Goal: Task Accomplishment & Management: Use online tool/utility

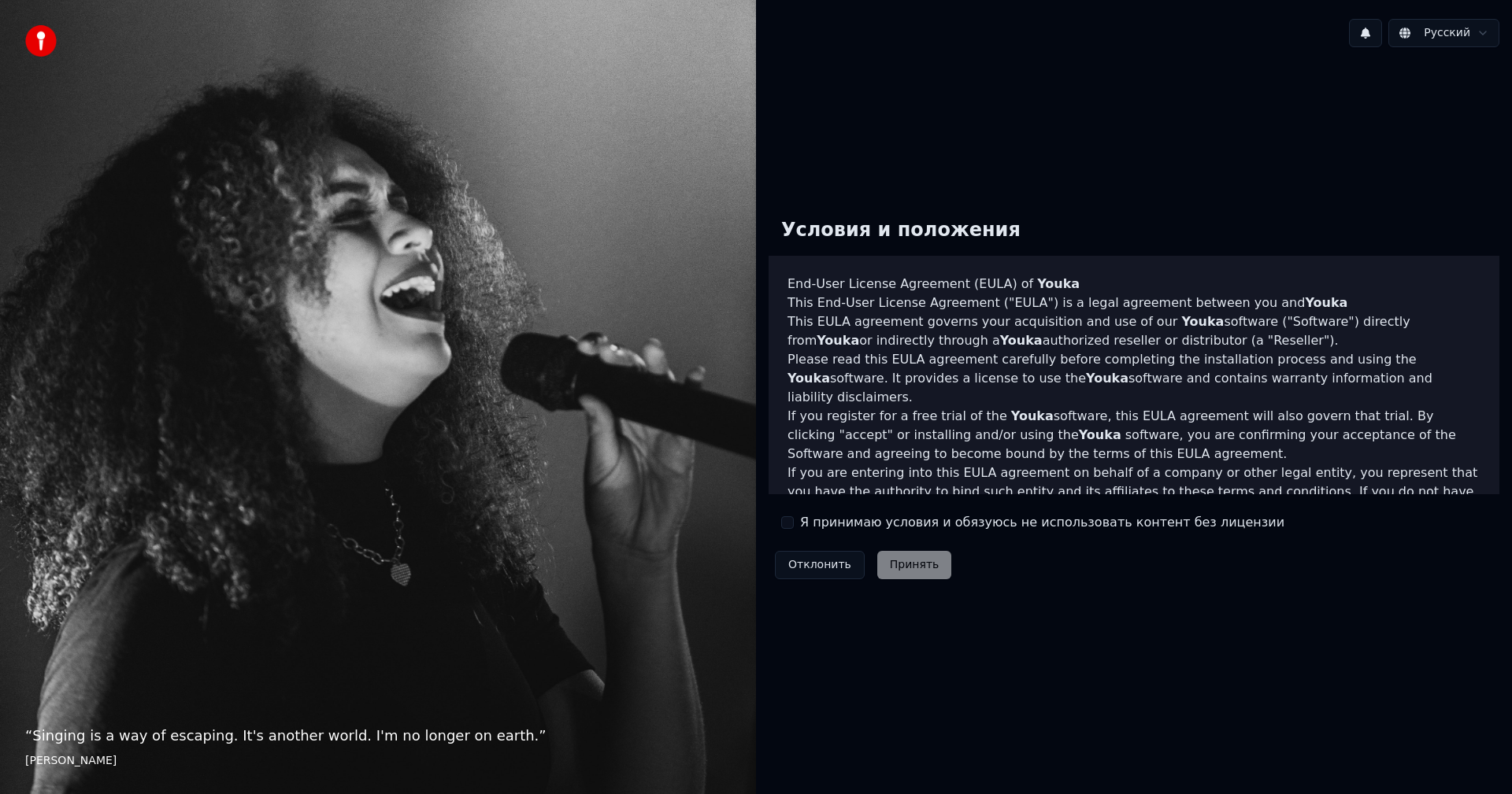
click at [794, 525] on div "Я принимаю условия и обязуюсь не использовать контент без лицензии" at bounding box center [1032, 522] width 503 height 19
click at [792, 522] on button "Я принимаю условия и обязуюсь не использовать контент без лицензии" at bounding box center [787, 523] width 12 height 12
click at [877, 558] on button "Принять" at bounding box center [914, 565] width 75 height 28
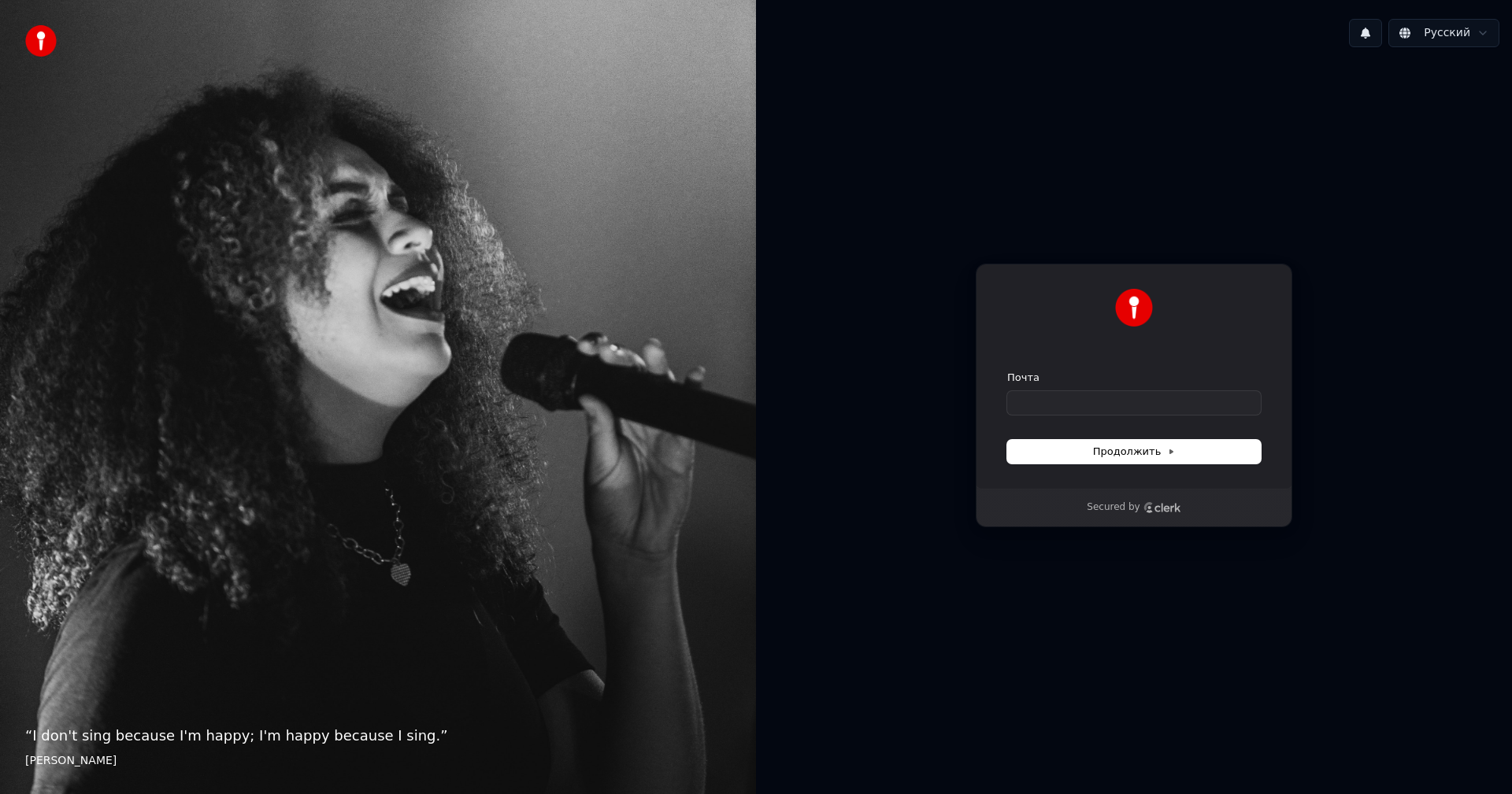
click at [1022, 386] on div "Почта" at bounding box center [1133, 393] width 254 height 44
click at [1018, 396] on input "Почта" at bounding box center [1133, 402] width 254 height 24
type input "*"
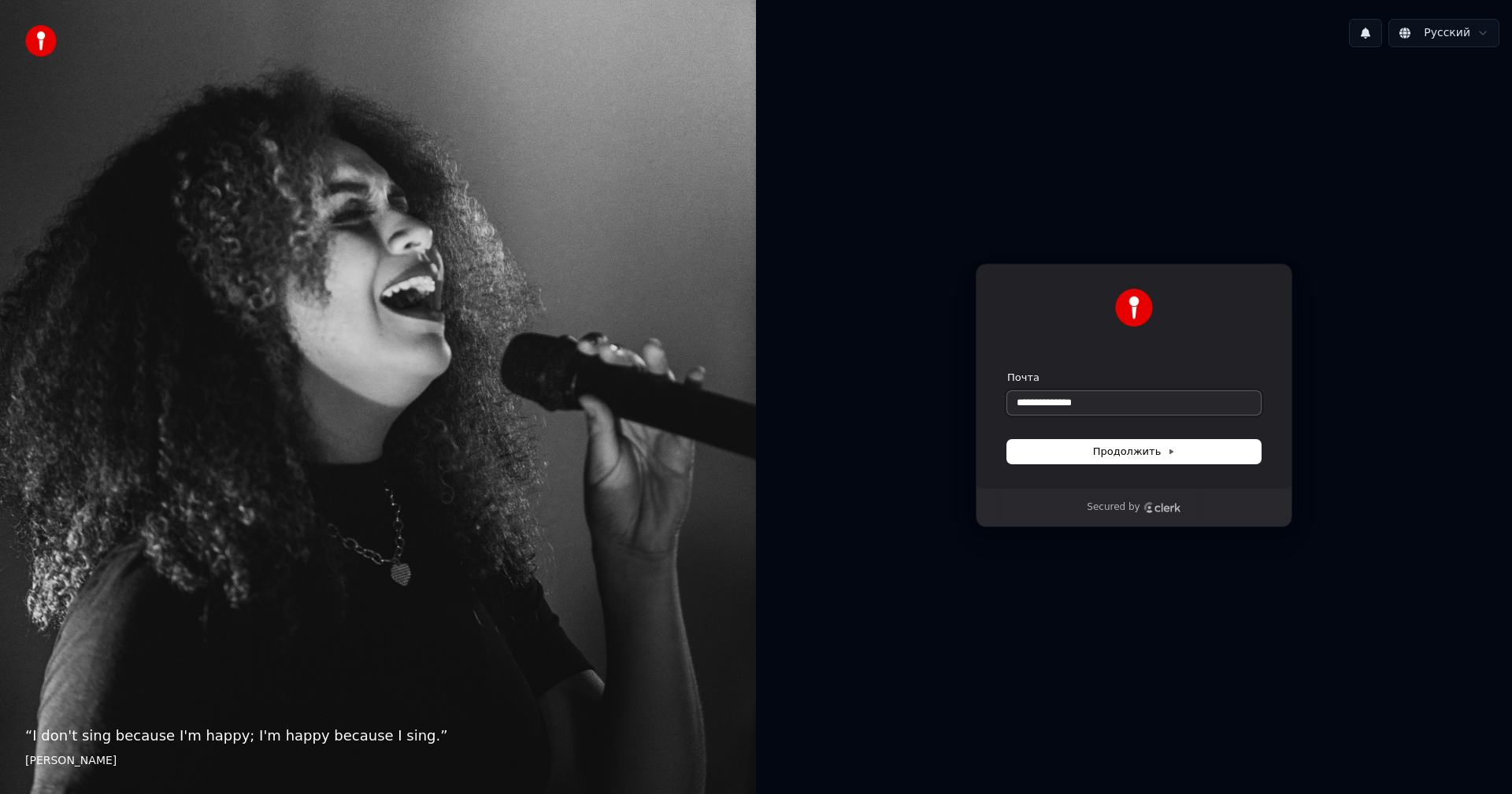
click at [1007, 370] on button "submit" at bounding box center [1007, 370] width 0 height 0
type input "**********"
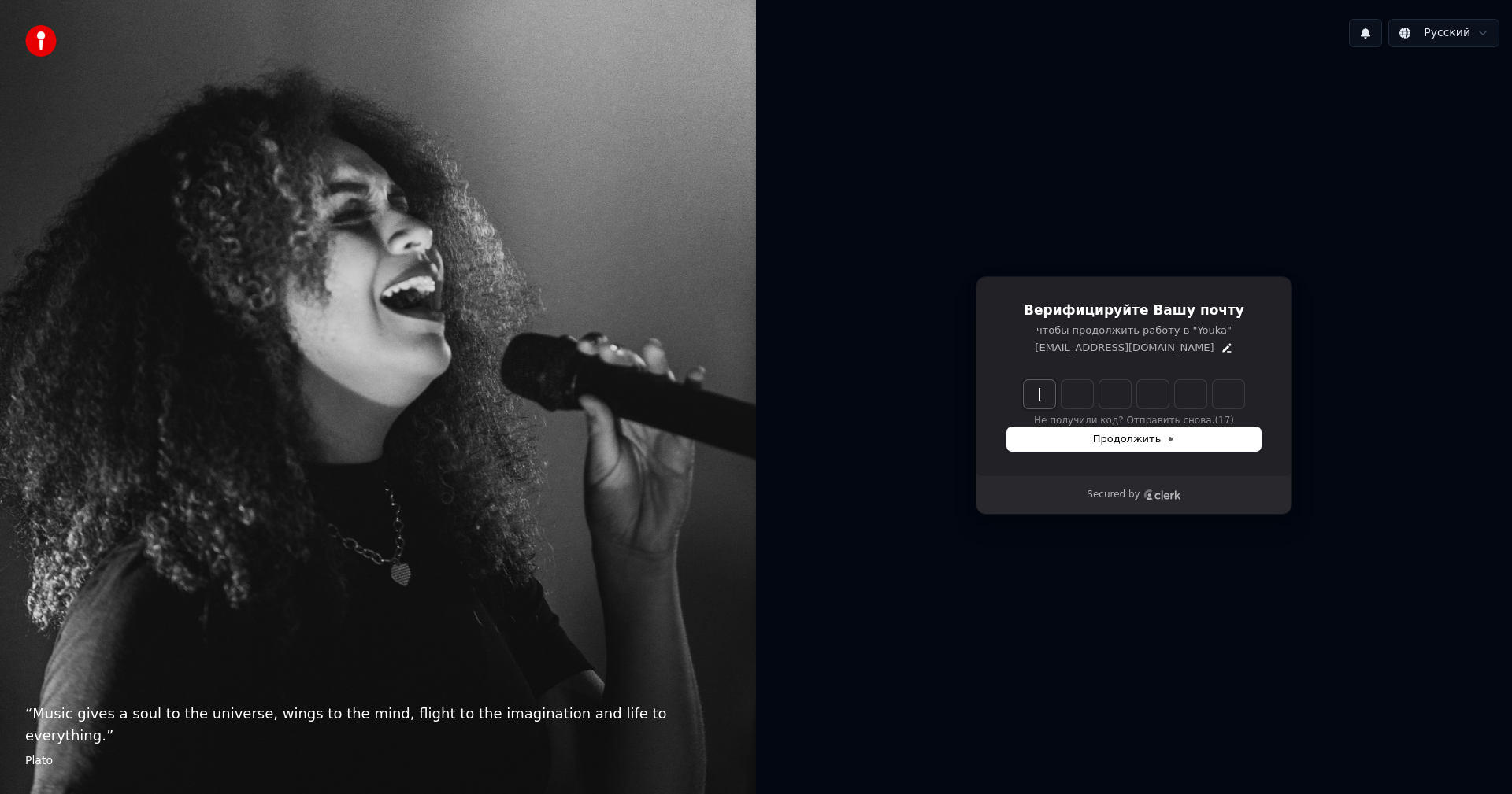
click at [1043, 398] on input "Enter verification code" at bounding box center [1149, 394] width 252 height 28
type input "******"
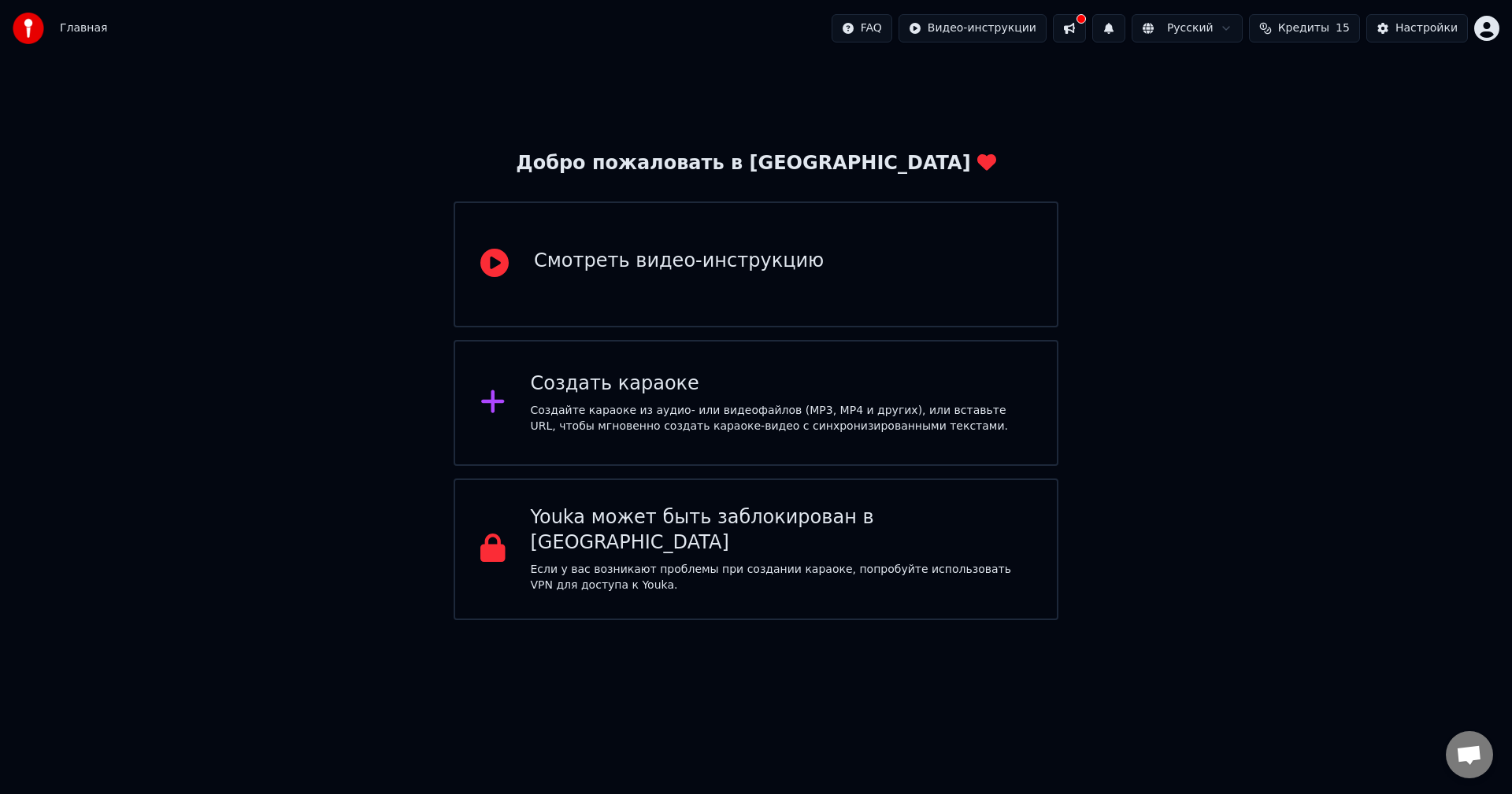
click at [923, 451] on div "Создать караоке Создайте караоке из аудио- или видеофайлов (MP3, MP4 и других),…" at bounding box center [756, 402] width 604 height 126
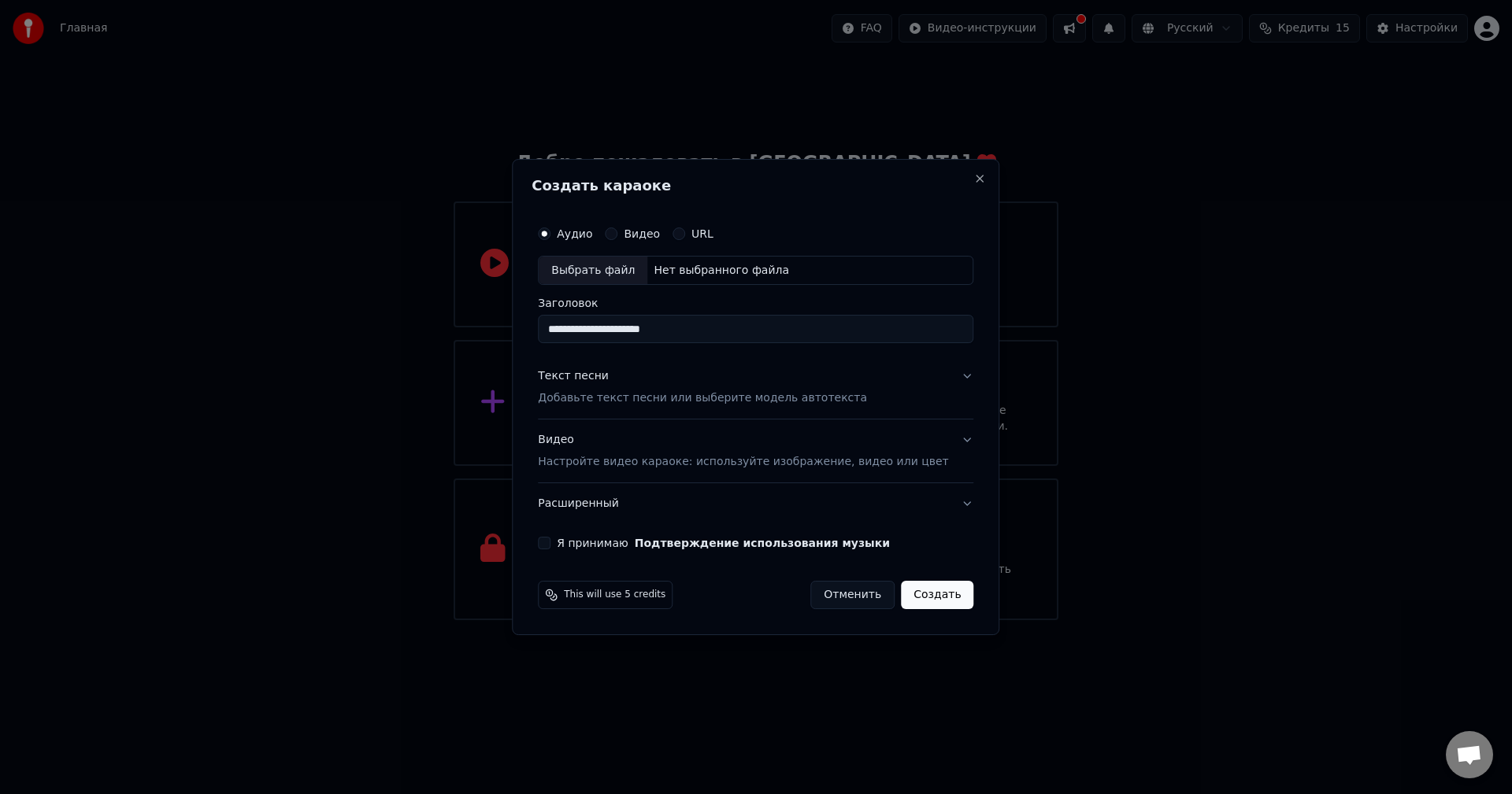
type input "**********"
click at [619, 267] on div "Выбрать файл" at bounding box center [593, 271] width 109 height 28
click at [618, 233] on button "Видео" at bounding box center [610, 233] width 12 height 12
click at [629, 265] on div "Выбрать файл" at bounding box center [593, 271] width 109 height 28
drag, startPoint x: 649, startPoint y: 332, endPoint x: 769, endPoint y: 339, distance: 120.2
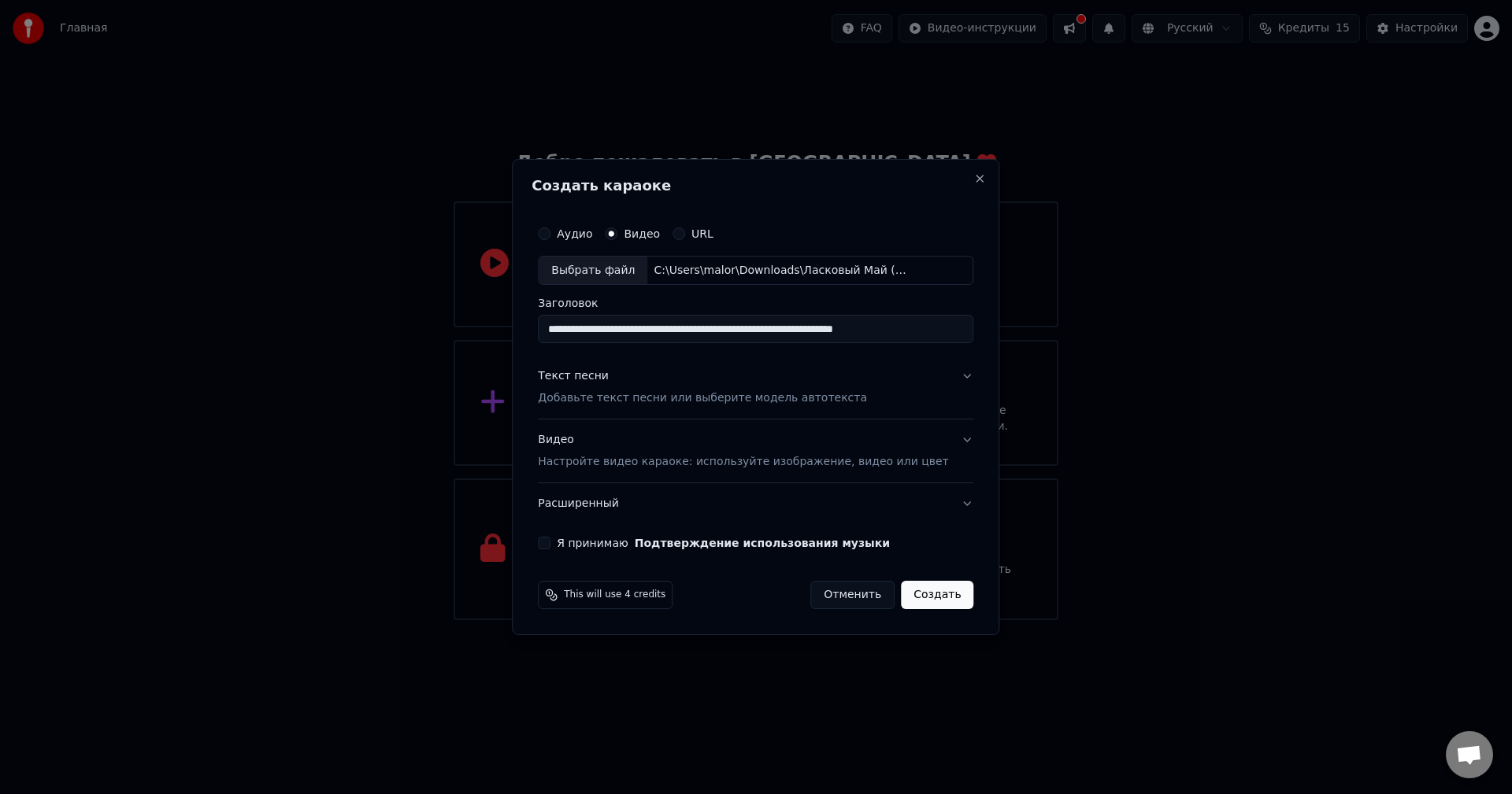
click at [769, 339] on input "**********" at bounding box center [756, 330] width 435 height 28
drag, startPoint x: 850, startPoint y: 332, endPoint x: 719, endPoint y: 333, distance: 131.0
click at [719, 333] on input "**********" at bounding box center [756, 330] width 435 height 28
type input "**********"
click at [668, 396] on p "Добавьте текст песни или выберите модель автотекста" at bounding box center [702, 399] width 329 height 16
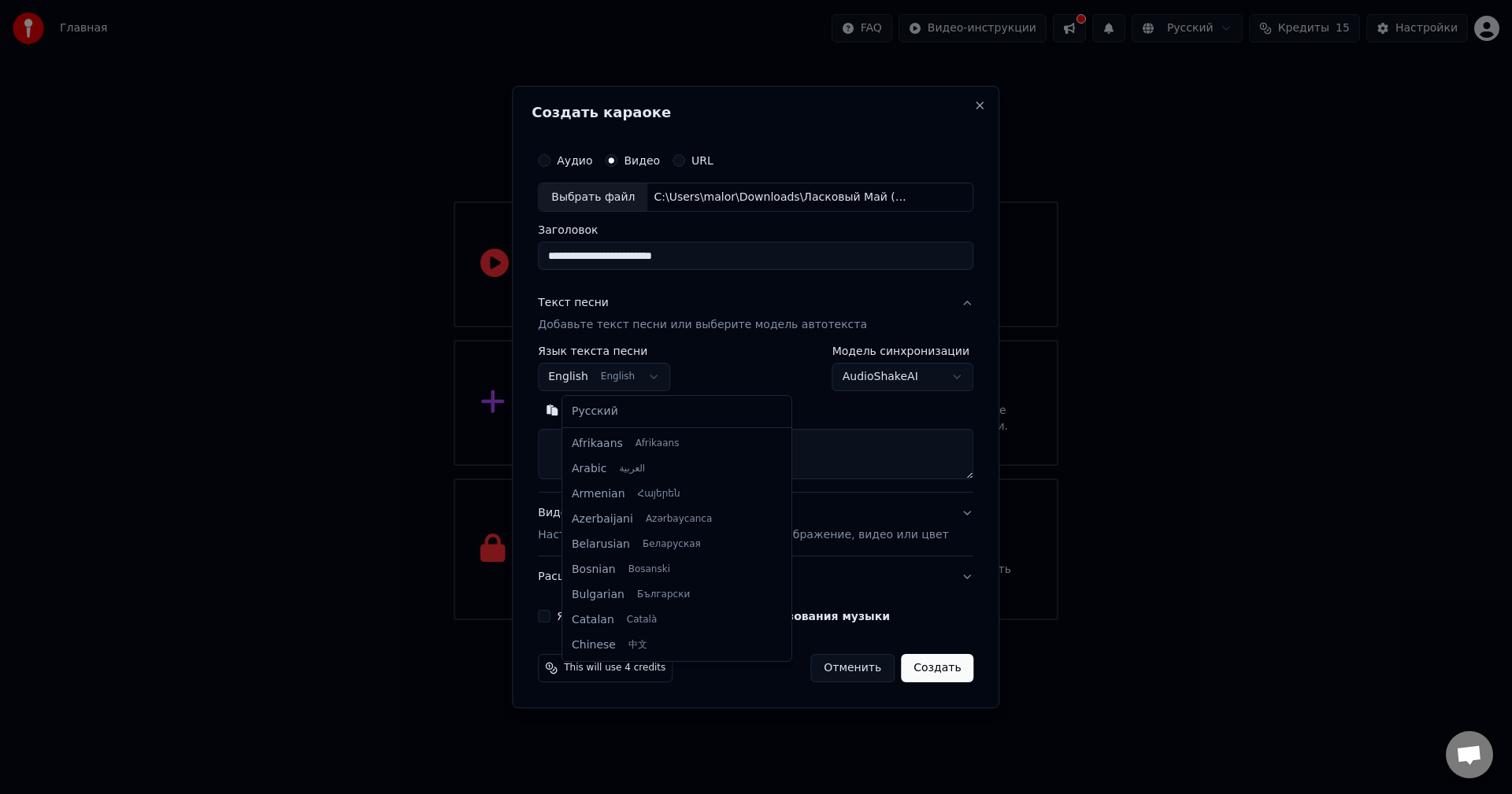
click at [622, 372] on body "**********" at bounding box center [756, 309] width 1512 height 620
select select "**"
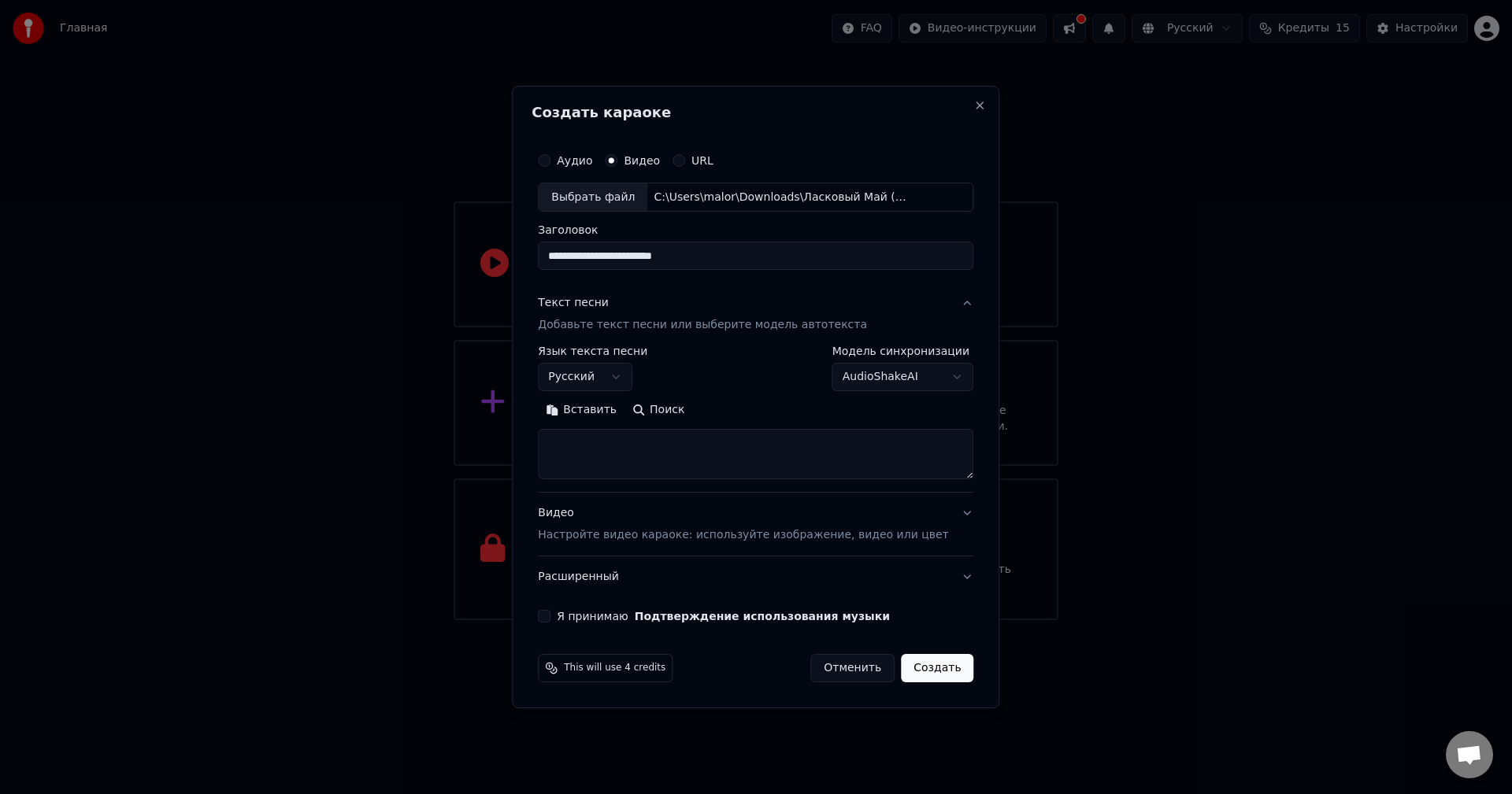
click at [587, 451] on textarea at bounding box center [756, 454] width 435 height 50
paste textarea "**********"
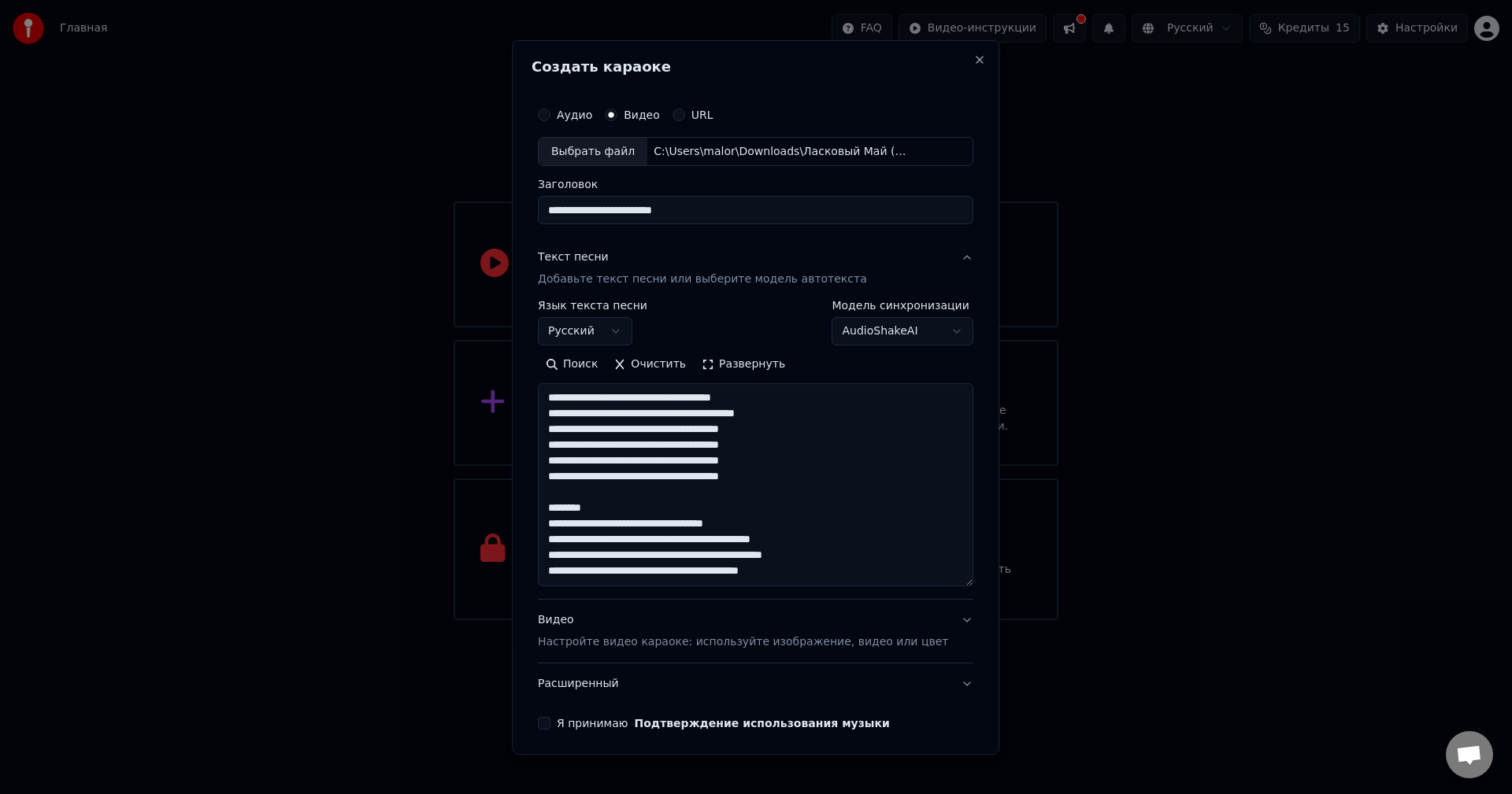
scroll to position [162, 0]
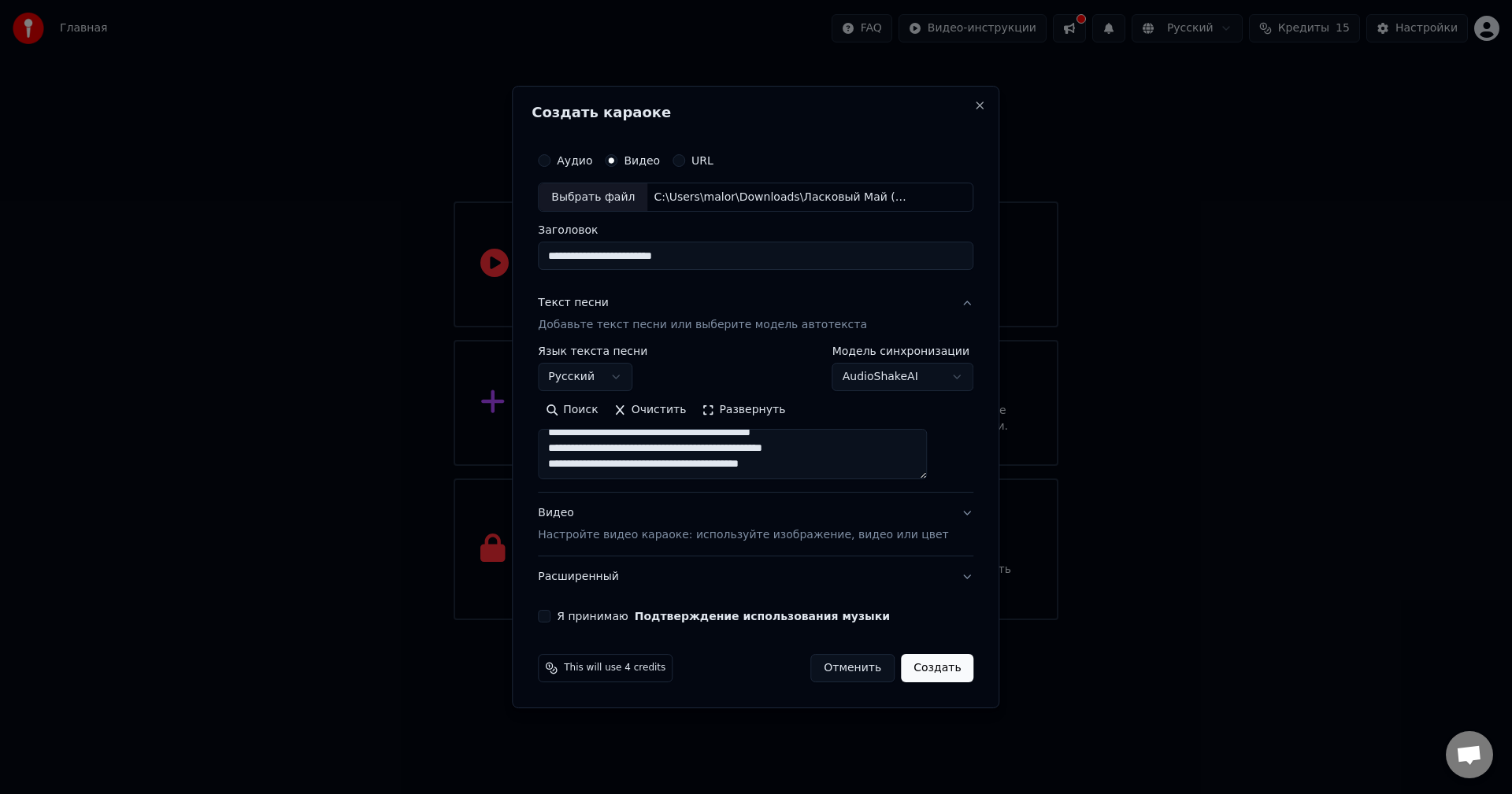
click at [725, 411] on button "Развернуть" at bounding box center [743, 410] width 99 height 25
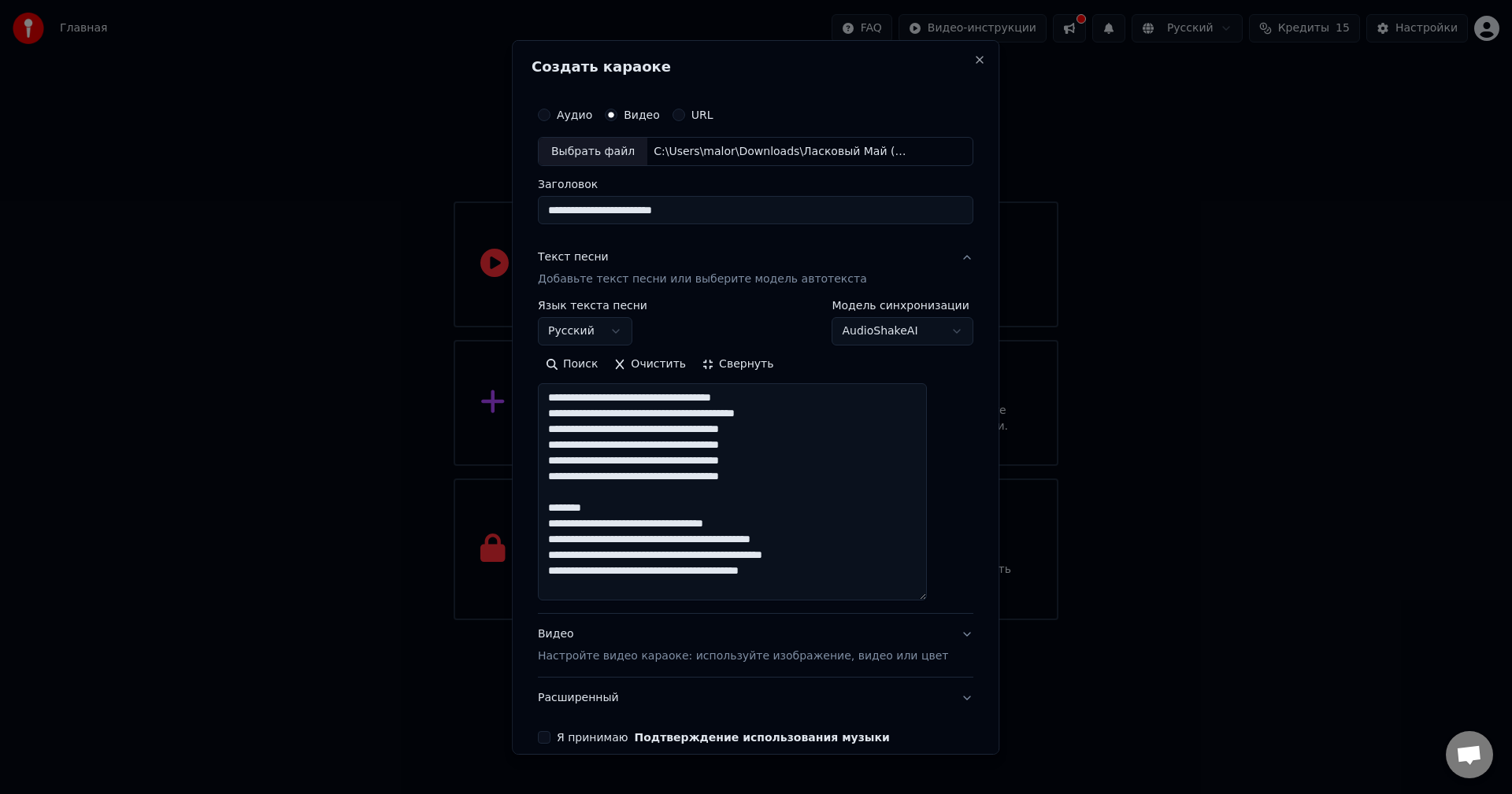
drag, startPoint x: 626, startPoint y: 501, endPoint x: 563, endPoint y: 507, distance: 63.3
click at [563, 507] on textarea "**********" at bounding box center [733, 492] width 389 height 218
click at [790, 405] on textarea "**********" at bounding box center [733, 492] width 389 height 218
drag, startPoint x: 792, startPoint y: 402, endPoint x: 725, endPoint y: 402, distance: 67.0
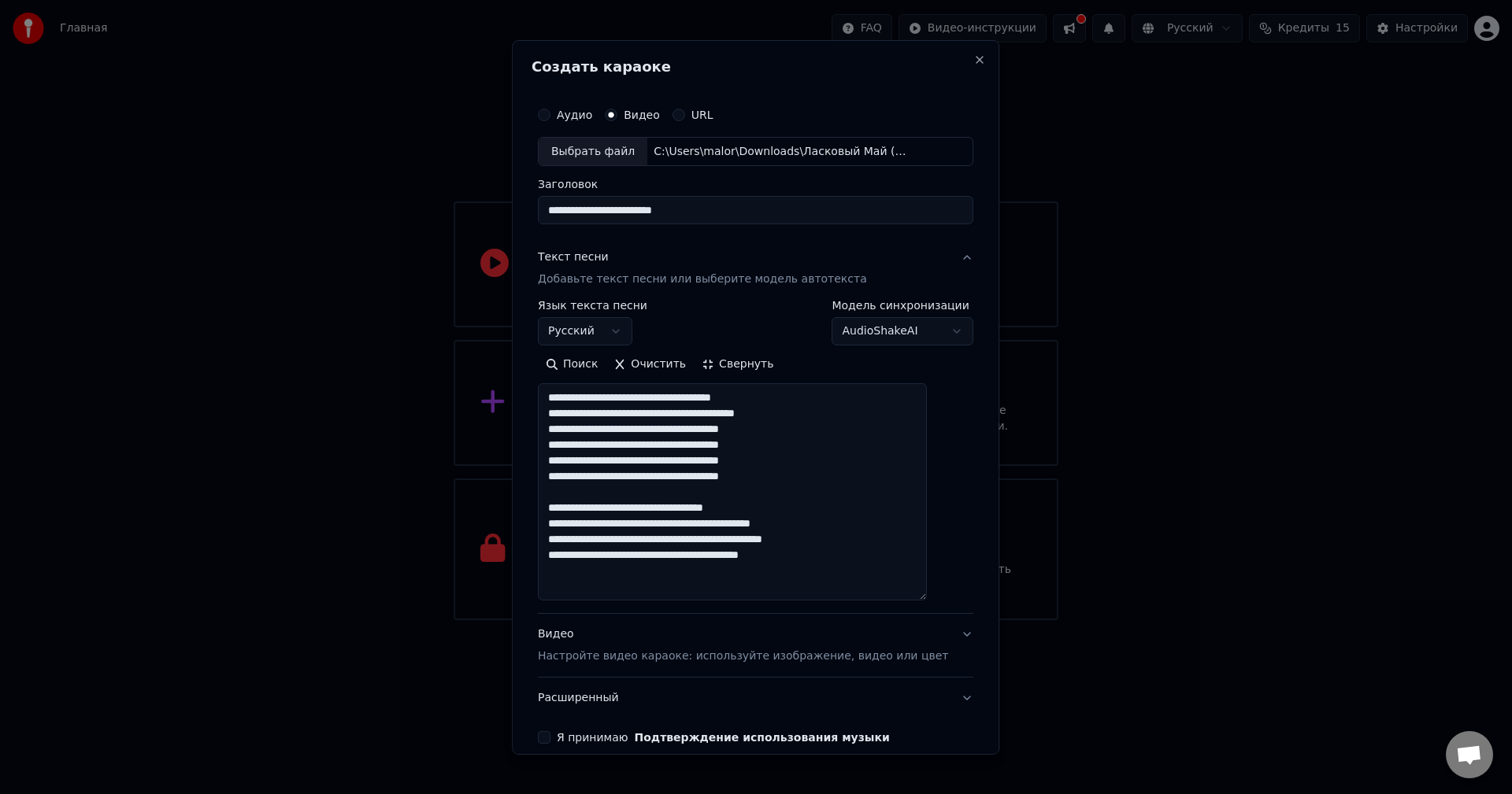
click at [725, 402] on textarea "**********" at bounding box center [733, 492] width 389 height 218
drag, startPoint x: 711, startPoint y: 432, endPoint x: 636, endPoint y: 432, distance: 75.0
click at [636, 432] on textarea "**********" at bounding box center [733, 492] width 389 height 218
drag, startPoint x: 714, startPoint y: 468, endPoint x: 633, endPoint y: 462, distance: 81.2
click at [633, 462] on textarea "**********" at bounding box center [733, 492] width 389 height 218
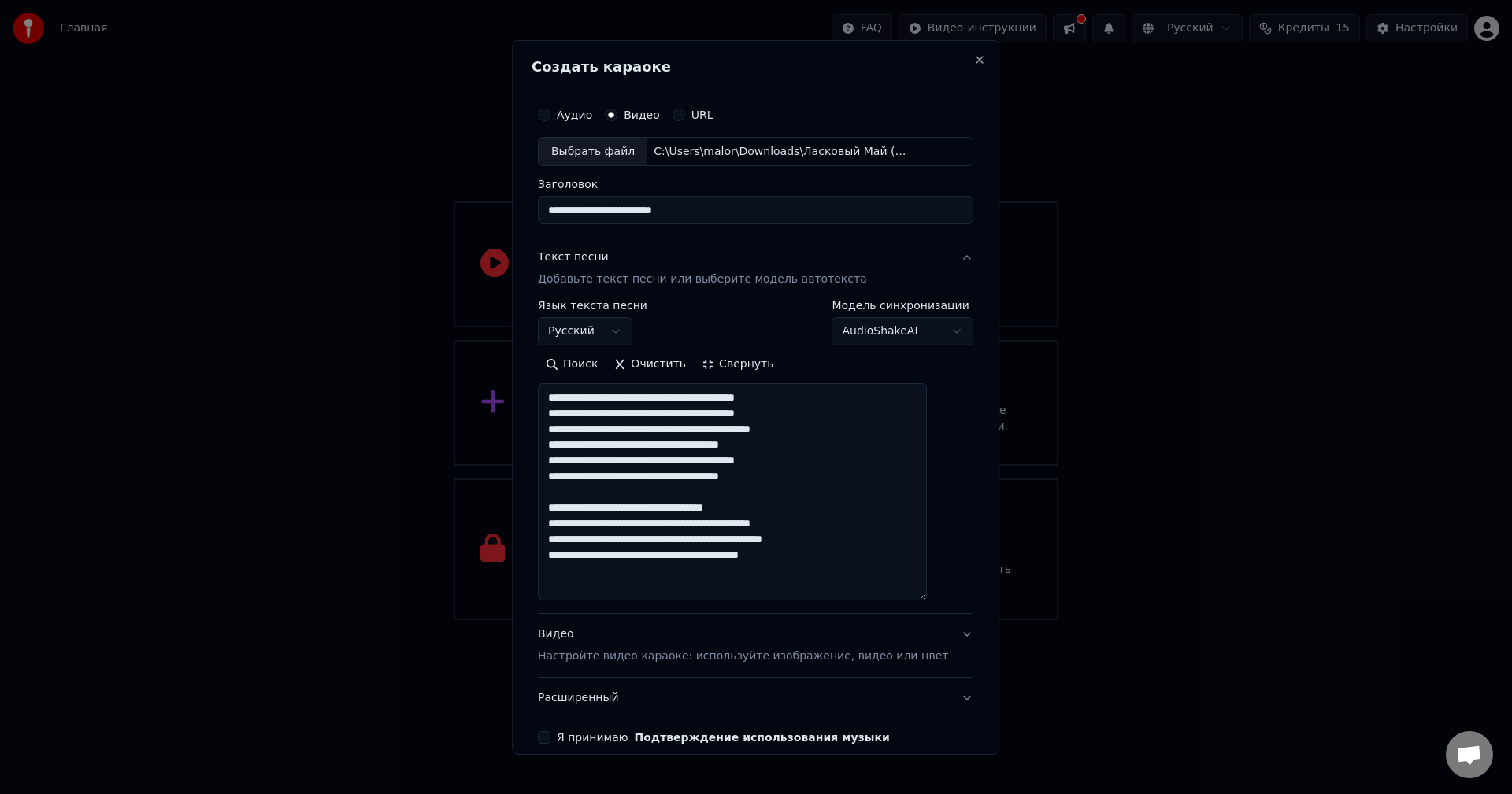
drag, startPoint x: 741, startPoint y: 543, endPoint x: 695, endPoint y: 543, distance: 46.0
click at [695, 543] on textarea "**********" at bounding box center [733, 492] width 389 height 218
drag, startPoint x: 702, startPoint y: 480, endPoint x: 659, endPoint y: 482, distance: 43.0
click at [659, 482] on textarea "**********" at bounding box center [733, 492] width 389 height 218
drag, startPoint x: 704, startPoint y: 449, endPoint x: 657, endPoint y: 452, distance: 47.1
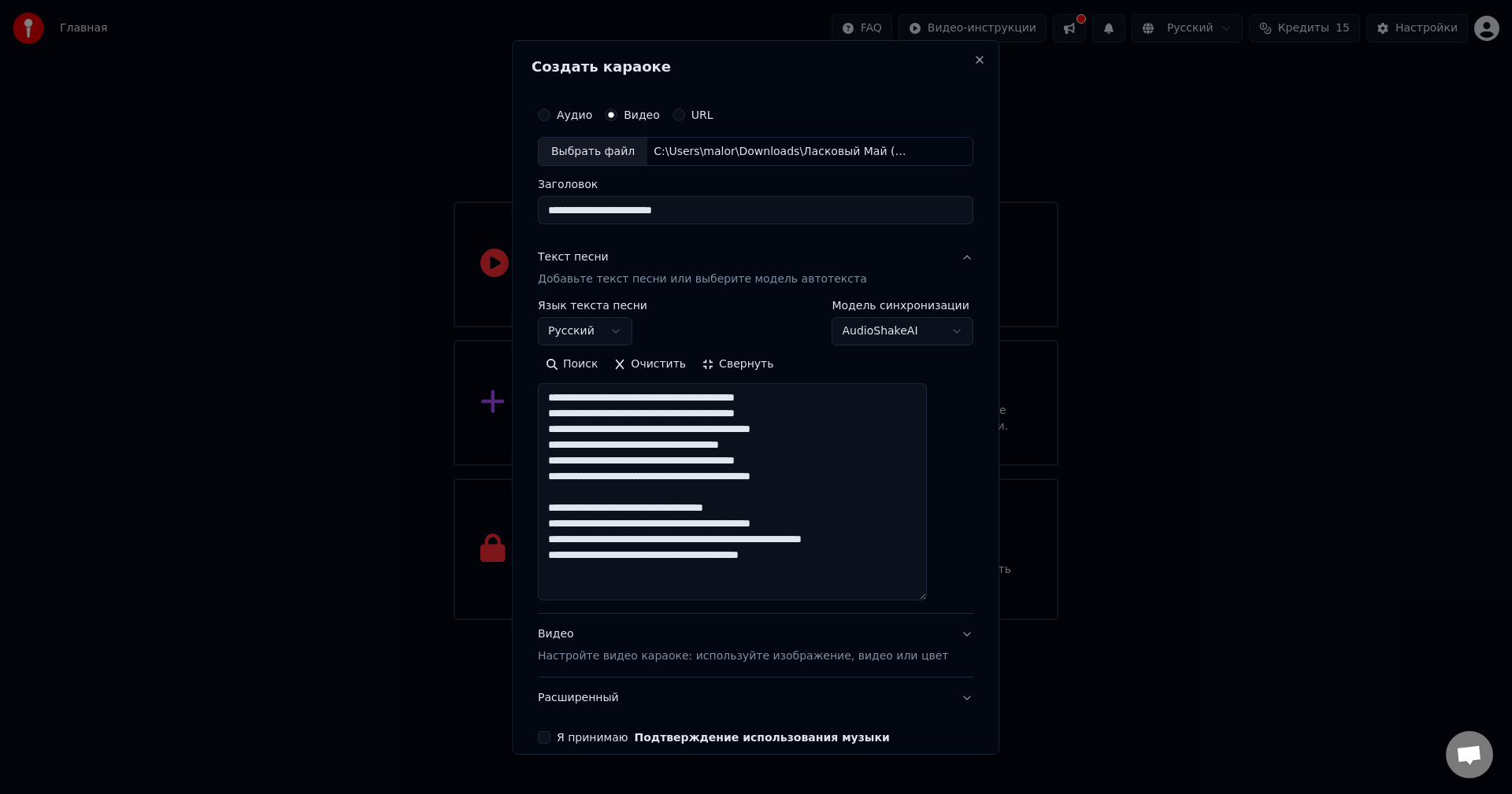
click at [657, 452] on textarea "**********" at bounding box center [733, 492] width 389 height 218
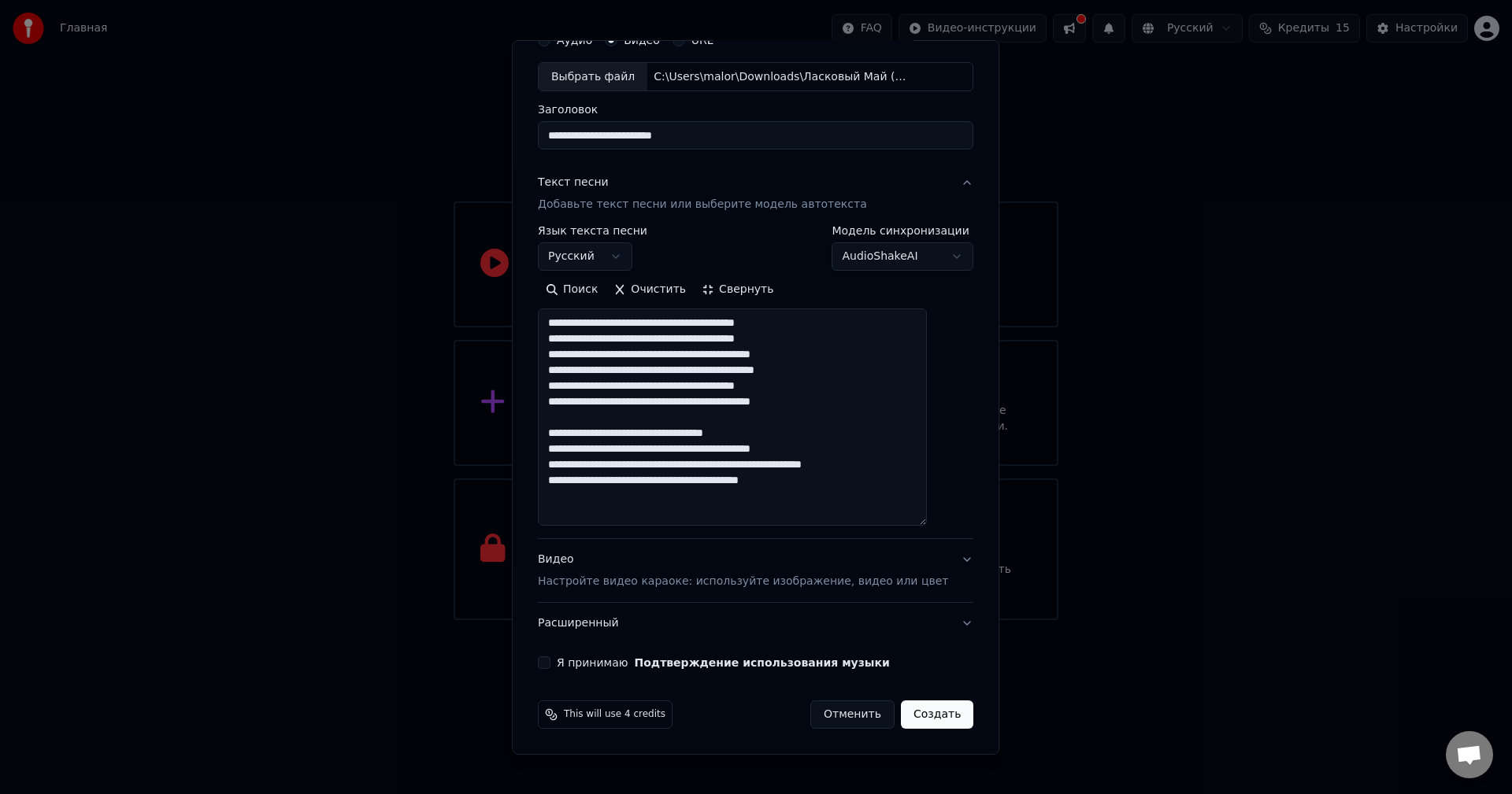
type textarea "**********"
click at [587, 582] on p "Настройте видео караоке: используйте изображение, видео или цвет" at bounding box center [743, 582] width 411 height 16
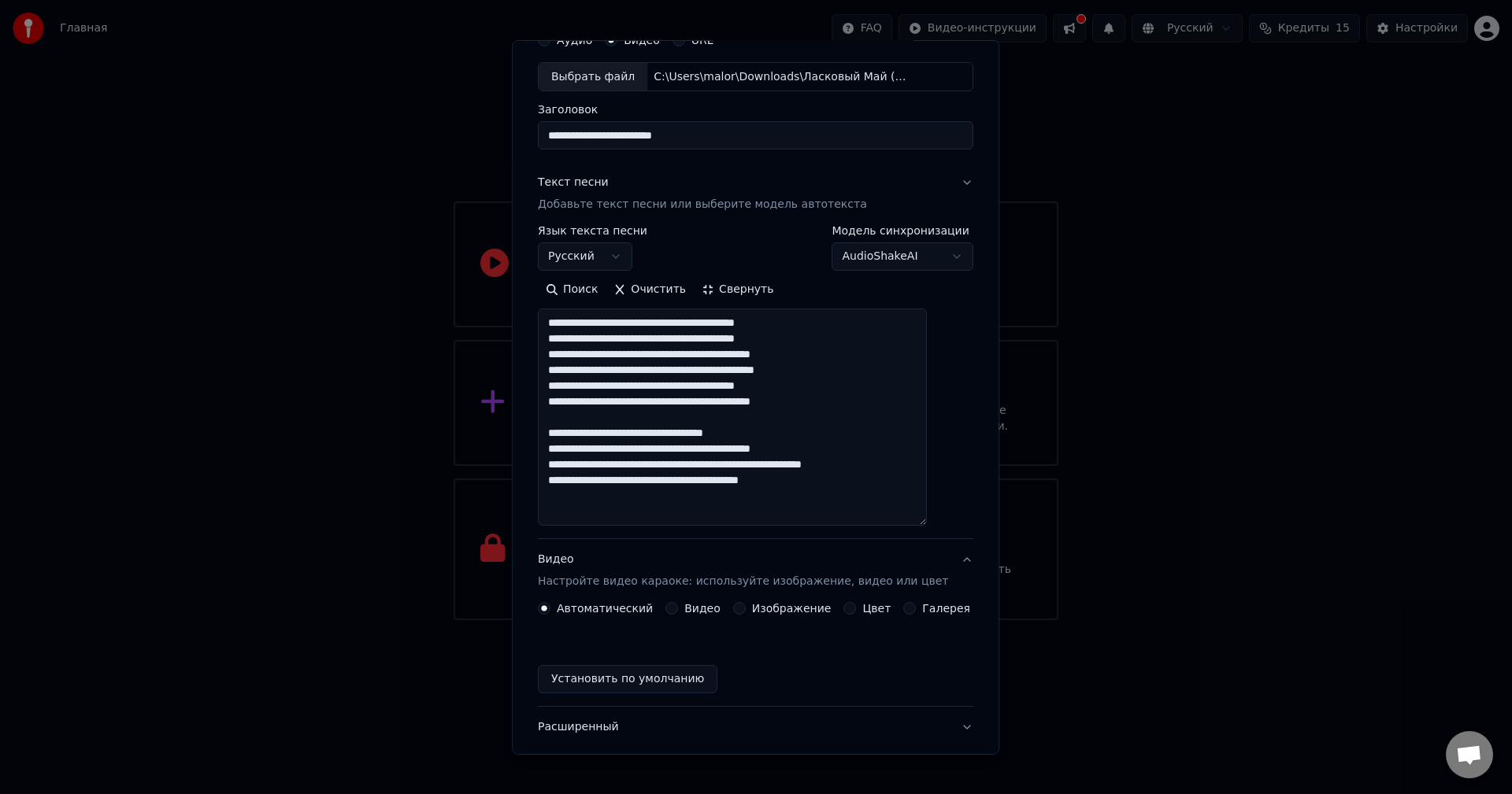
scroll to position [0, 0]
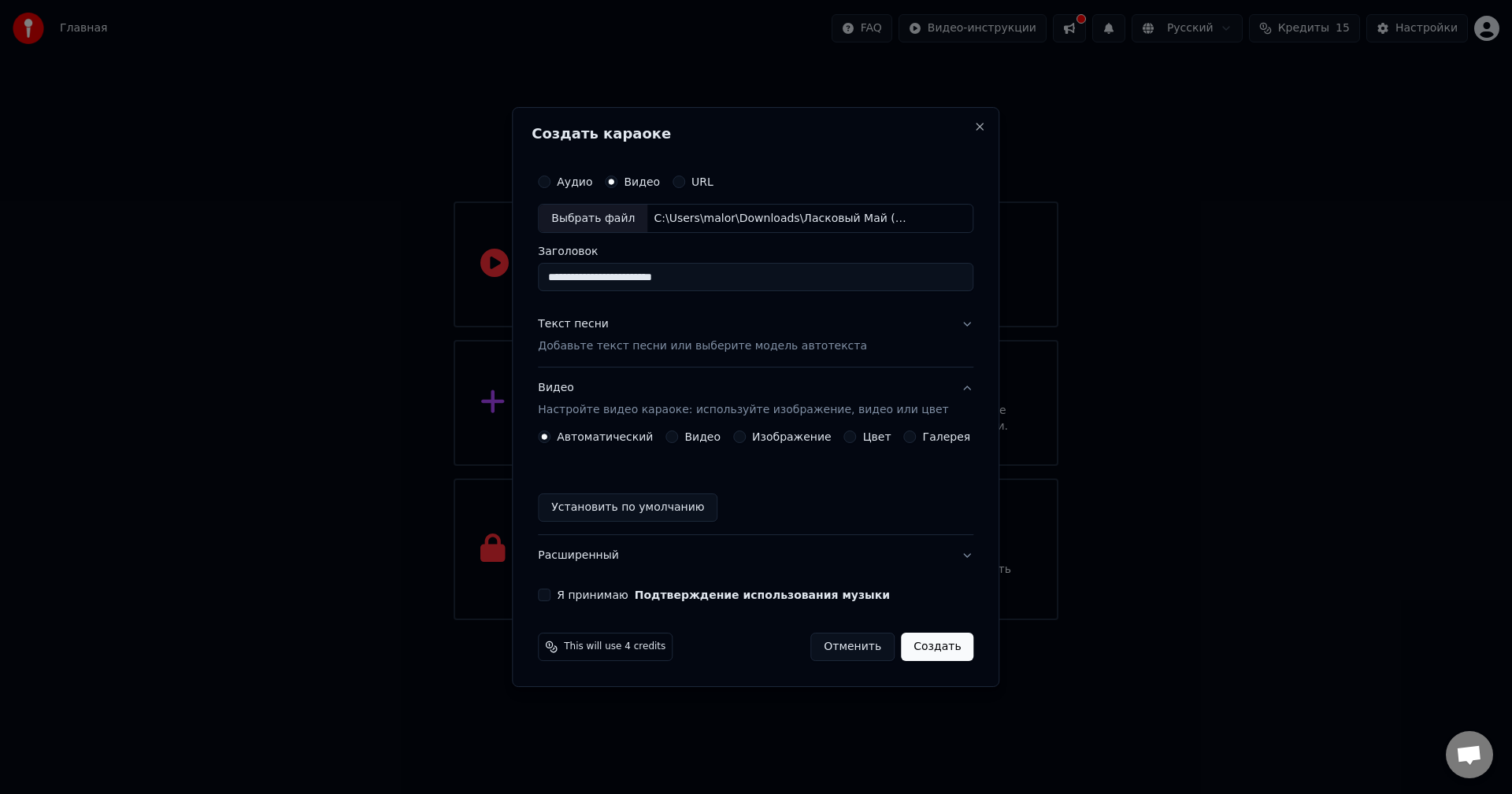
click at [746, 432] on button "Изображение" at bounding box center [739, 437] width 12 height 12
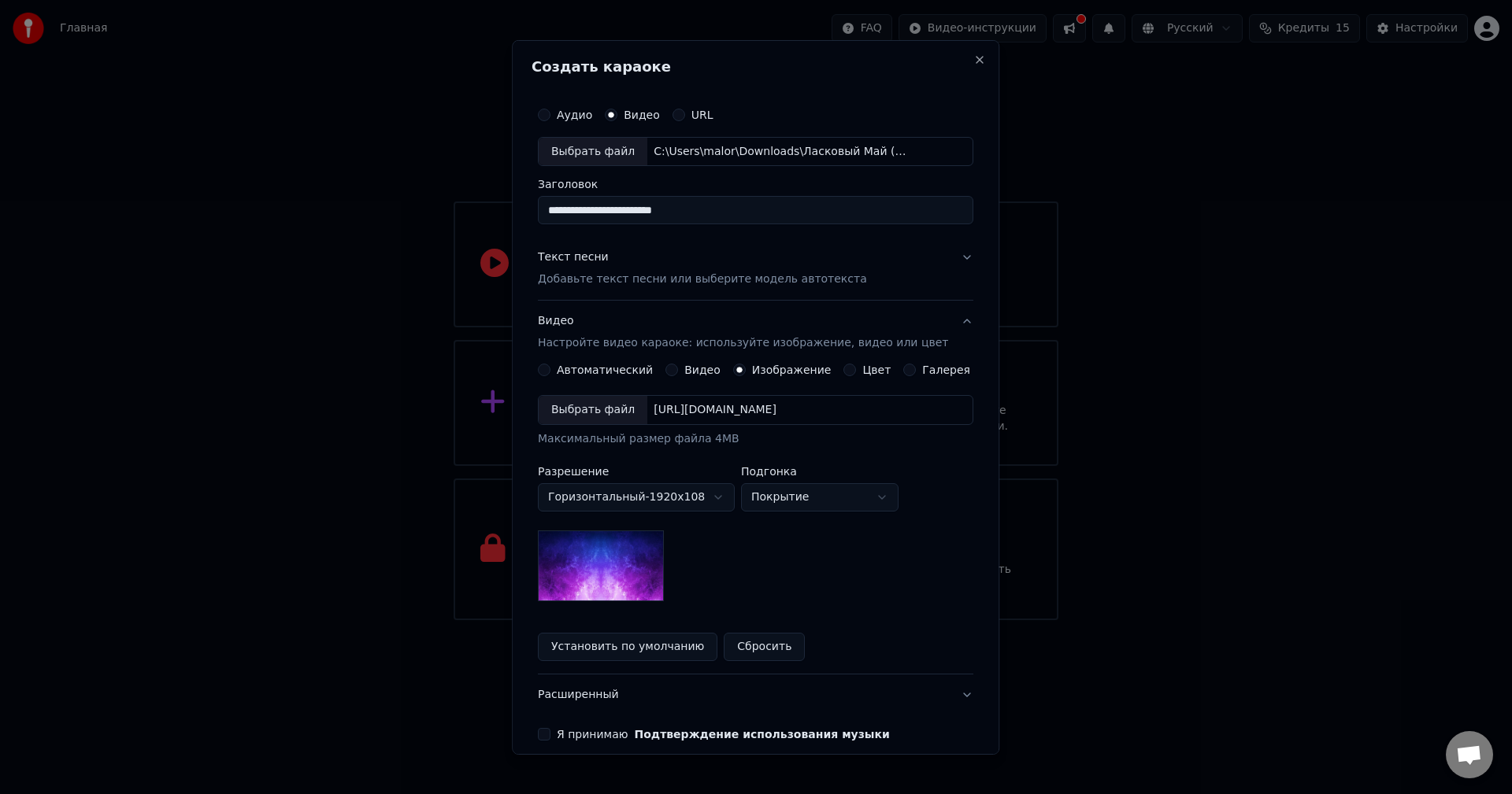
click at [600, 411] on div "Выбрать файл" at bounding box center [593, 410] width 109 height 28
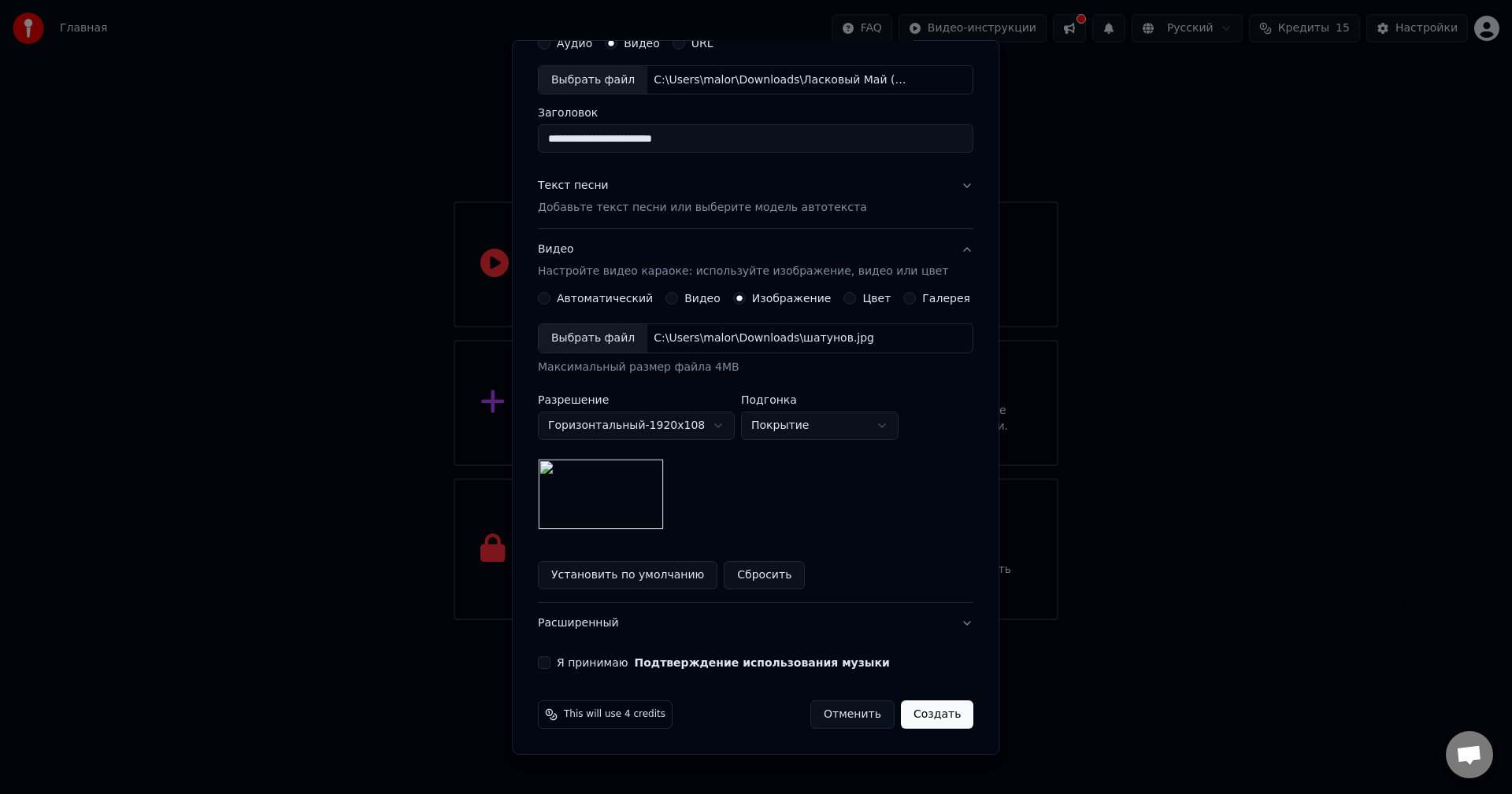
click at [550, 659] on button "Я принимаю Подтверждение использования музыки" at bounding box center [544, 662] width 12 height 12
click at [933, 711] on button "Создать" at bounding box center [937, 714] width 73 height 28
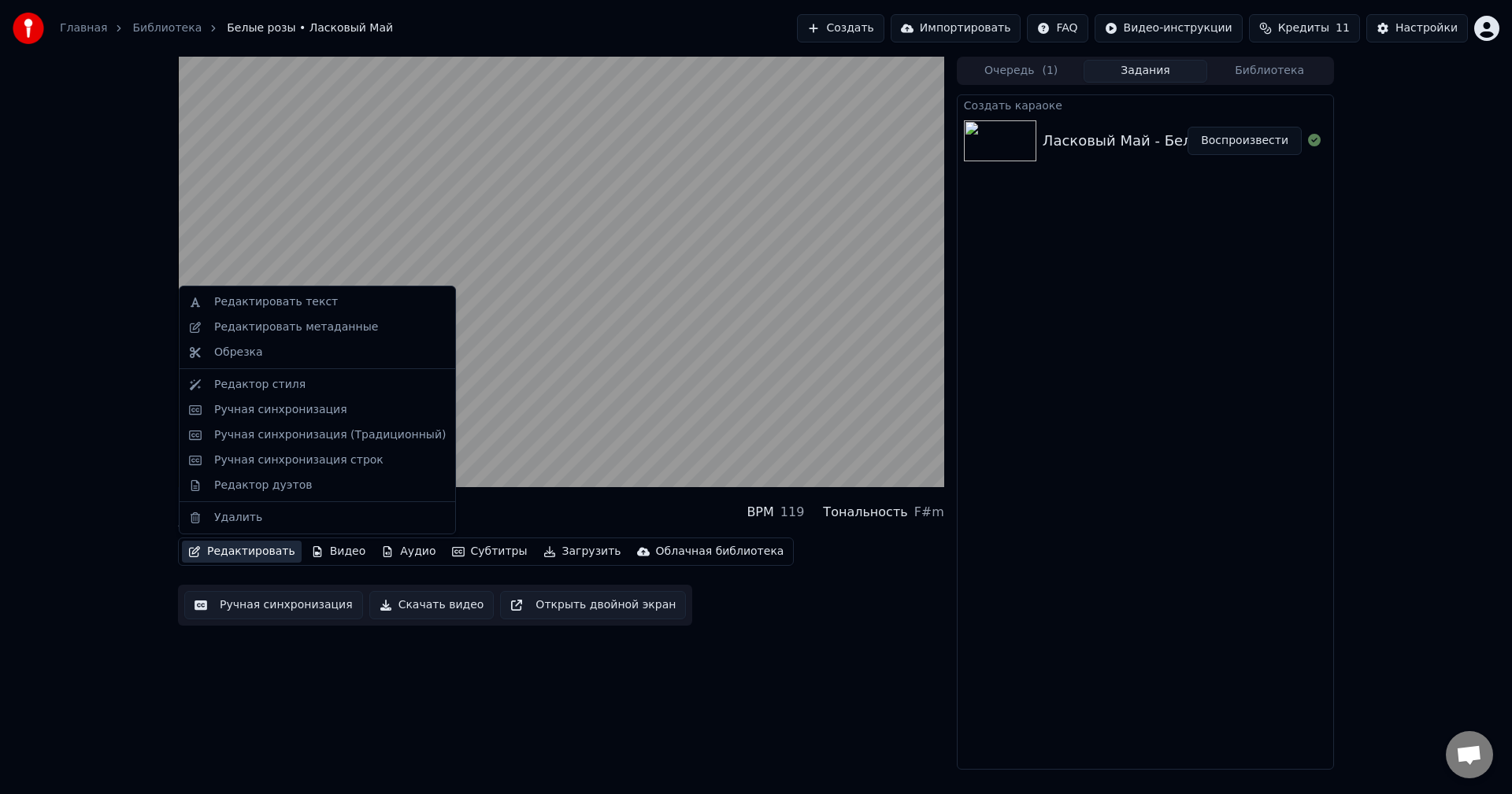
click at [223, 554] on button "Редактировать" at bounding box center [242, 551] width 119 height 22
click at [243, 324] on div "Редактировать метаданные" at bounding box center [295, 327] width 164 height 16
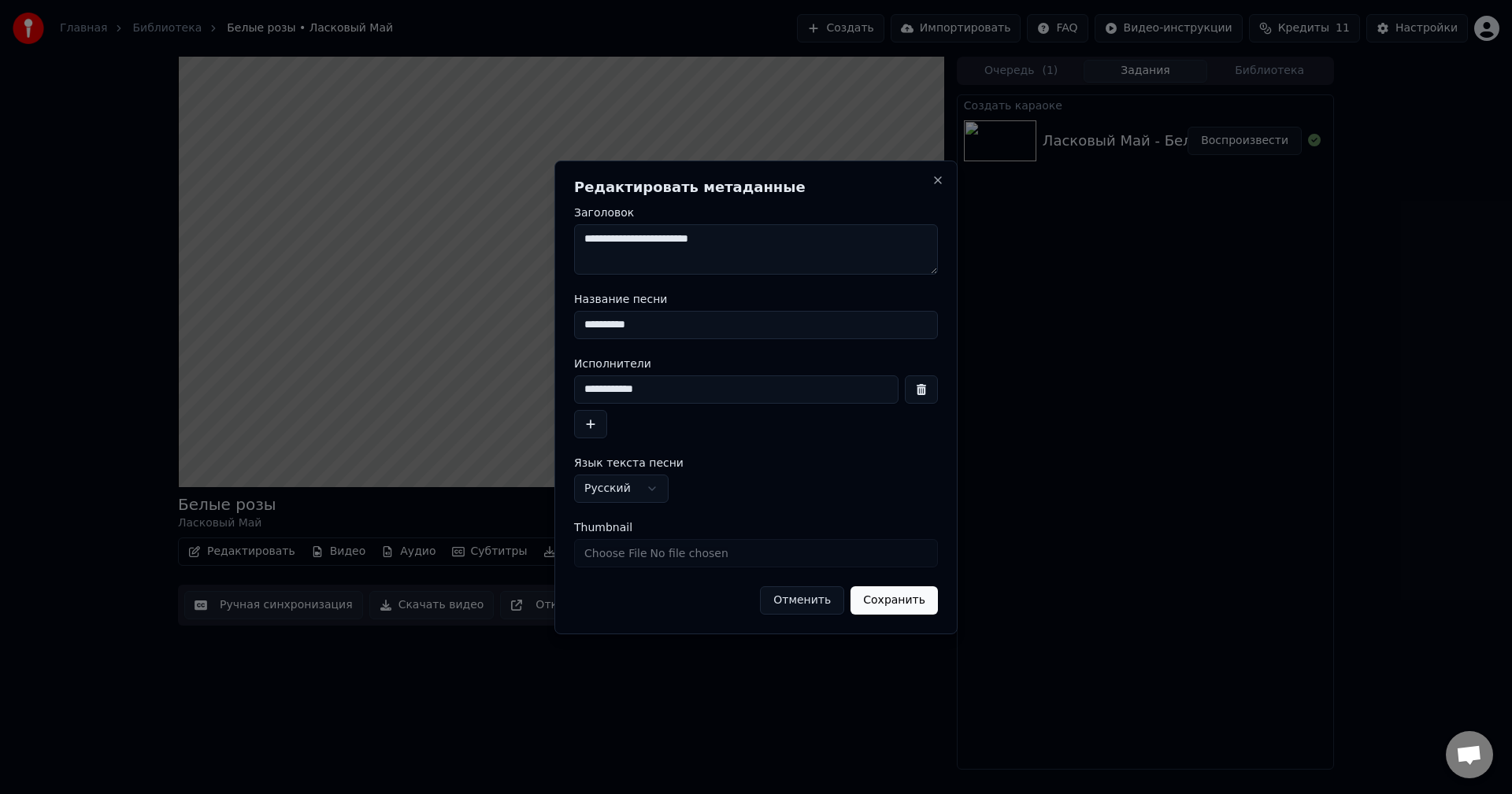
click at [801, 600] on button "Отменить" at bounding box center [802, 600] width 84 height 28
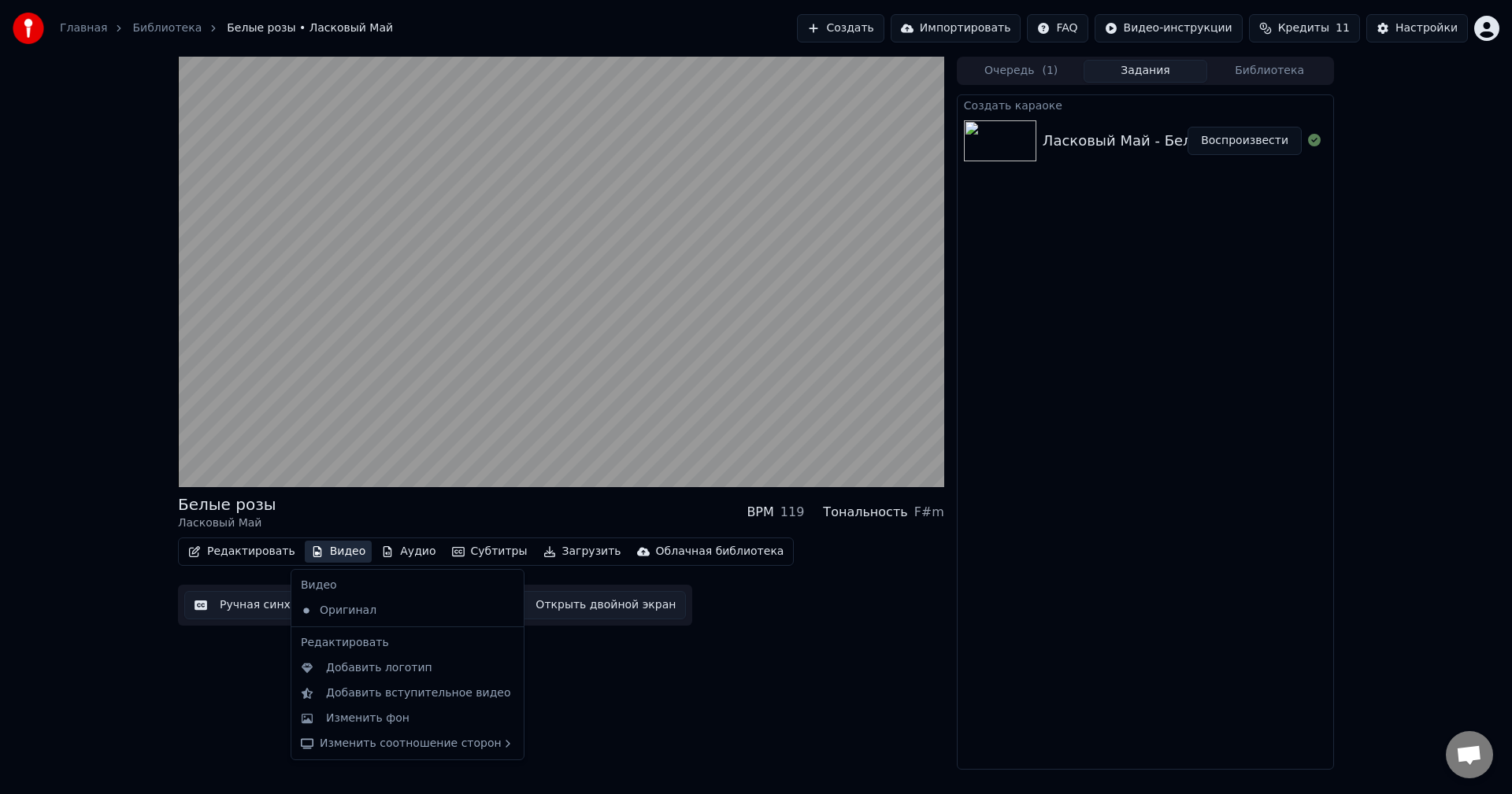
click at [329, 546] on button "Видео" at bounding box center [338, 551] width 68 height 22
click at [357, 717] on div "Изменить фон" at bounding box center [367, 719] width 83 height 16
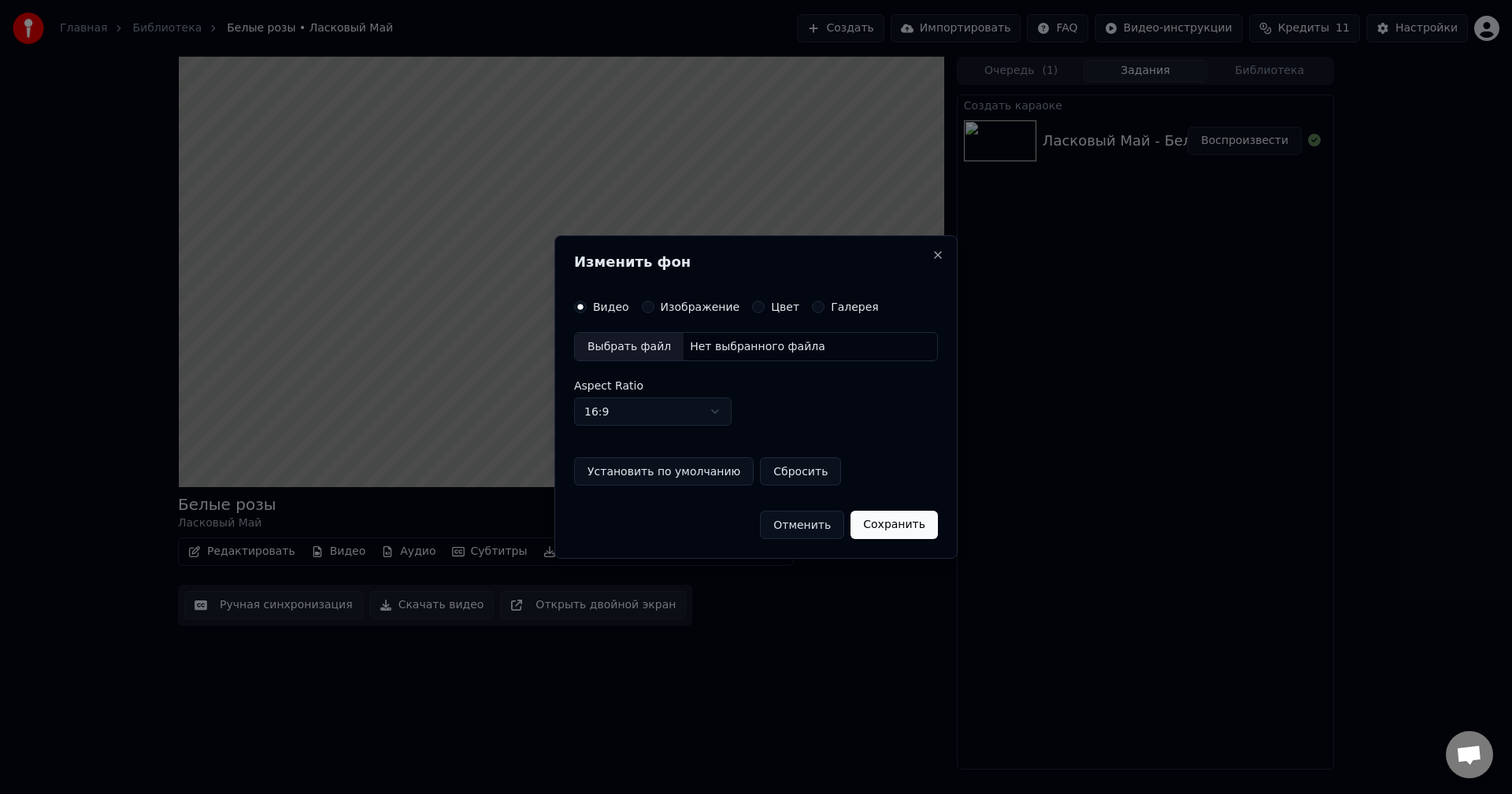
click at [641, 304] on button "Изображение" at bounding box center [648, 307] width 12 height 12
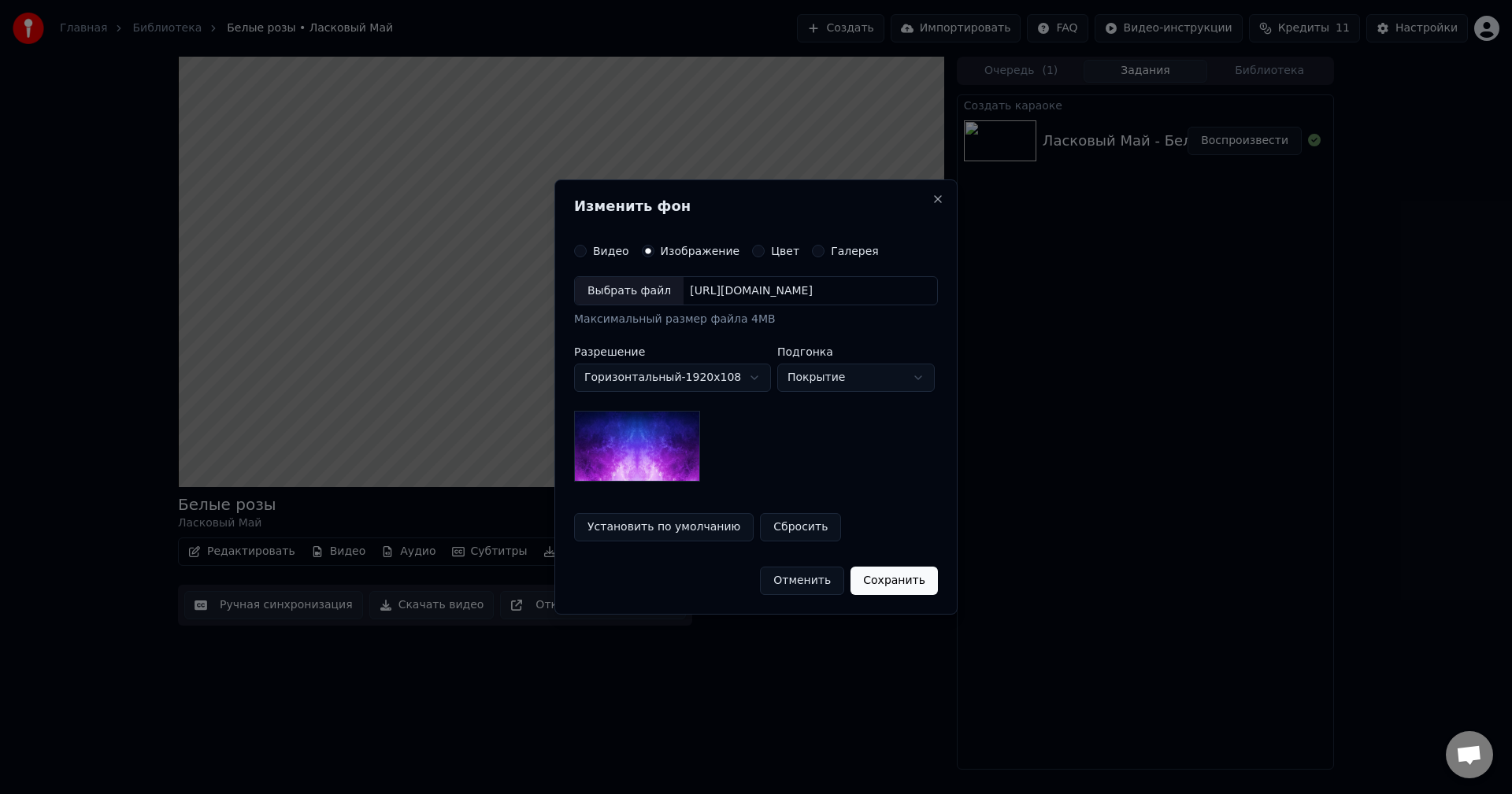
click at [641, 304] on div "Выбрать файл" at bounding box center [629, 291] width 109 height 28
click at [611, 292] on div "Выбрать файл" at bounding box center [629, 291] width 109 height 28
click at [885, 570] on button "Сохранить" at bounding box center [894, 581] width 88 height 28
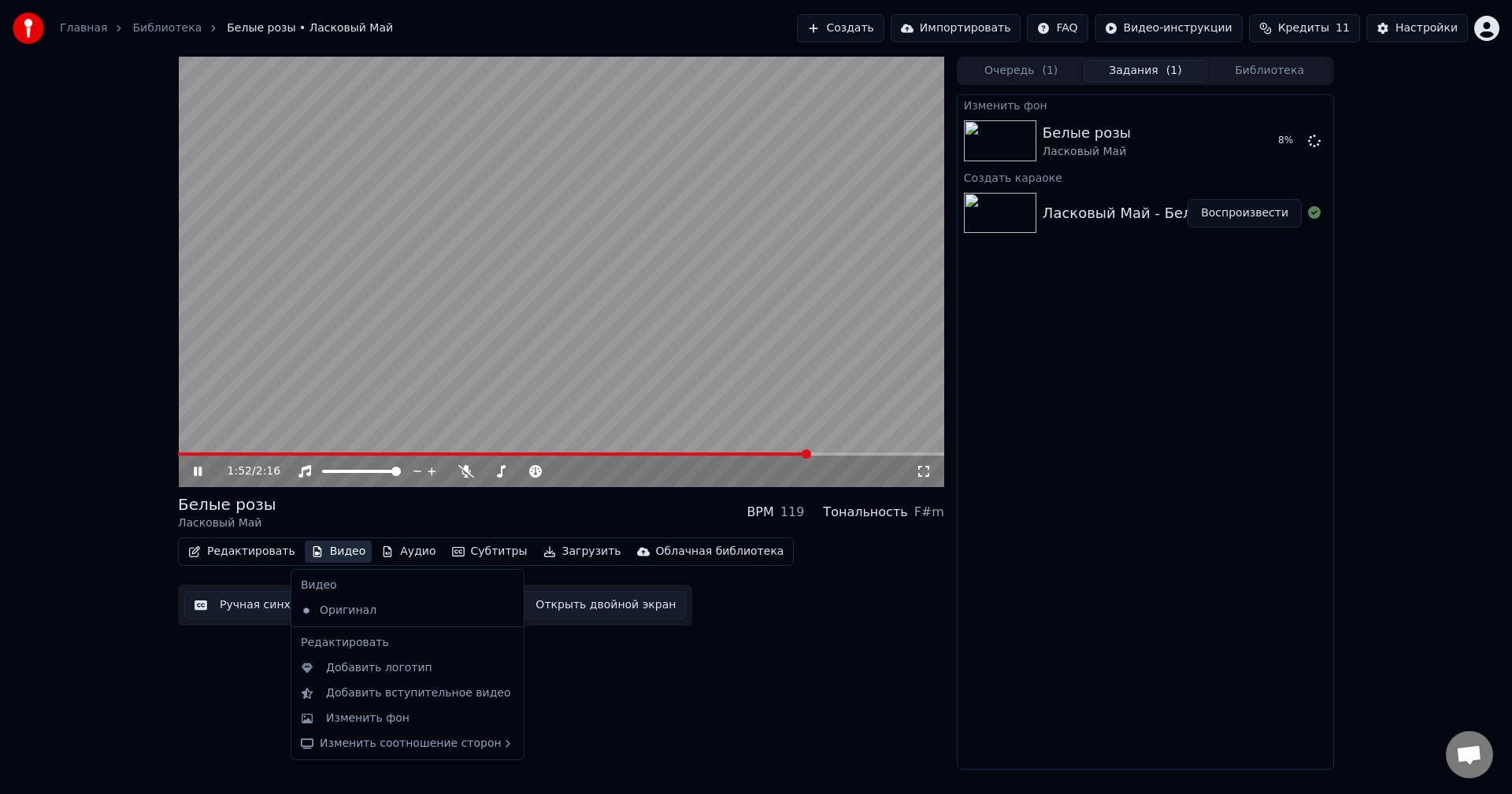
click at [340, 548] on button "Видео" at bounding box center [338, 551] width 68 height 22
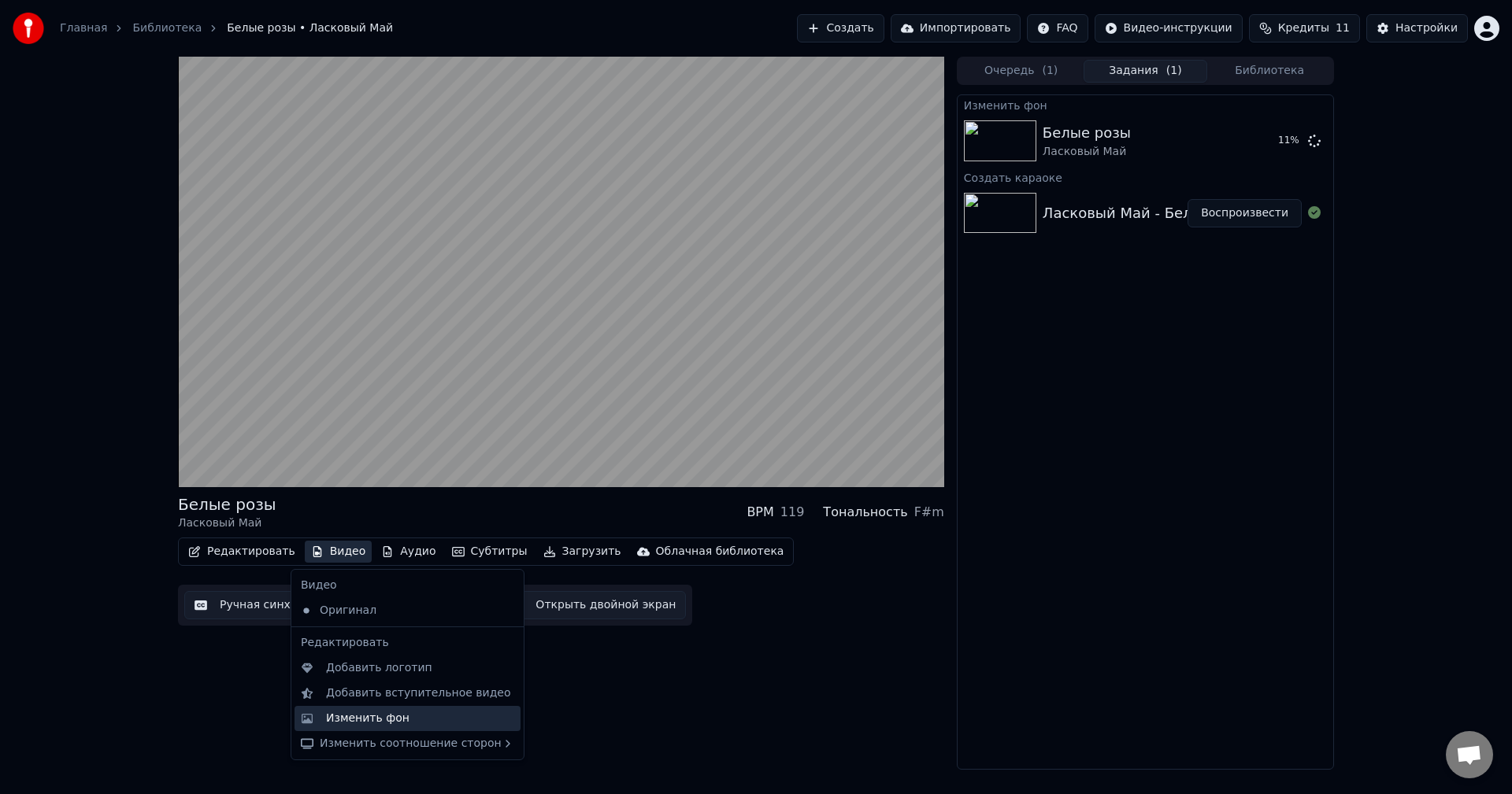
click at [356, 717] on div "Изменить фон" at bounding box center [367, 719] width 83 height 16
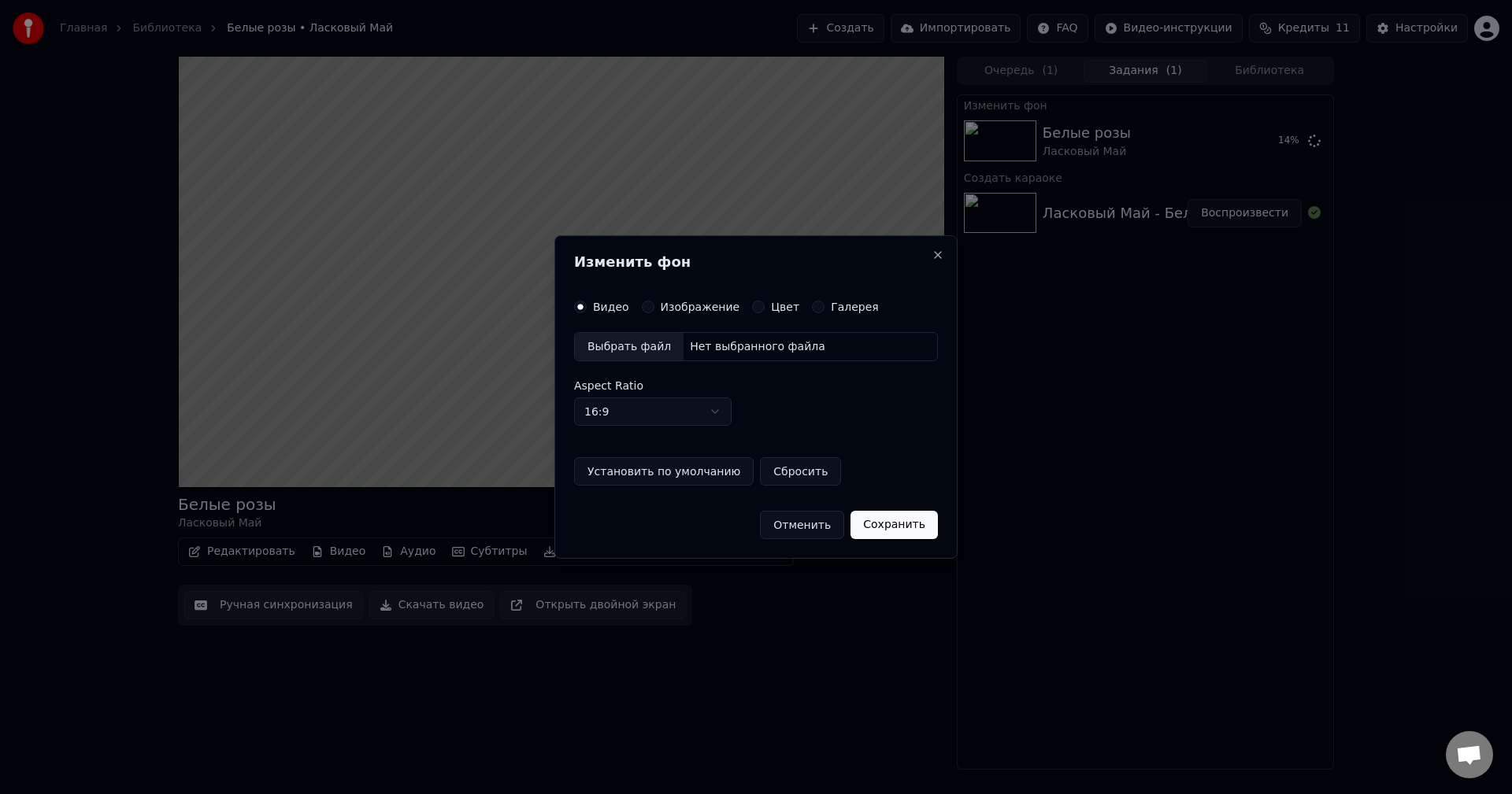
click at [668, 309] on label "Изображение" at bounding box center [701, 307] width 80 height 11
click at [654, 309] on button "Изображение" at bounding box center [648, 307] width 12 height 12
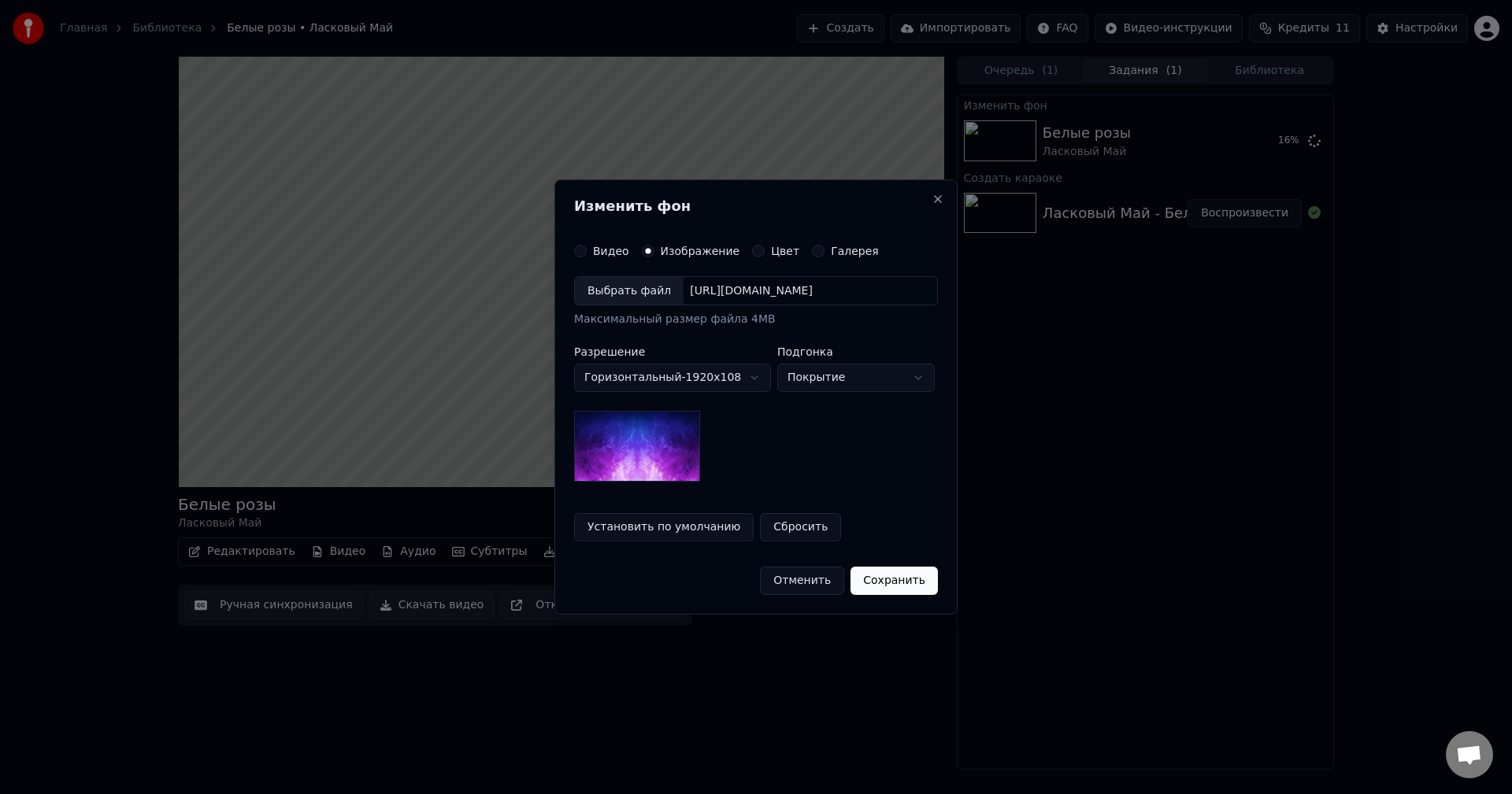
click at [640, 295] on div "Выбрать файл" at bounding box center [629, 291] width 109 height 28
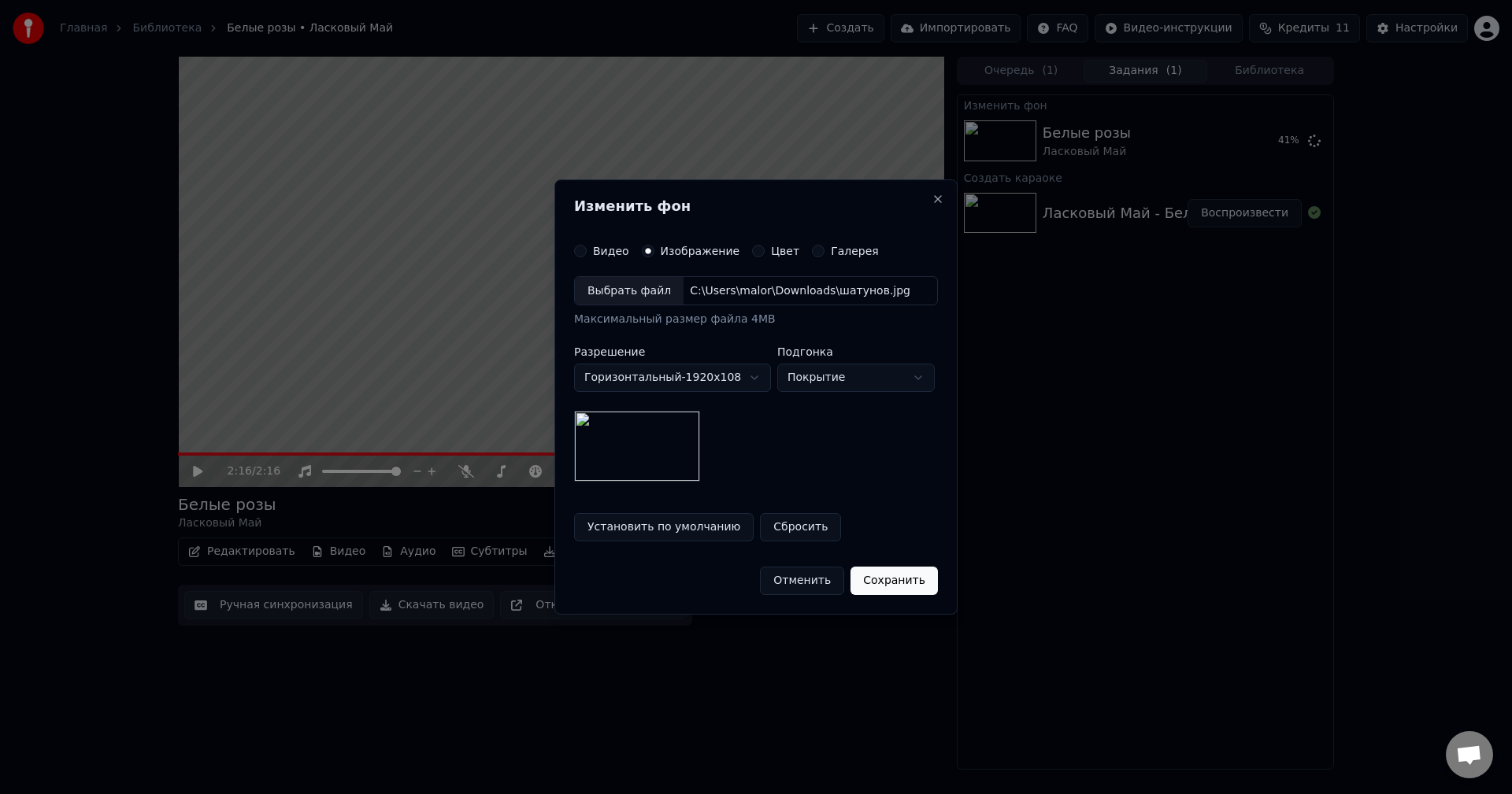
click at [885, 286] on div "Выбрать файл C:\Users\malor\Downloads\шатунов.jpg" at bounding box center [756, 291] width 364 height 30
click at [872, 584] on button "Сохранить" at bounding box center [894, 581] width 88 height 28
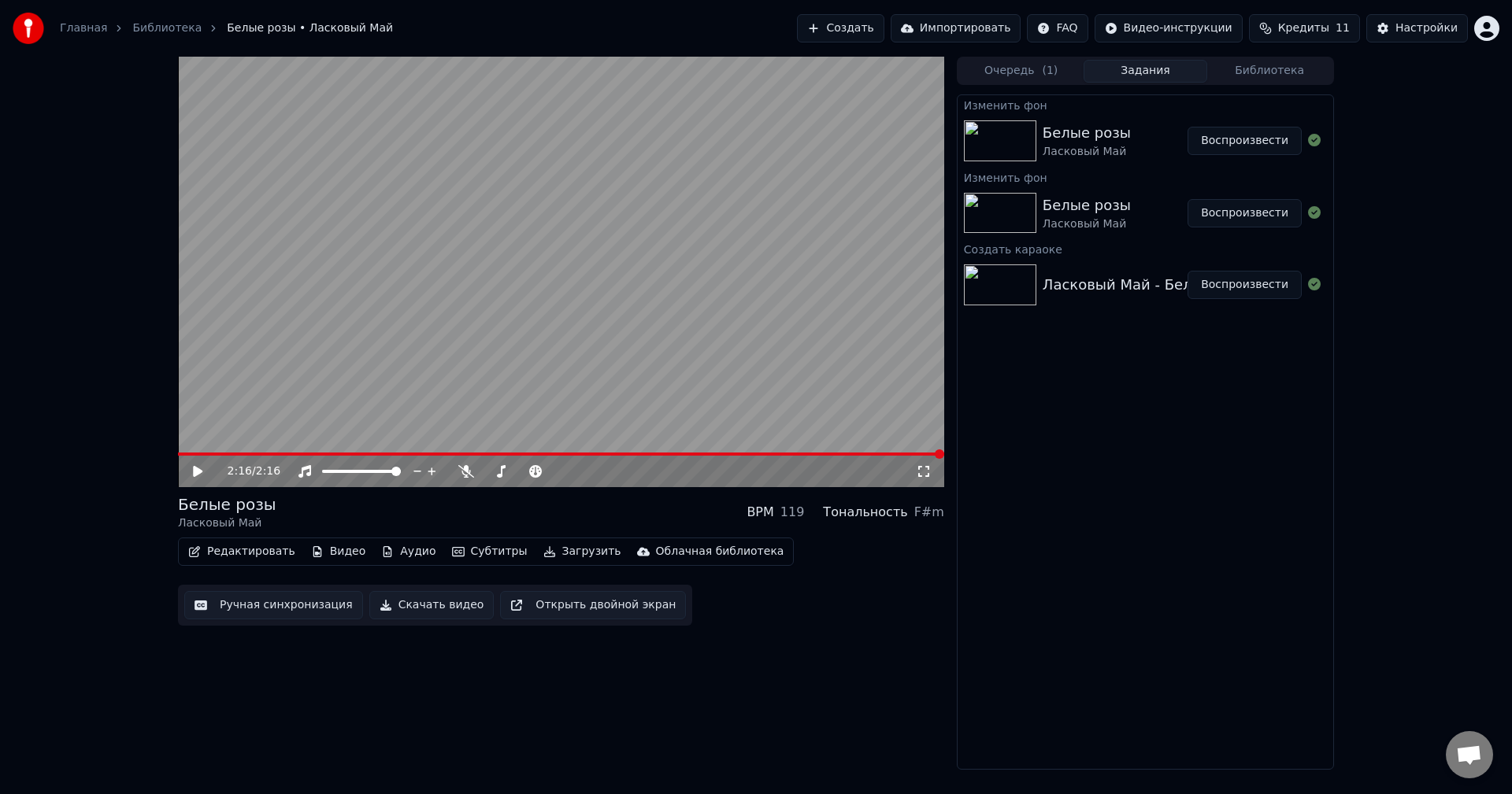
click at [771, 753] on div "2:16 / 2:16 Белые розы Ласковый Май BPM 119 Тональность F#m Редактировать Видео…" at bounding box center [561, 413] width 766 height 713
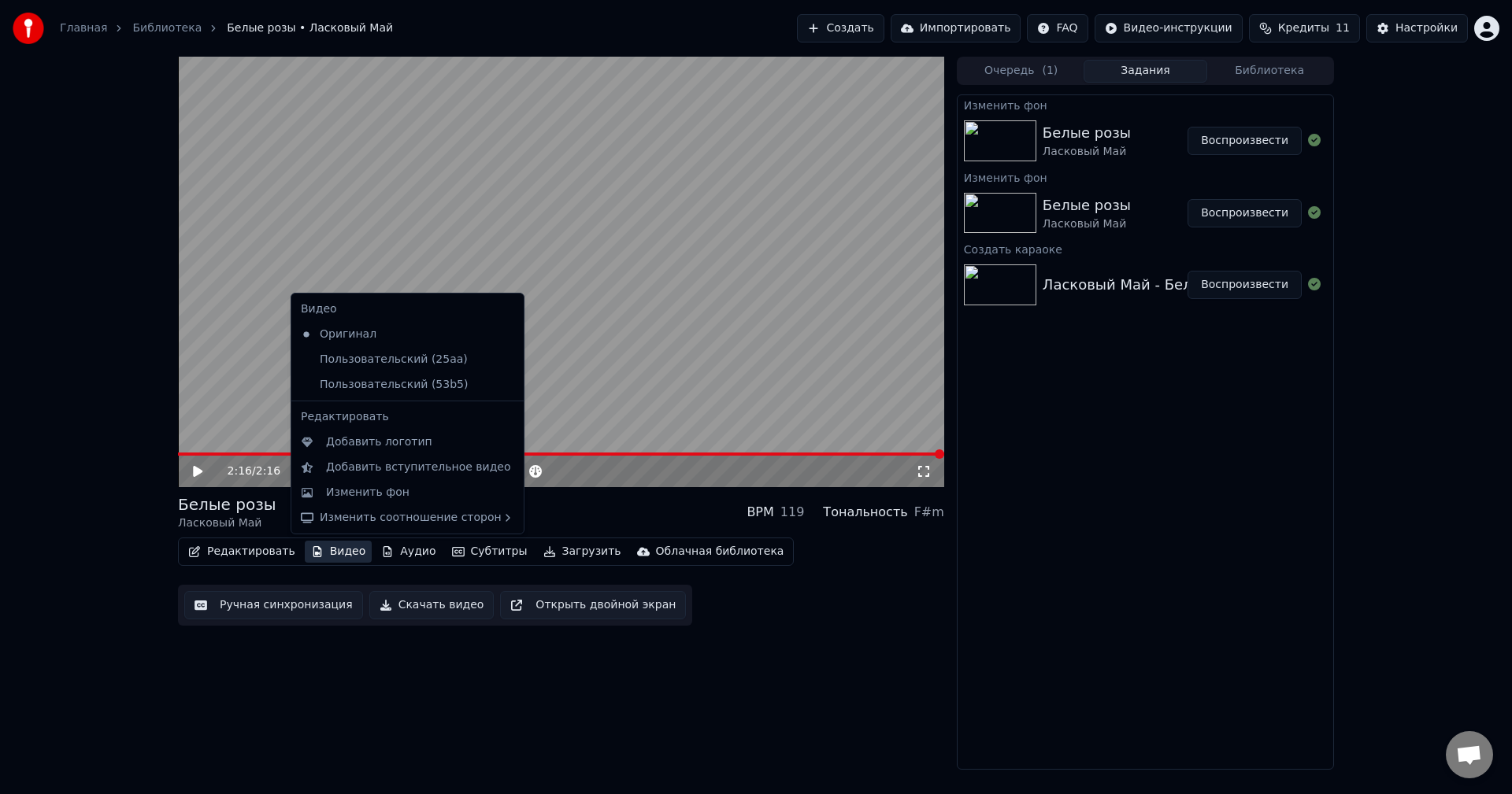
click at [332, 553] on button "Видео" at bounding box center [338, 551] width 68 height 22
click at [367, 493] on div "Изменить фон" at bounding box center [367, 492] width 83 height 16
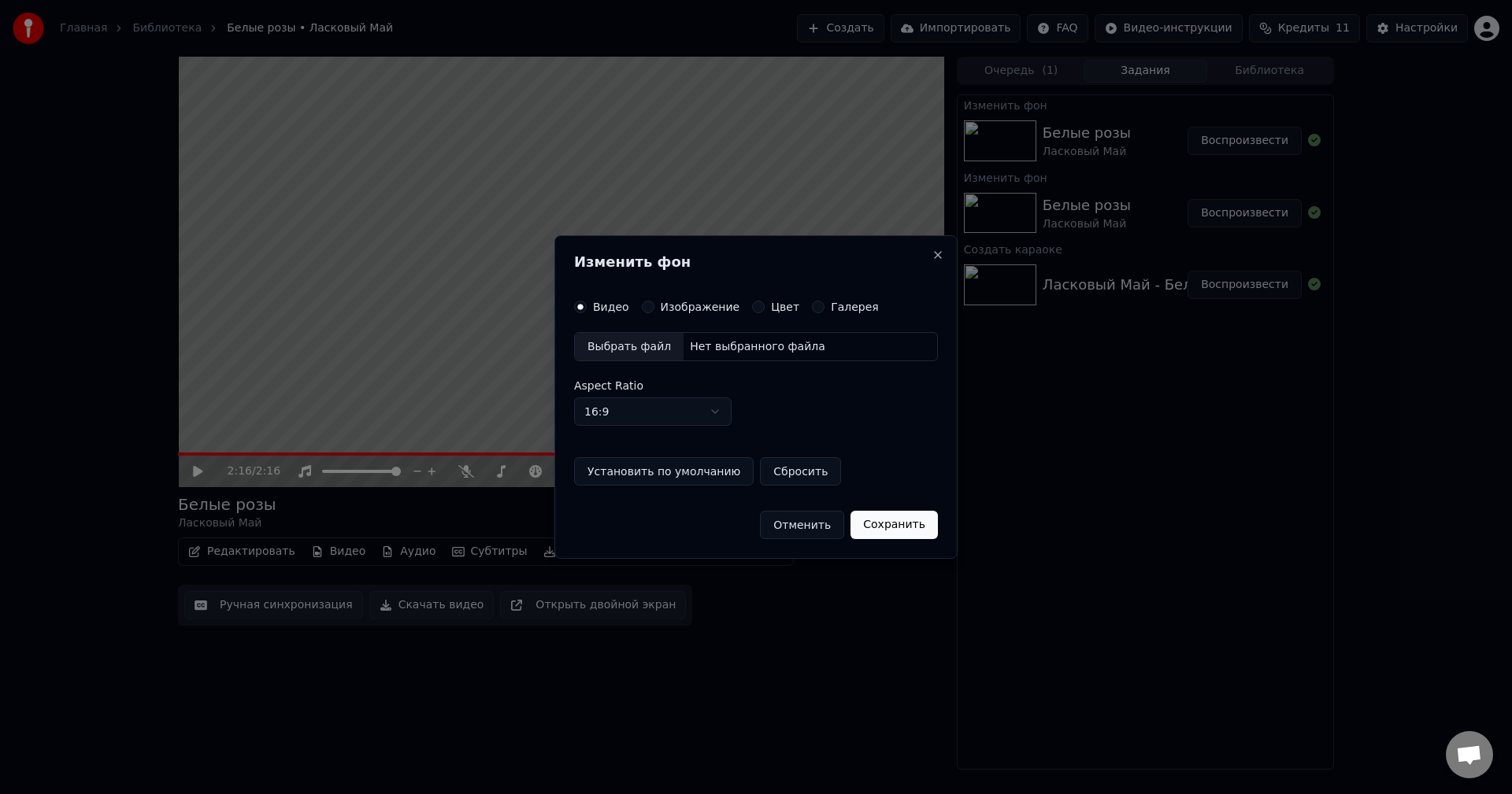
click at [669, 304] on label "Изображение" at bounding box center [701, 307] width 80 height 11
click at [654, 304] on button "Изображение" at bounding box center [648, 307] width 12 height 12
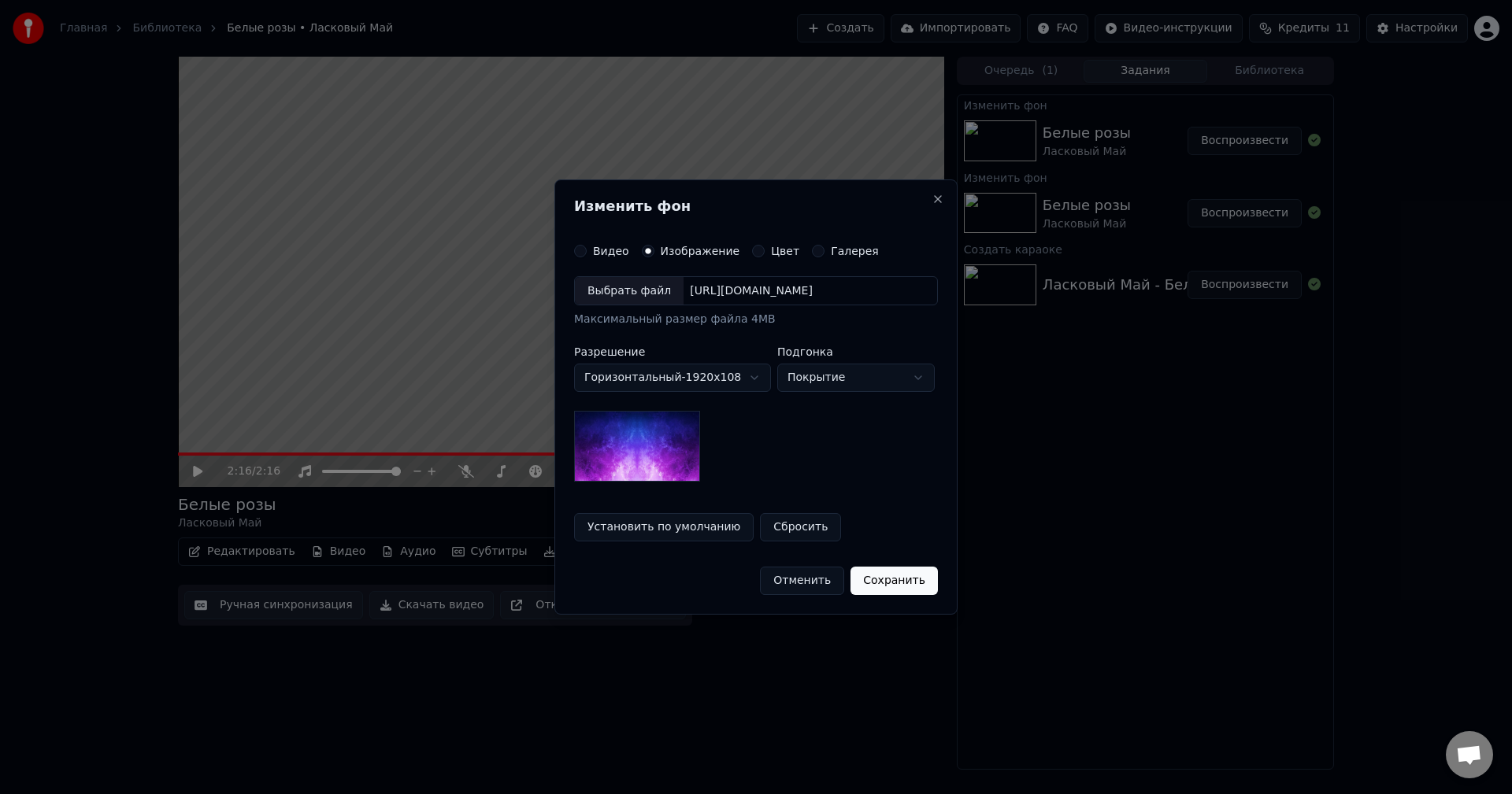
click at [628, 296] on div "Выбрать файл" at bounding box center [629, 291] width 109 height 28
click at [875, 575] on button "Сохранить" at bounding box center [894, 581] width 88 height 28
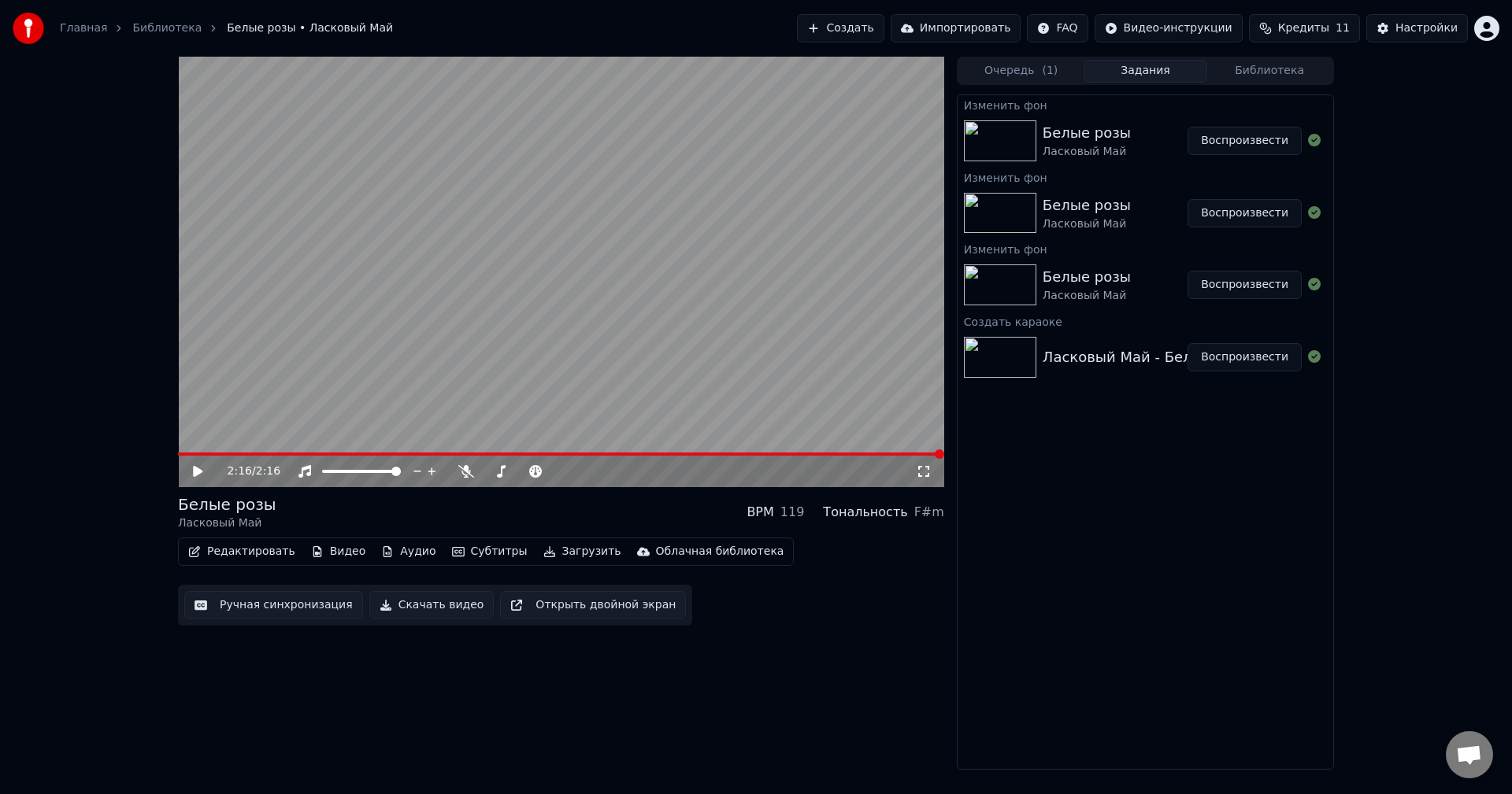
click at [198, 472] on icon at bounding box center [197, 471] width 10 height 11
click at [1204, 145] on button "Воспроизвести" at bounding box center [1244, 141] width 114 height 28
click at [464, 468] on icon at bounding box center [466, 471] width 16 height 12
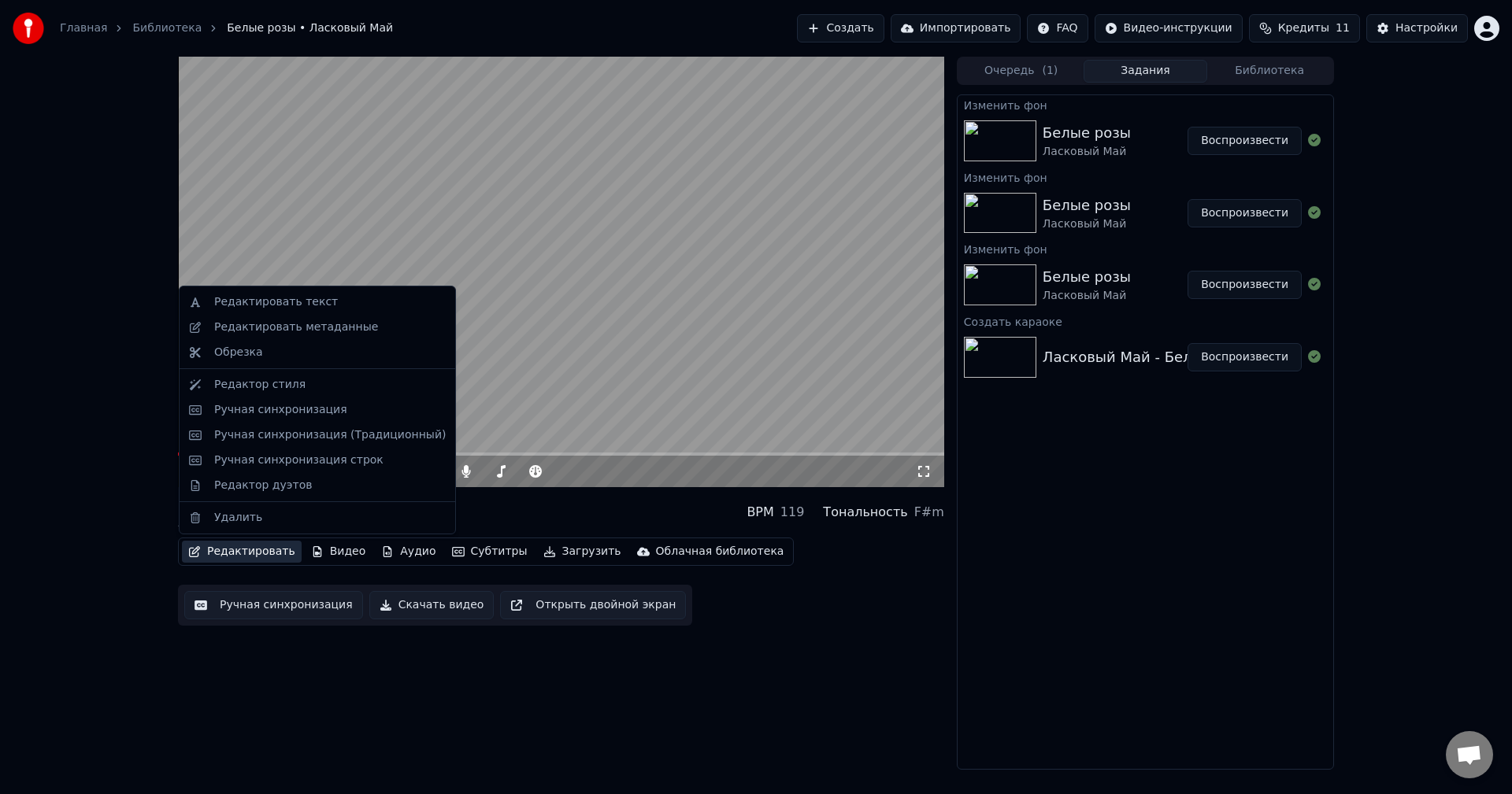
click at [260, 554] on button "Редактировать" at bounding box center [242, 551] width 119 height 22
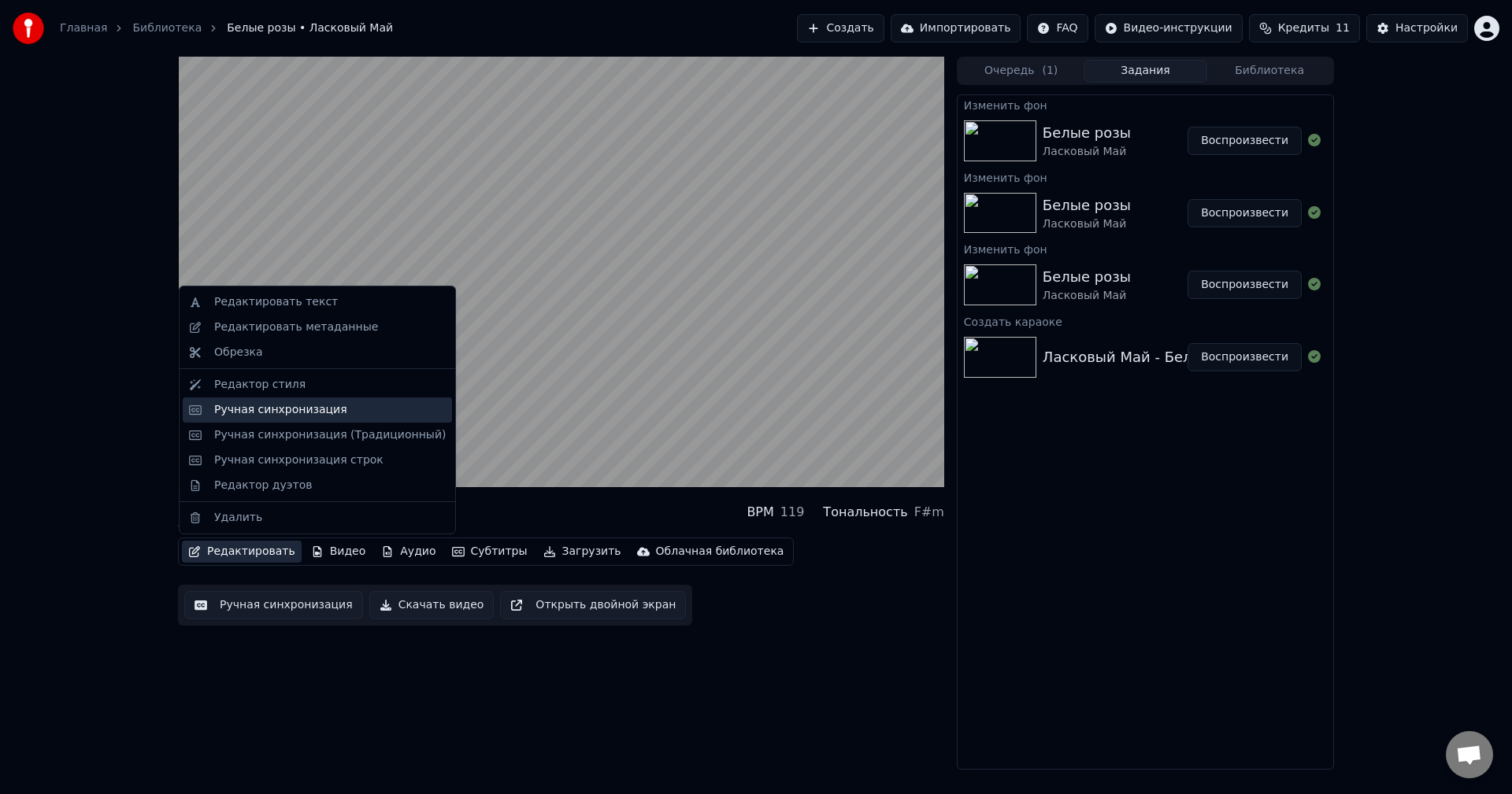
click at [282, 416] on div "Ручная синхронизация" at bounding box center [280, 410] width 133 height 16
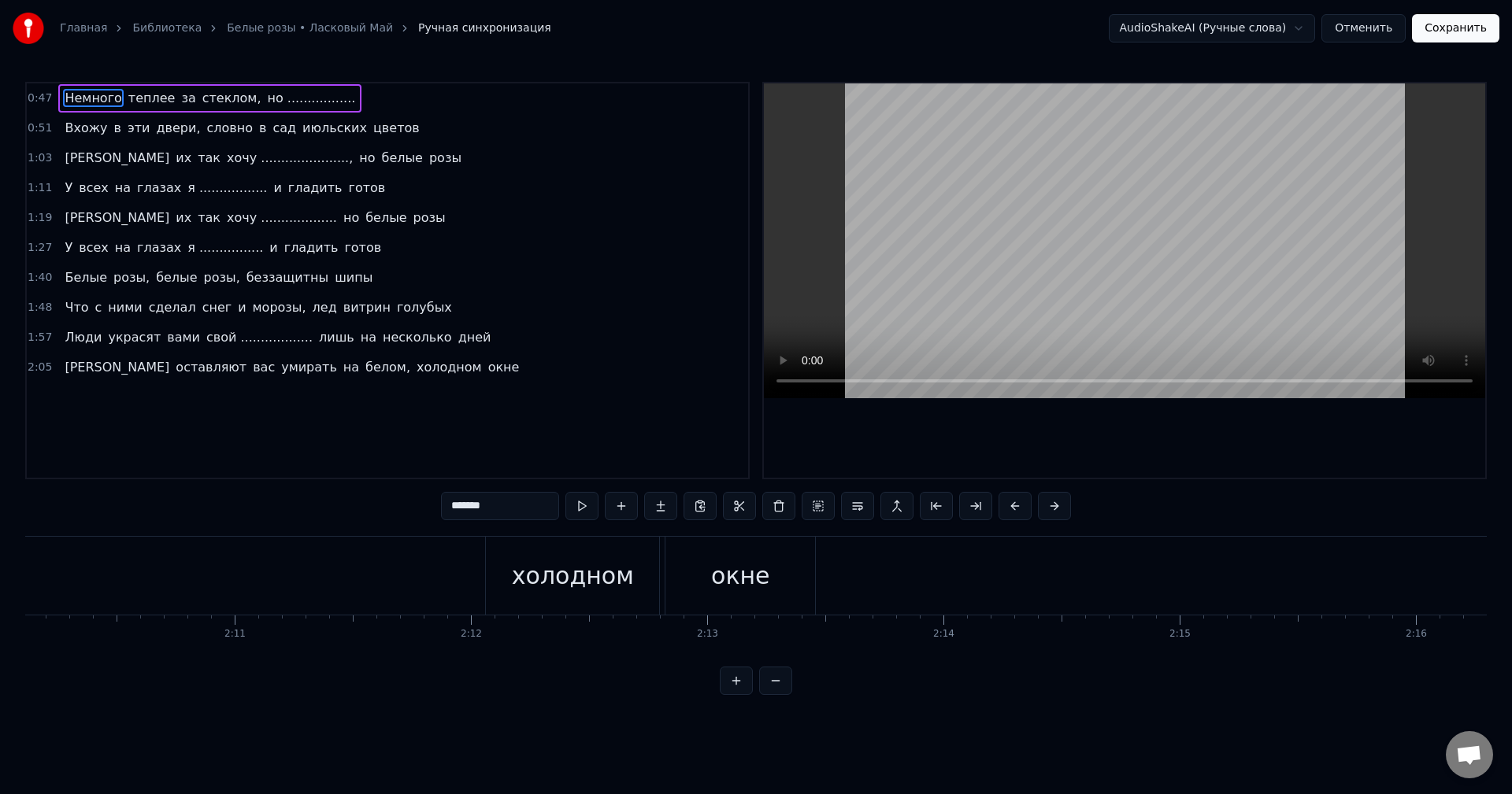
scroll to position [0, 30732]
click at [1439, 24] on button "Сохранить" at bounding box center [1455, 28] width 88 height 28
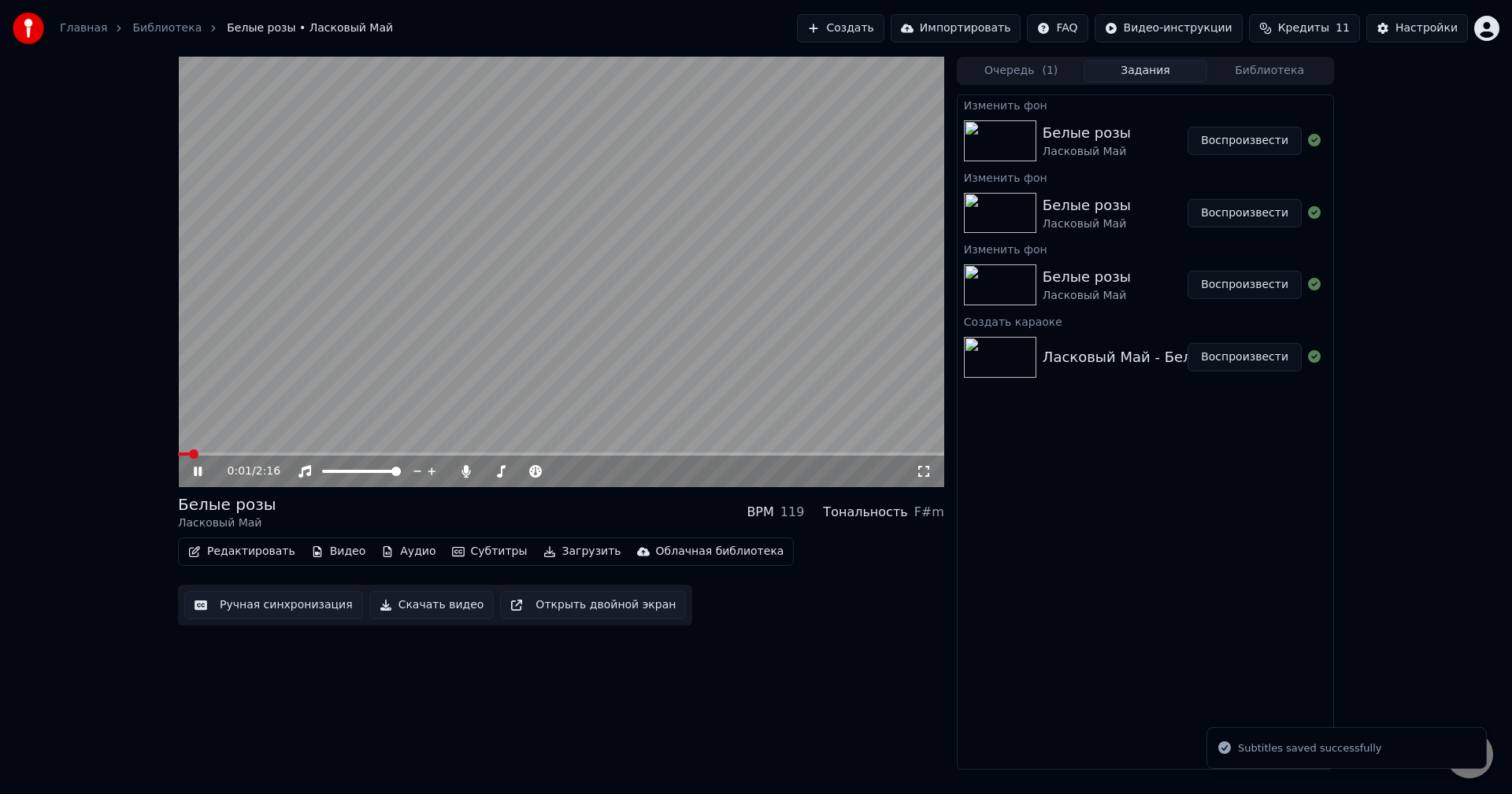
click at [589, 383] on video at bounding box center [561, 271] width 766 height 431
click at [423, 604] on button "Скачать видео" at bounding box center [431, 605] width 125 height 28
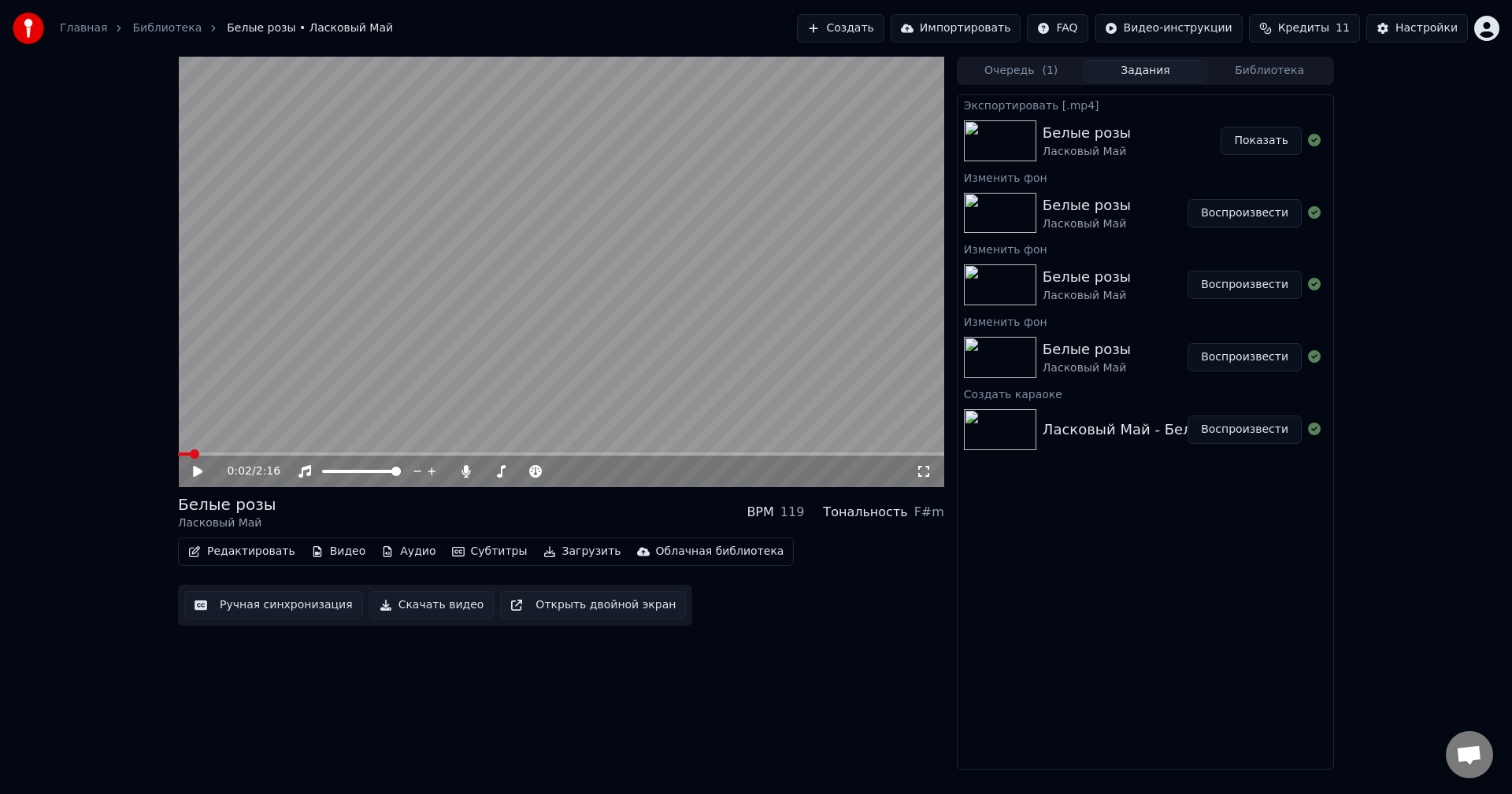
click at [1249, 143] on button "Показать" at bounding box center [1261, 141] width 81 height 28
click at [24, 23] on img at bounding box center [28, 28] width 32 height 32
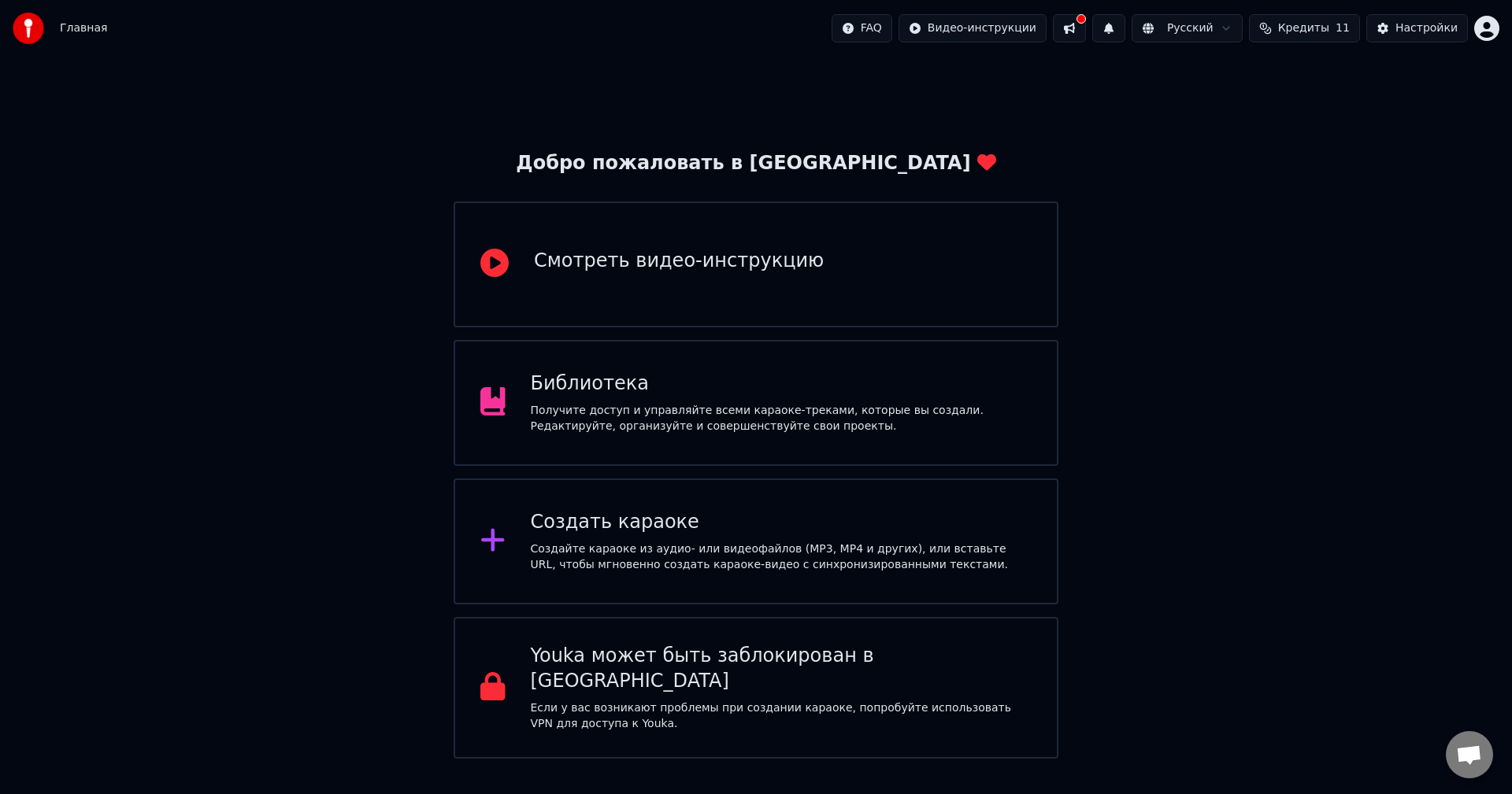
click at [541, 514] on div "Создать караоке" at bounding box center [781, 523] width 502 height 25
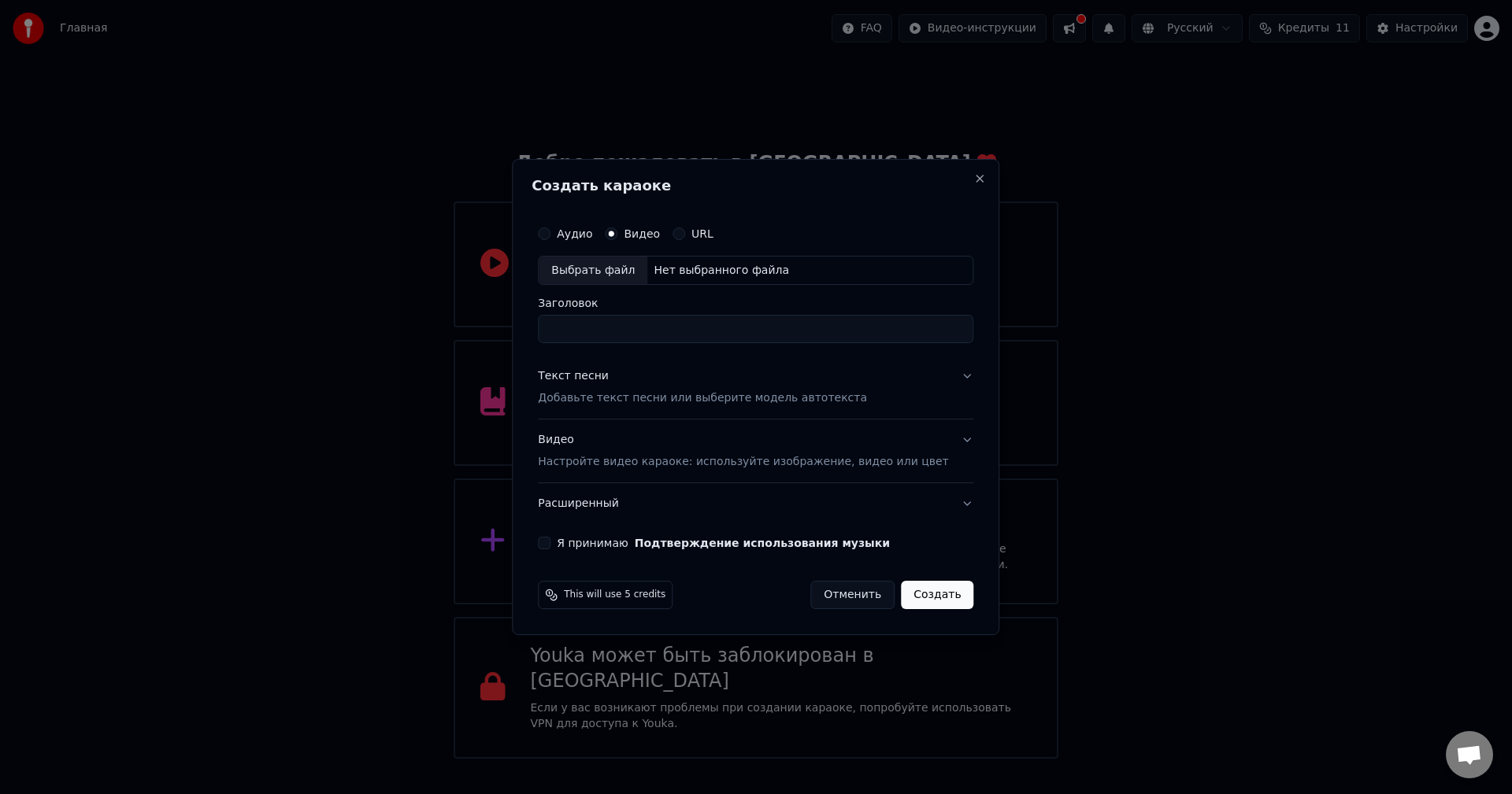
click at [619, 271] on div "Выбрать файл" at bounding box center [593, 271] width 109 height 28
drag, startPoint x: 885, startPoint y: 332, endPoint x: 664, endPoint y: 319, distance: 221.4
click at [664, 319] on input "**********" at bounding box center [756, 330] width 435 height 28
type input "**********"
click at [687, 396] on p "Добавьте текст песни или выберите модель автотекста" at bounding box center [702, 399] width 329 height 16
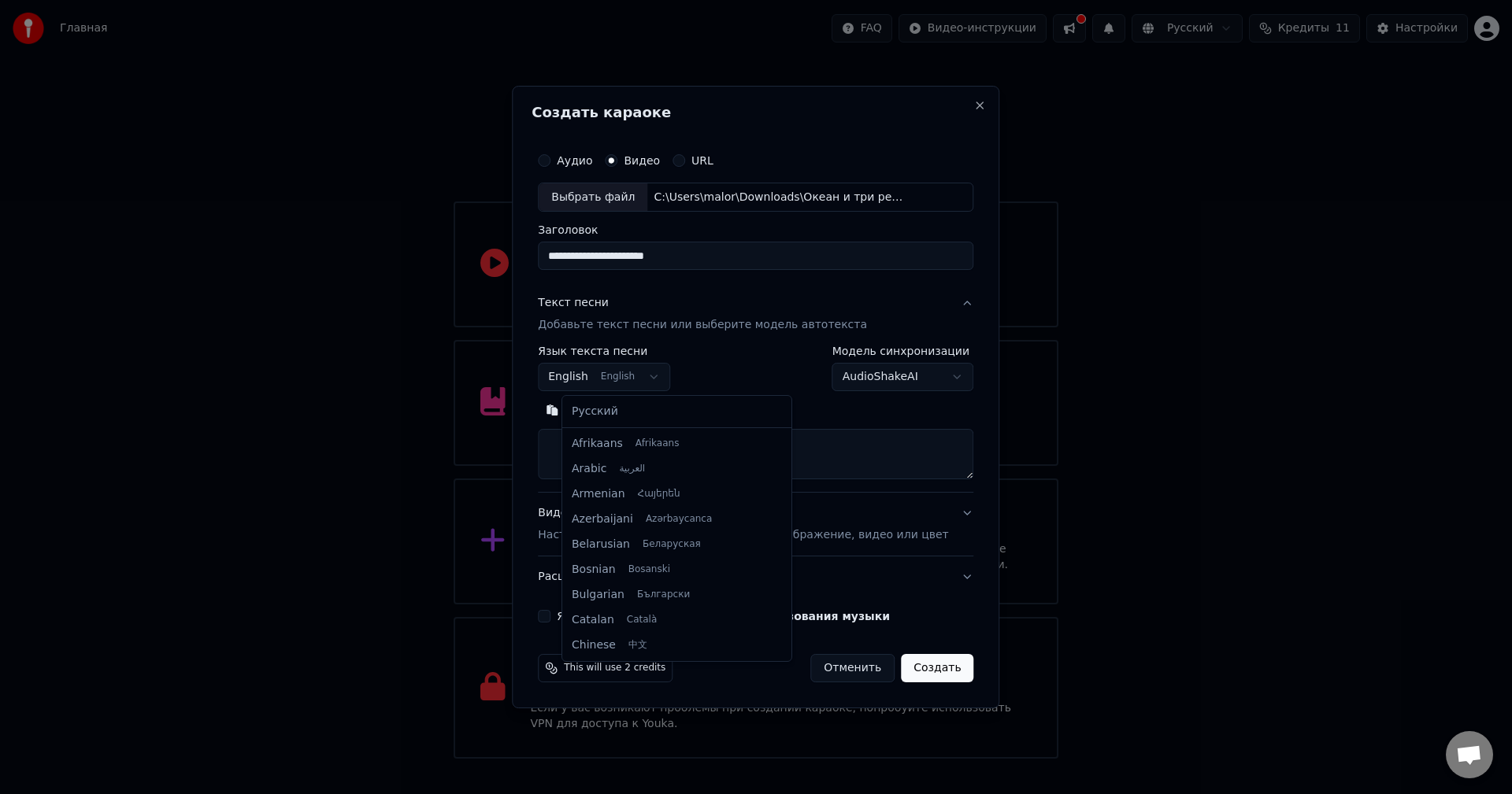
click at [629, 375] on body "Главная FAQ Видео-инструкции Русский Кредиты 11 Настройки Добро пожаловать в Yo…" at bounding box center [756, 379] width 1512 height 759
select select "**"
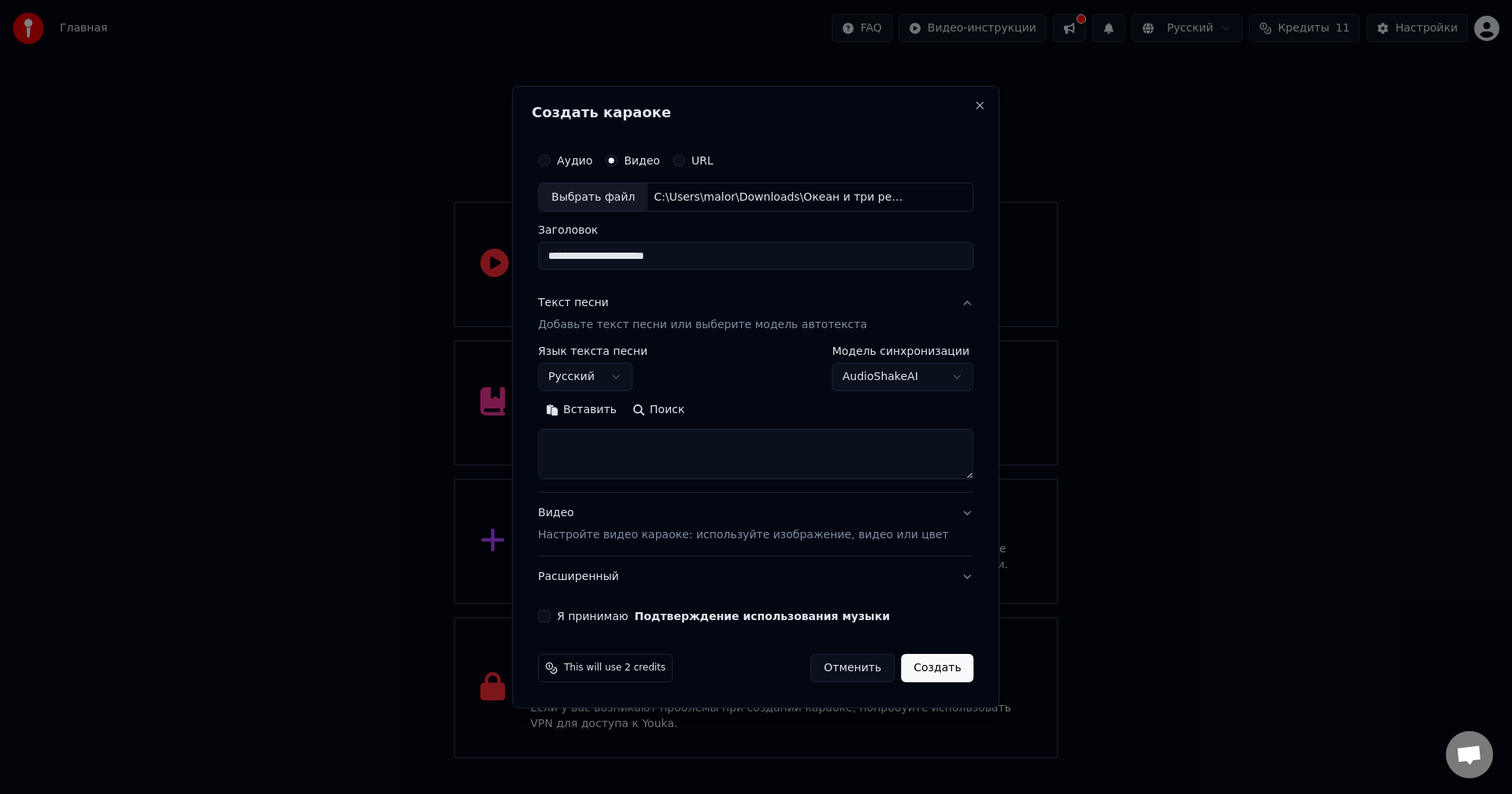
click at [595, 445] on textarea at bounding box center [756, 454] width 435 height 50
paste textarea "**********"
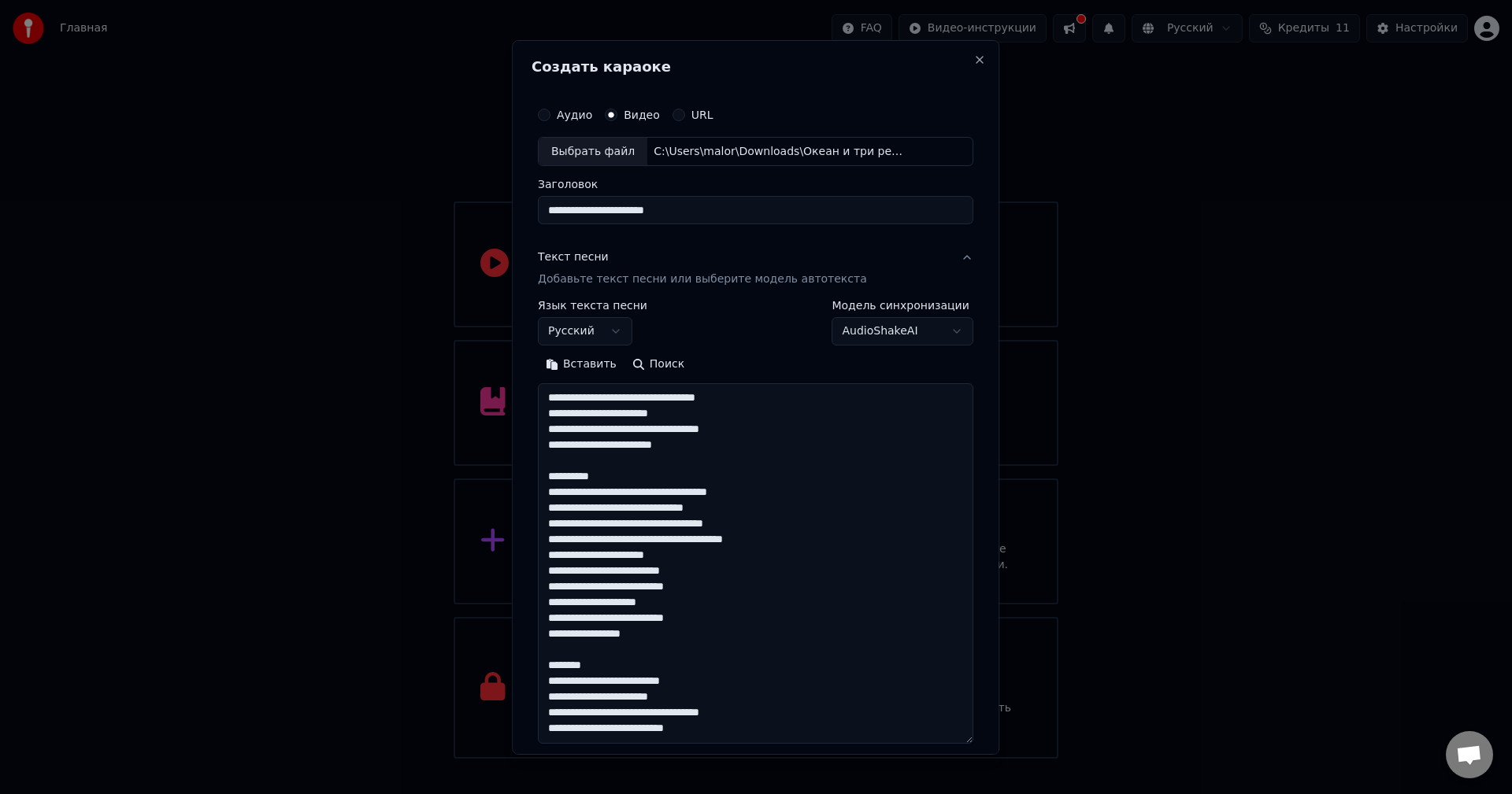
scroll to position [335, 0]
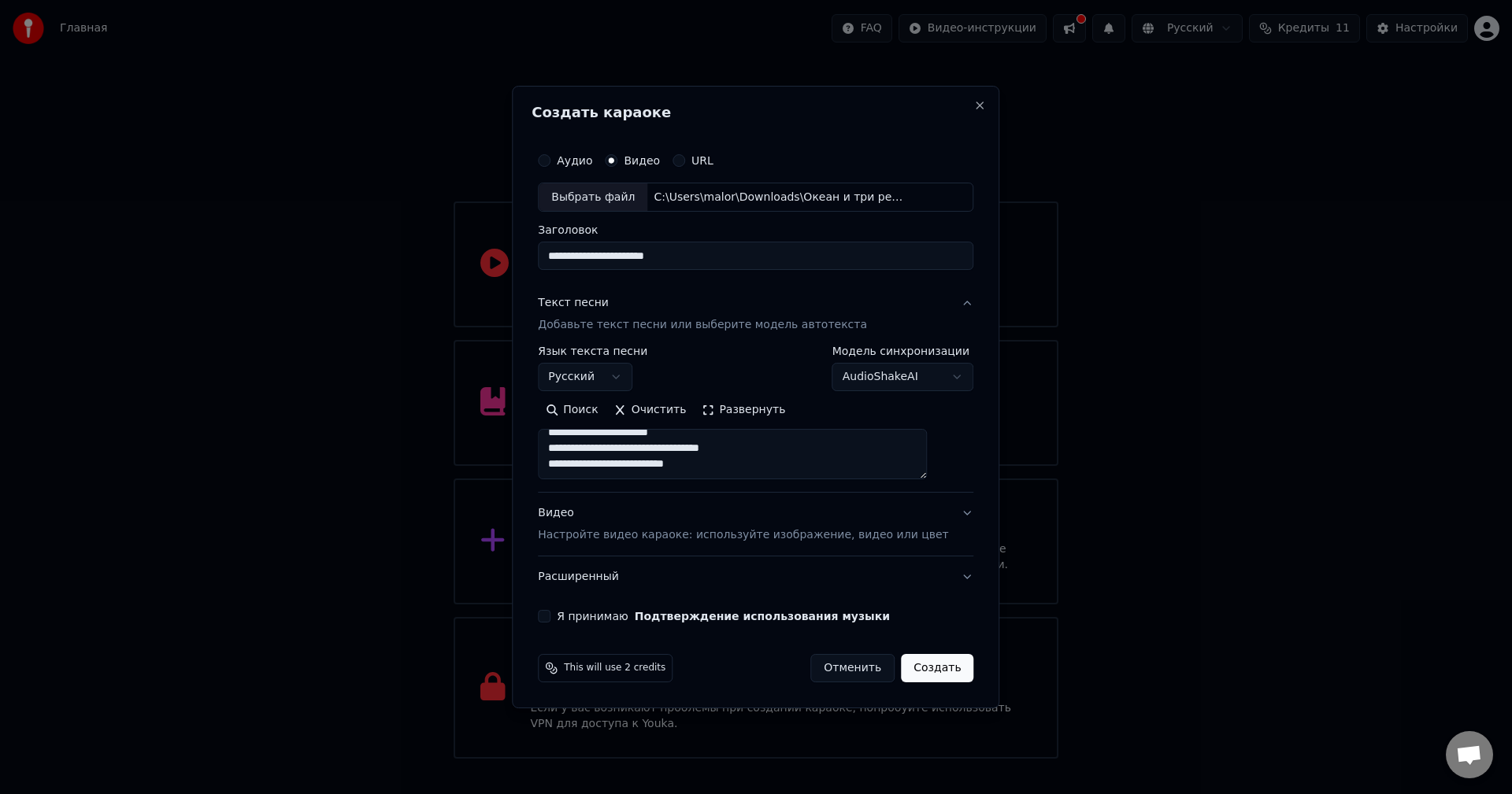
click at [740, 413] on button "Развернуть" at bounding box center [743, 410] width 99 height 25
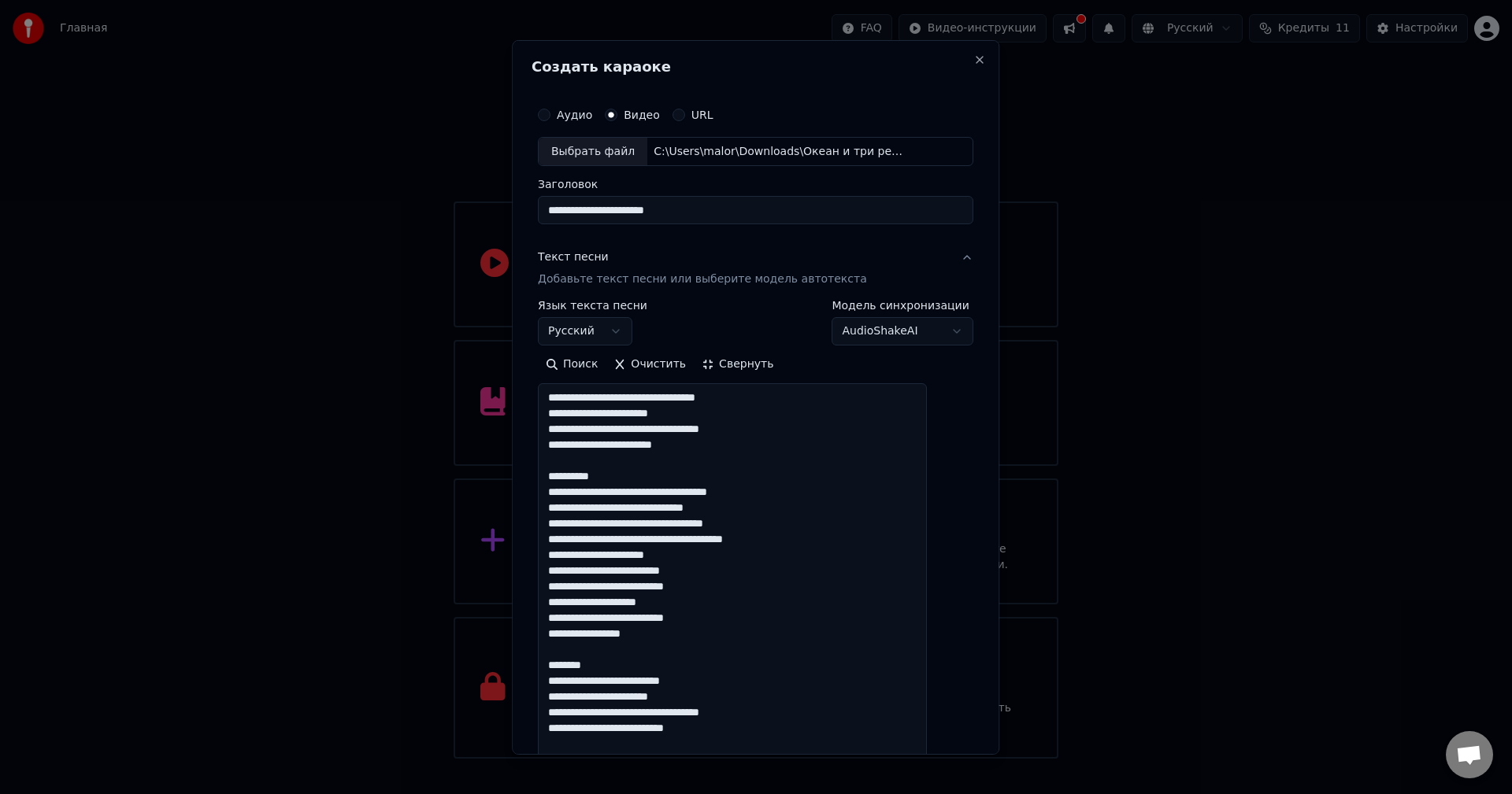
scroll to position [0, 0]
drag, startPoint x: 645, startPoint y: 479, endPoint x: 560, endPoint y: 470, distance: 85.5
click at [560, 470] on textarea "**********" at bounding box center [733, 577] width 389 height 390
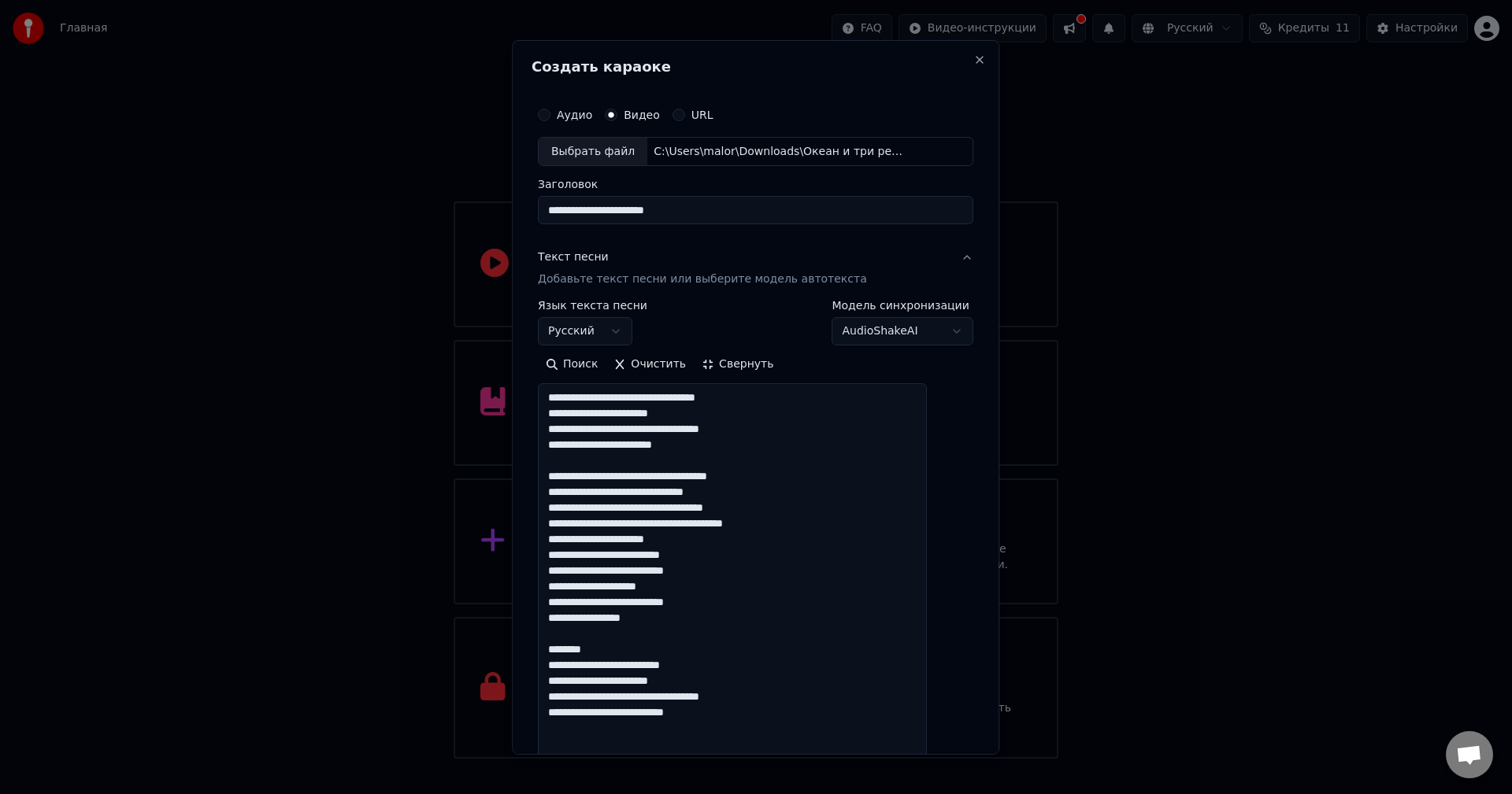
drag, startPoint x: 726, startPoint y: 439, endPoint x: 557, endPoint y: 401, distance: 173.2
click at [557, 401] on textarea "**********" at bounding box center [733, 577] width 389 height 390
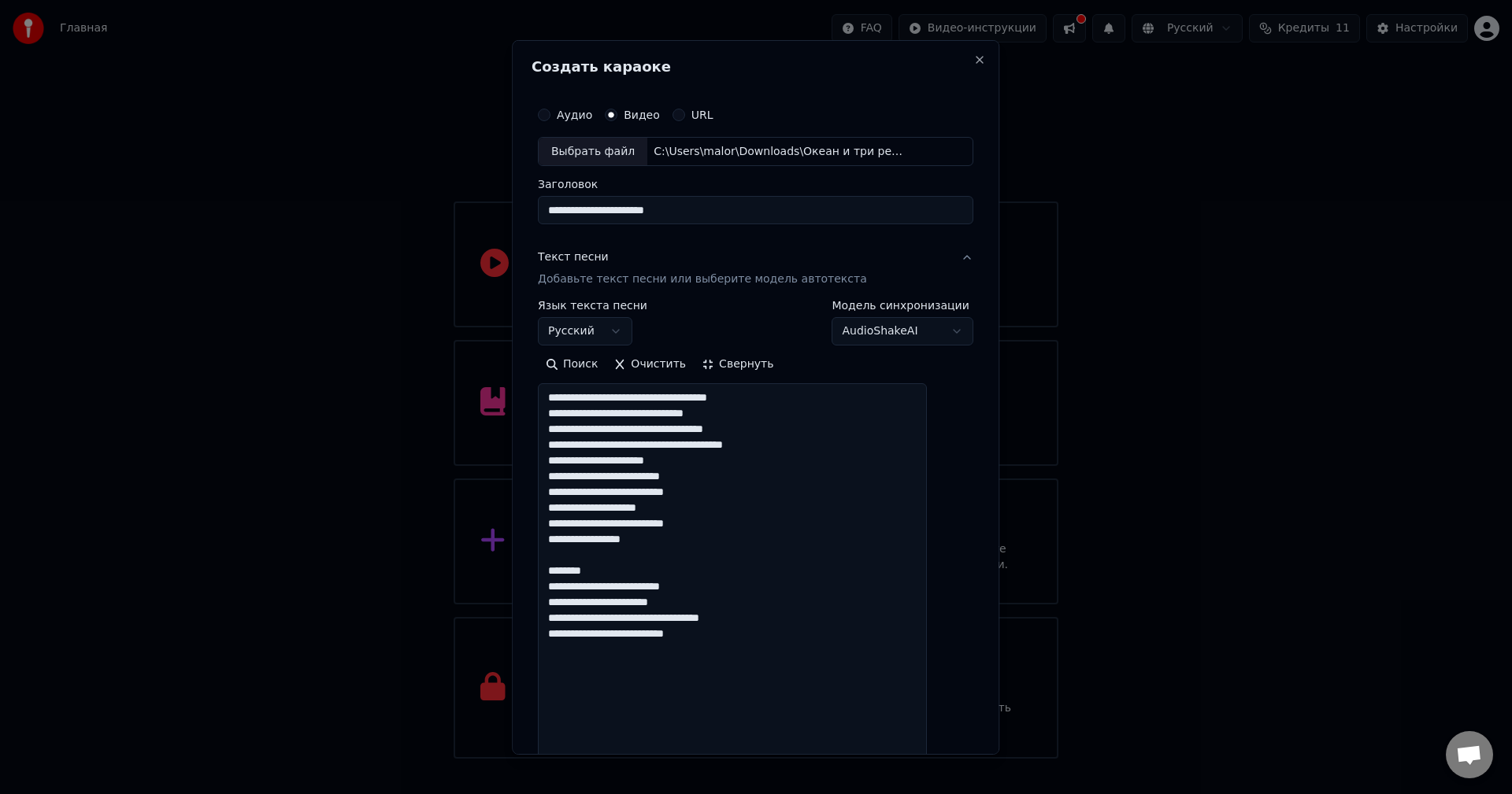
drag, startPoint x: 618, startPoint y: 562, endPoint x: 626, endPoint y: 576, distance: 16.1
click at [626, 576] on textarea "**********" at bounding box center [733, 577] width 389 height 390
type textarea "**********"
click at [737, 370] on button "Свернуть" at bounding box center [737, 364] width 88 height 25
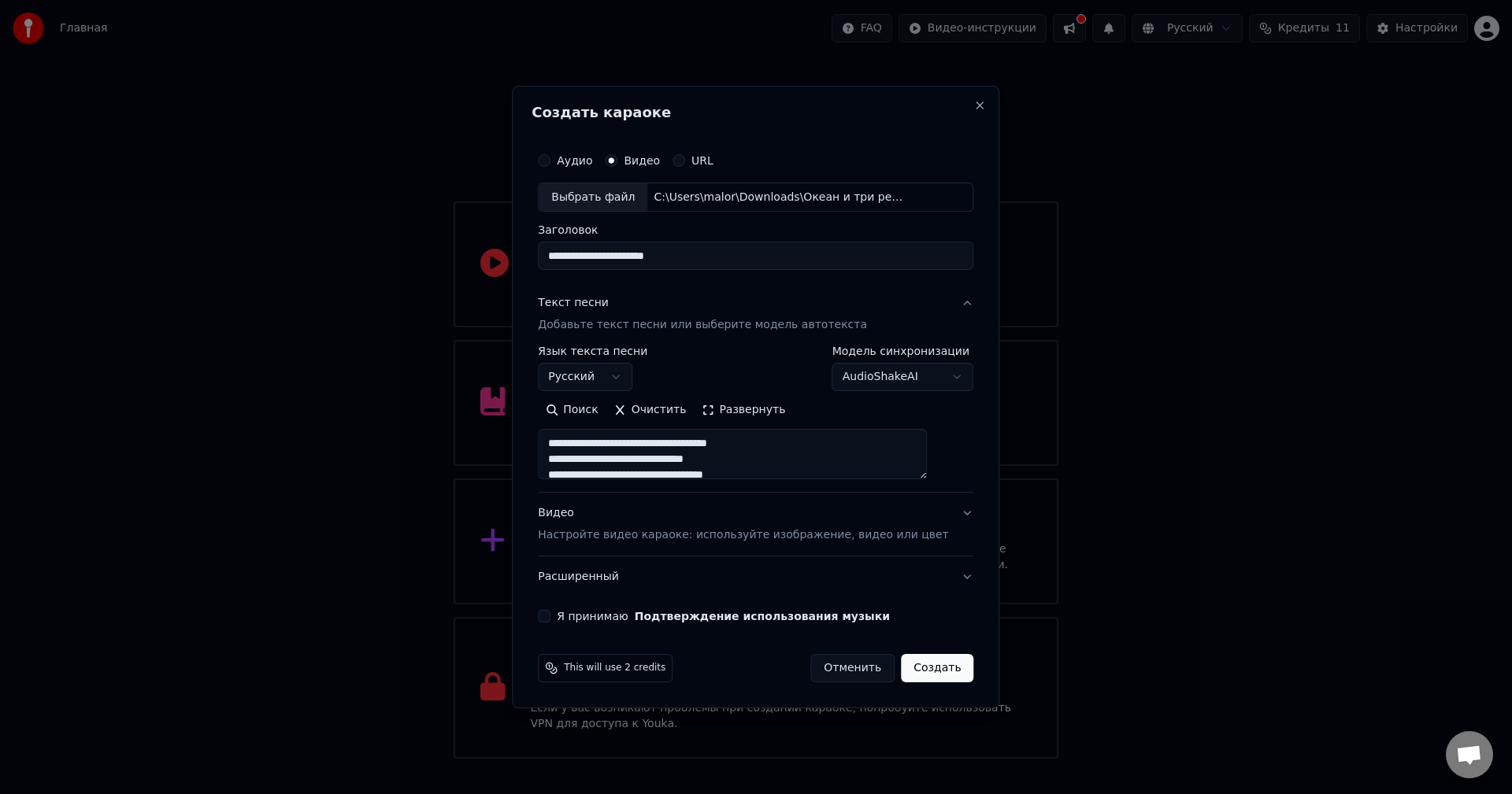
click at [622, 538] on p "Настройте видео караоке: используйте изображение, видео или цвет" at bounding box center [743, 535] width 411 height 16
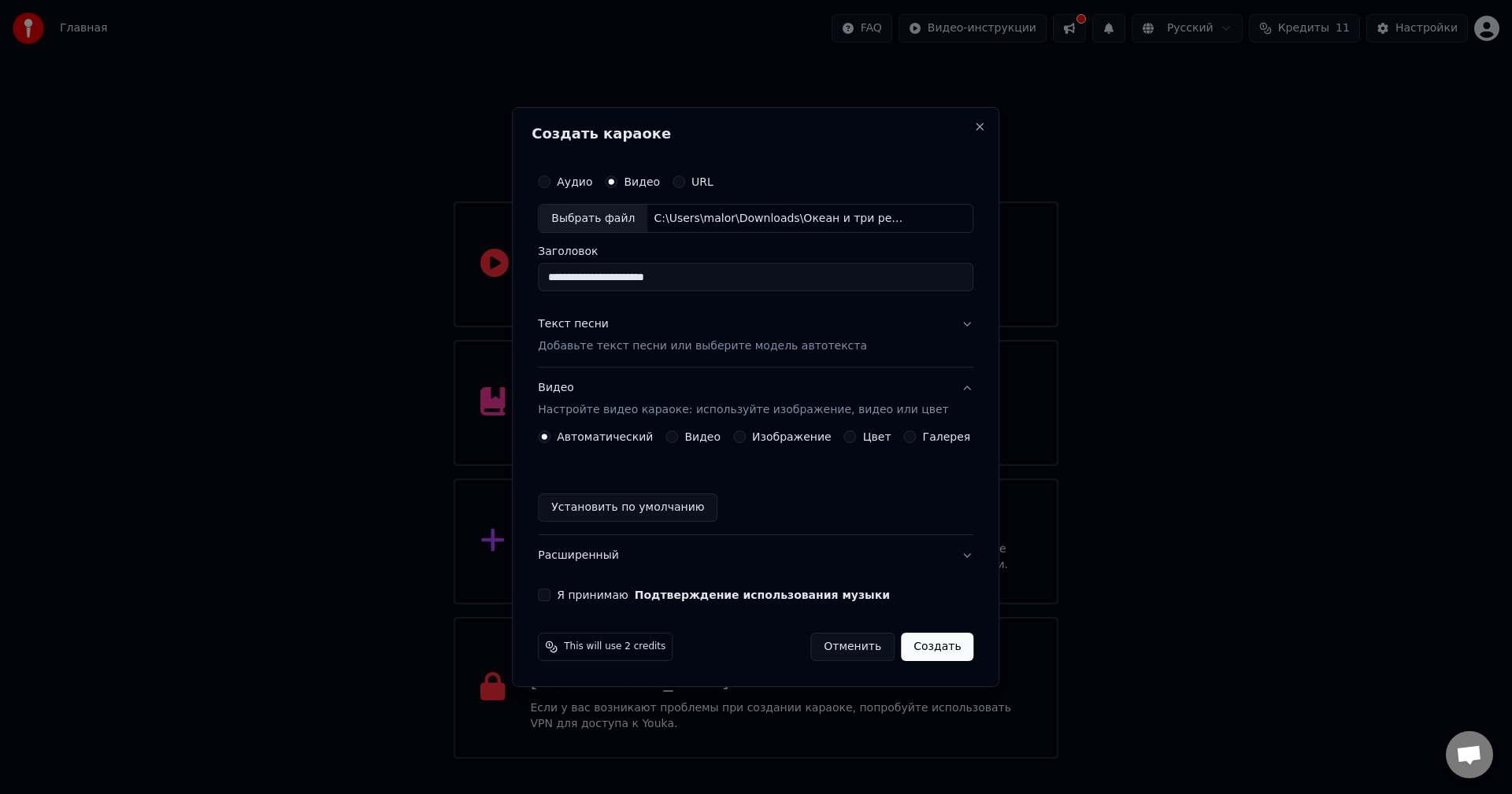
click at [741, 431] on button "Изображение" at bounding box center [739, 437] width 12 height 12
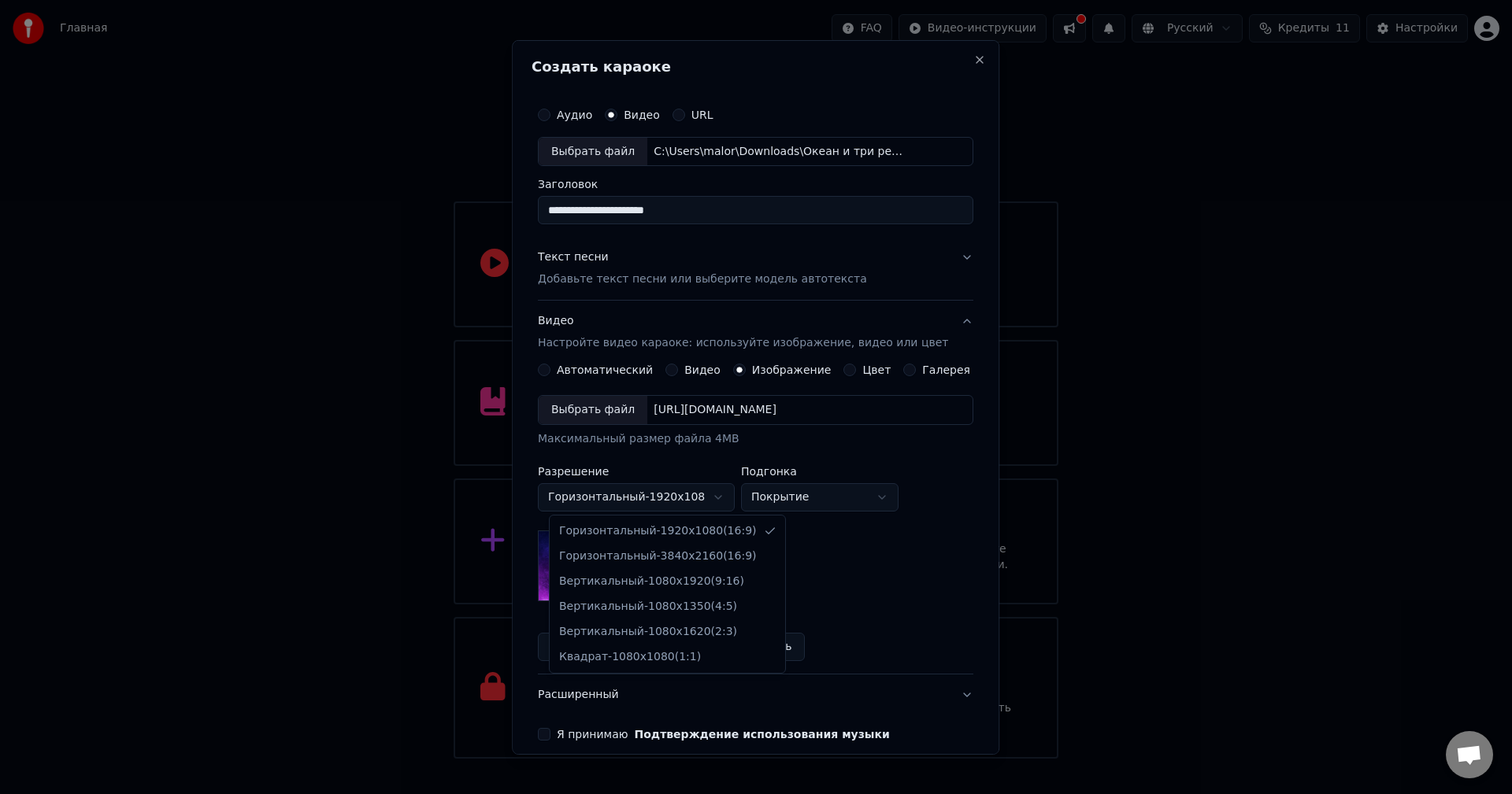
click at [684, 500] on body "Главная FAQ Видео-инструкции Русский Кредиты 11 Настройки Добро пожаловать в Yo…" at bounding box center [756, 379] width 1512 height 759
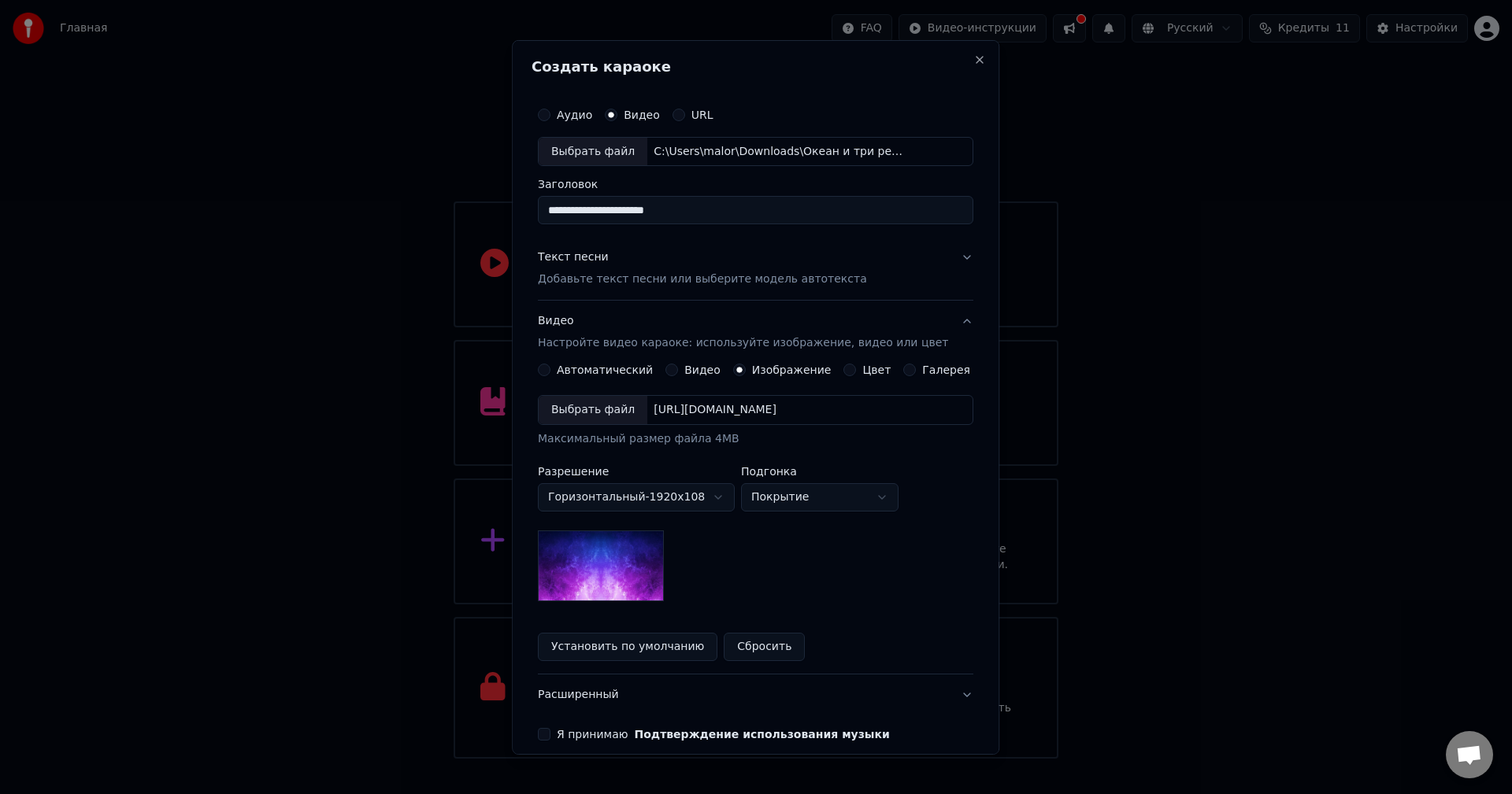
click at [597, 416] on body "Главная FAQ Видео-инструкции Русский Кредиты 11 Настройки Добро пожаловать в Yo…" at bounding box center [756, 379] width 1512 height 759
click at [597, 416] on div "Выбрать файл" at bounding box center [593, 410] width 109 height 28
click at [550, 738] on button "Я принимаю Подтверждение использования музыки" at bounding box center [544, 734] width 12 height 12
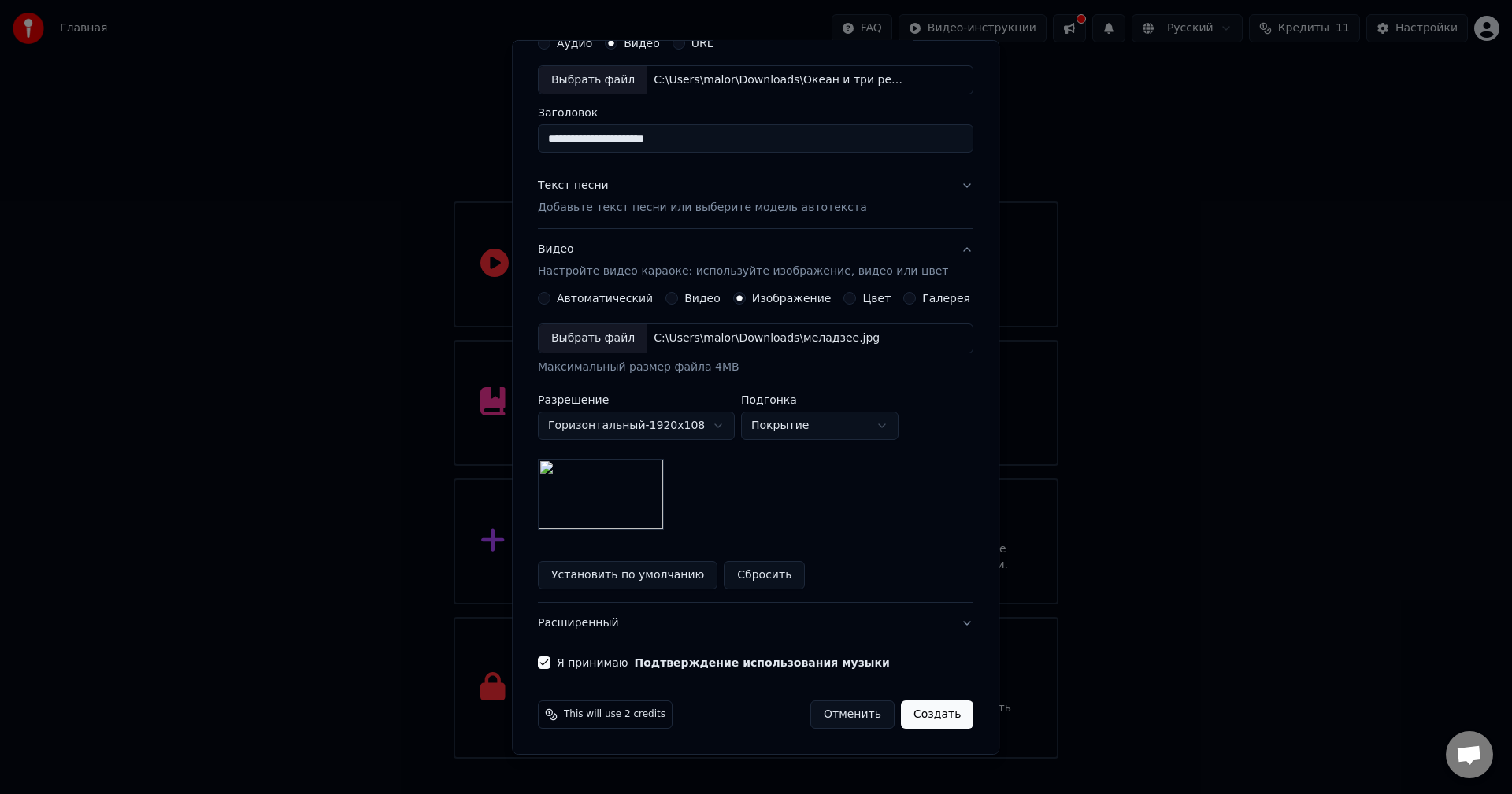
click at [901, 714] on button "Создать" at bounding box center [937, 714] width 73 height 28
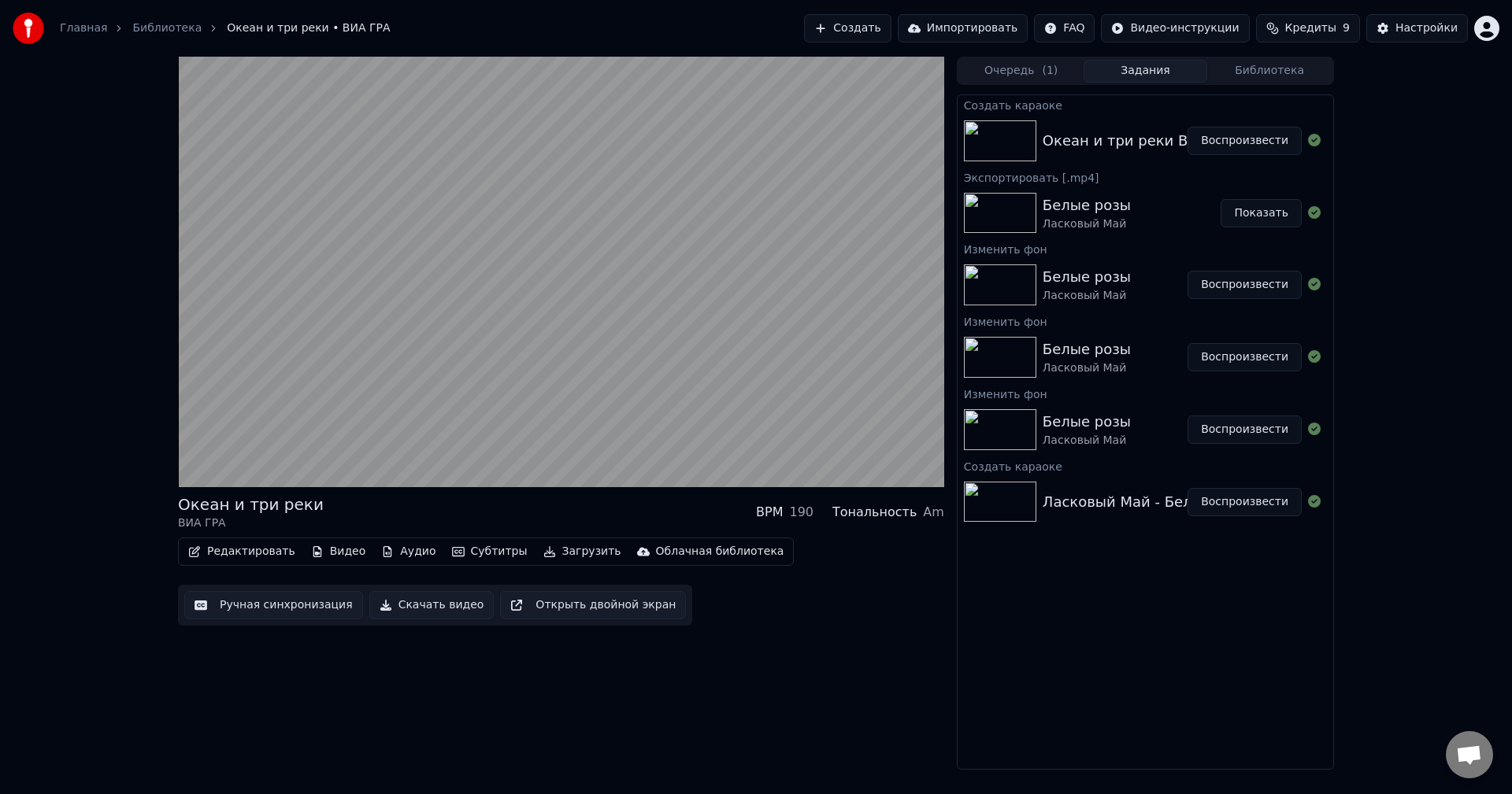
click at [812, 518] on div "190" at bounding box center [802, 512] width 25 height 19
click at [813, 511] on div "190" at bounding box center [802, 512] width 25 height 19
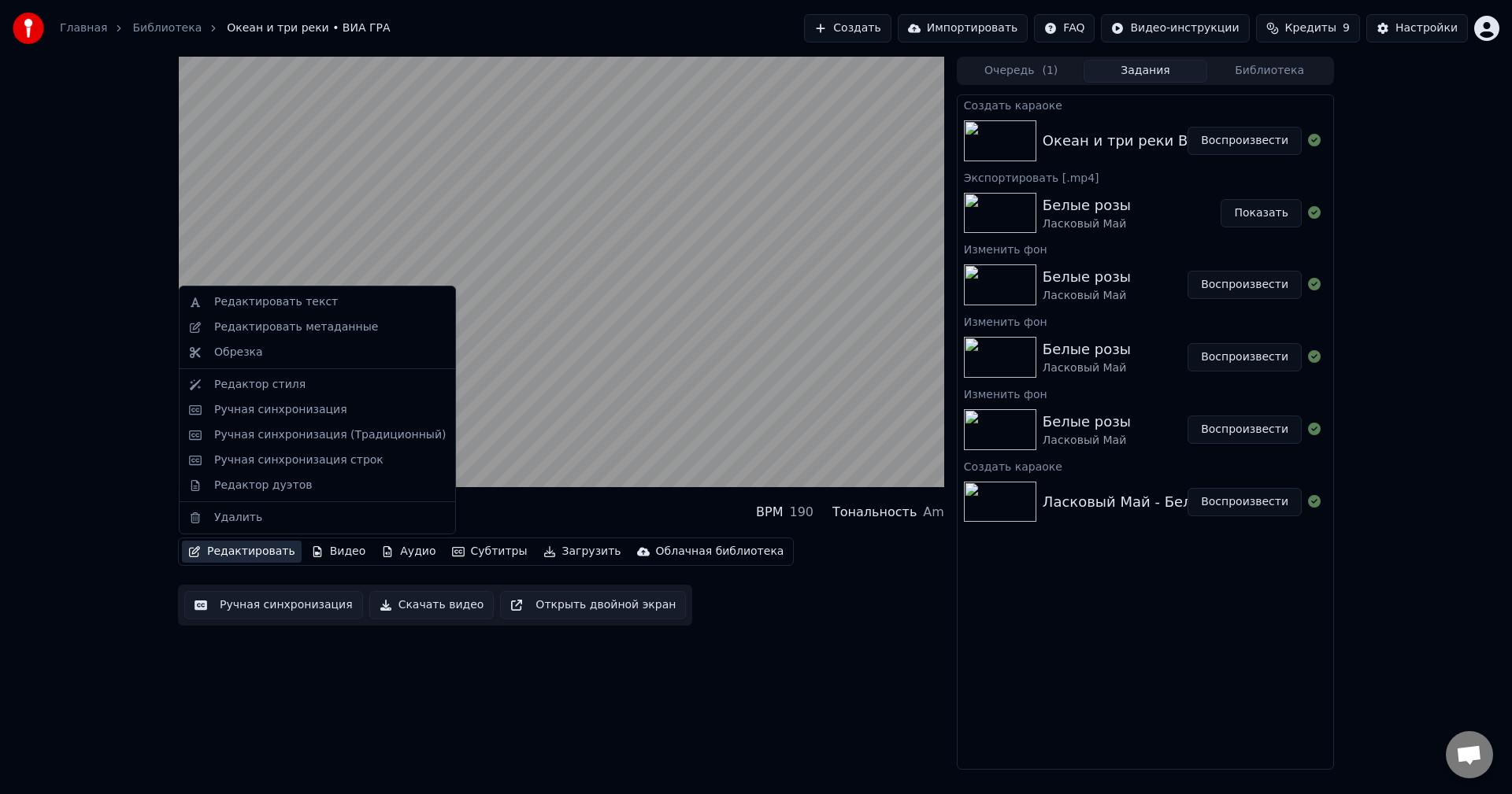
click at [261, 554] on button "Редактировать" at bounding box center [242, 551] width 119 height 22
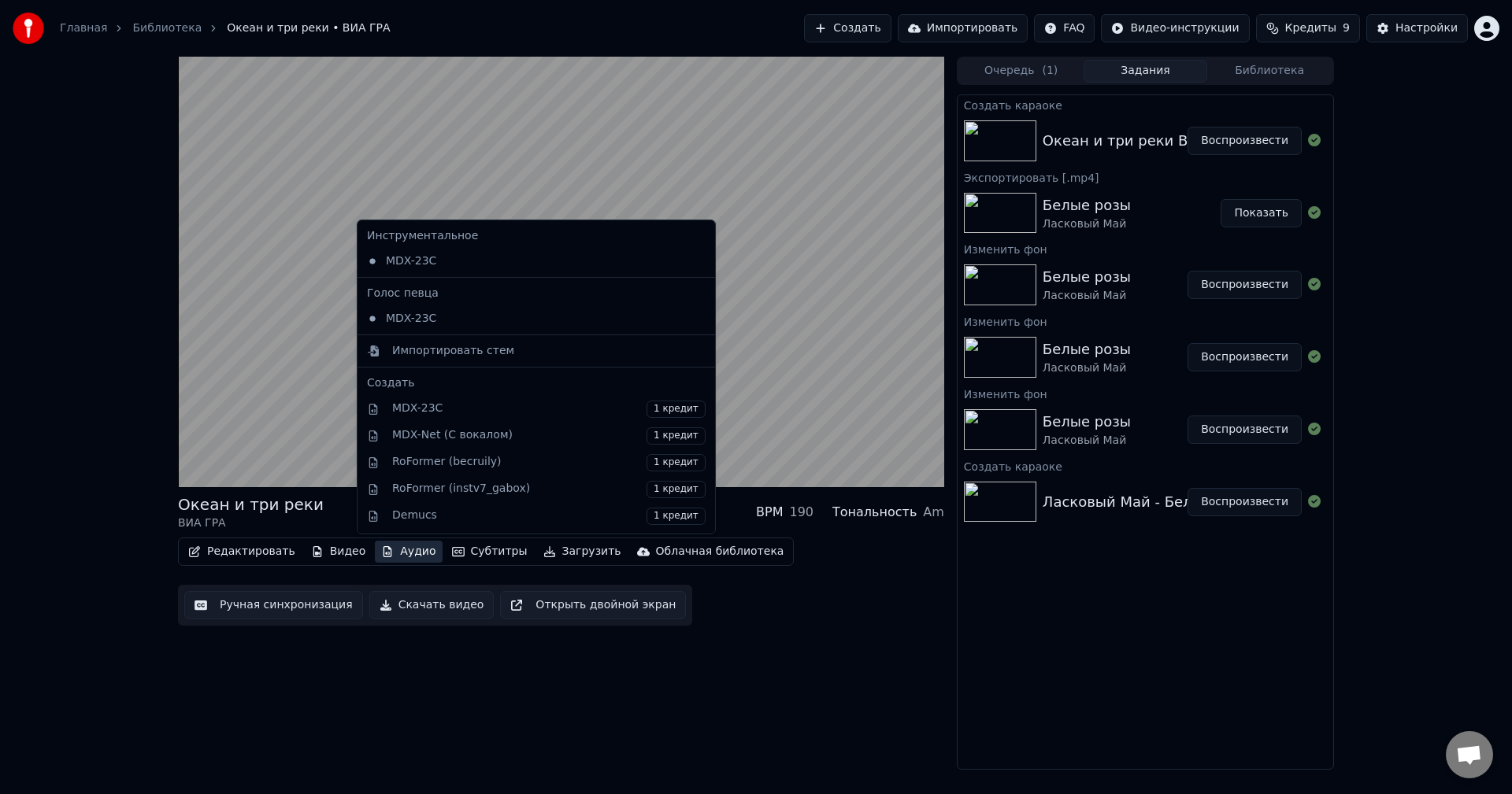
click at [695, 317] on icon at bounding box center [700, 318] width 11 height 12
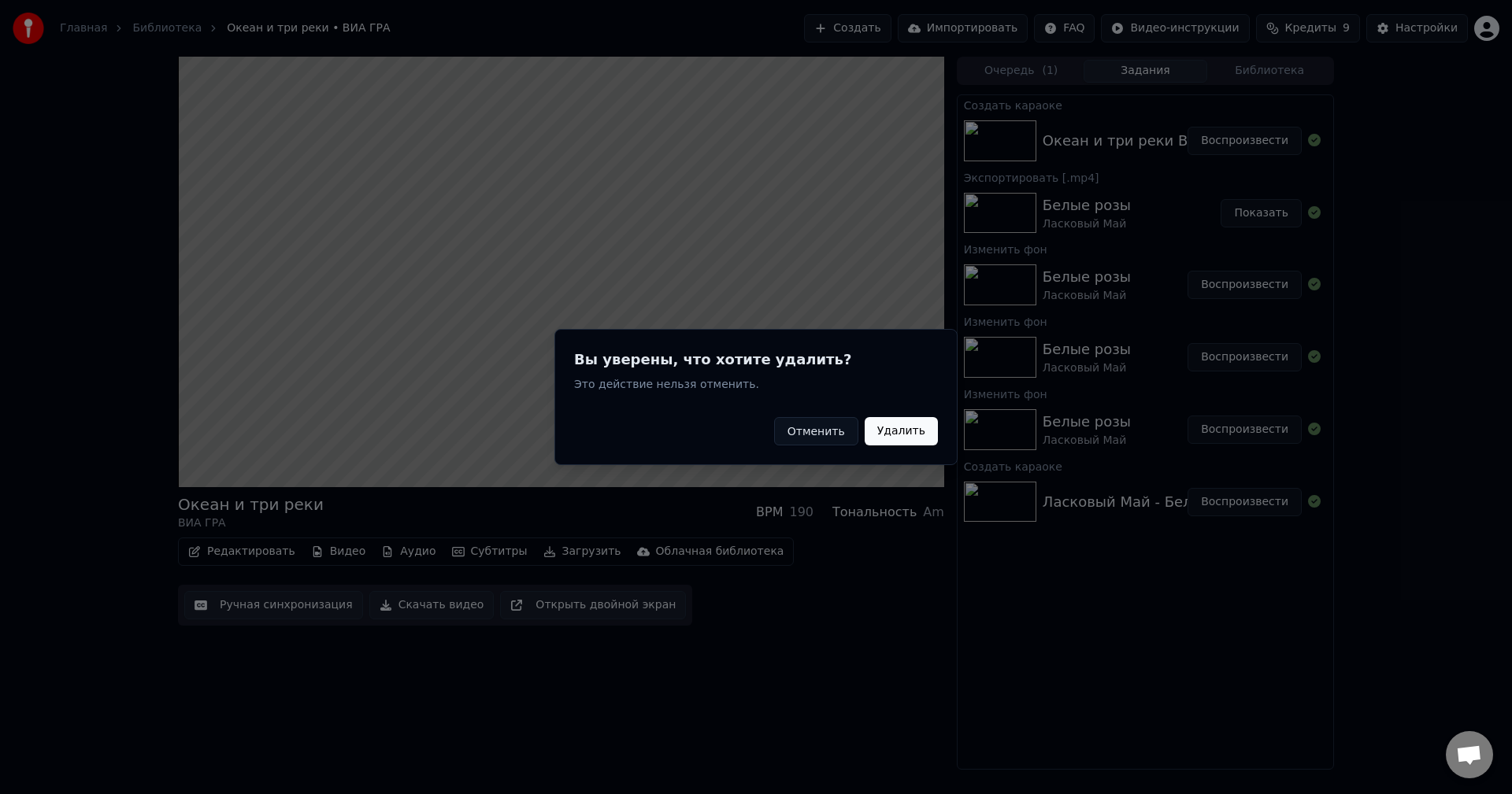
click at [887, 430] on button "Удалить" at bounding box center [901, 431] width 73 height 28
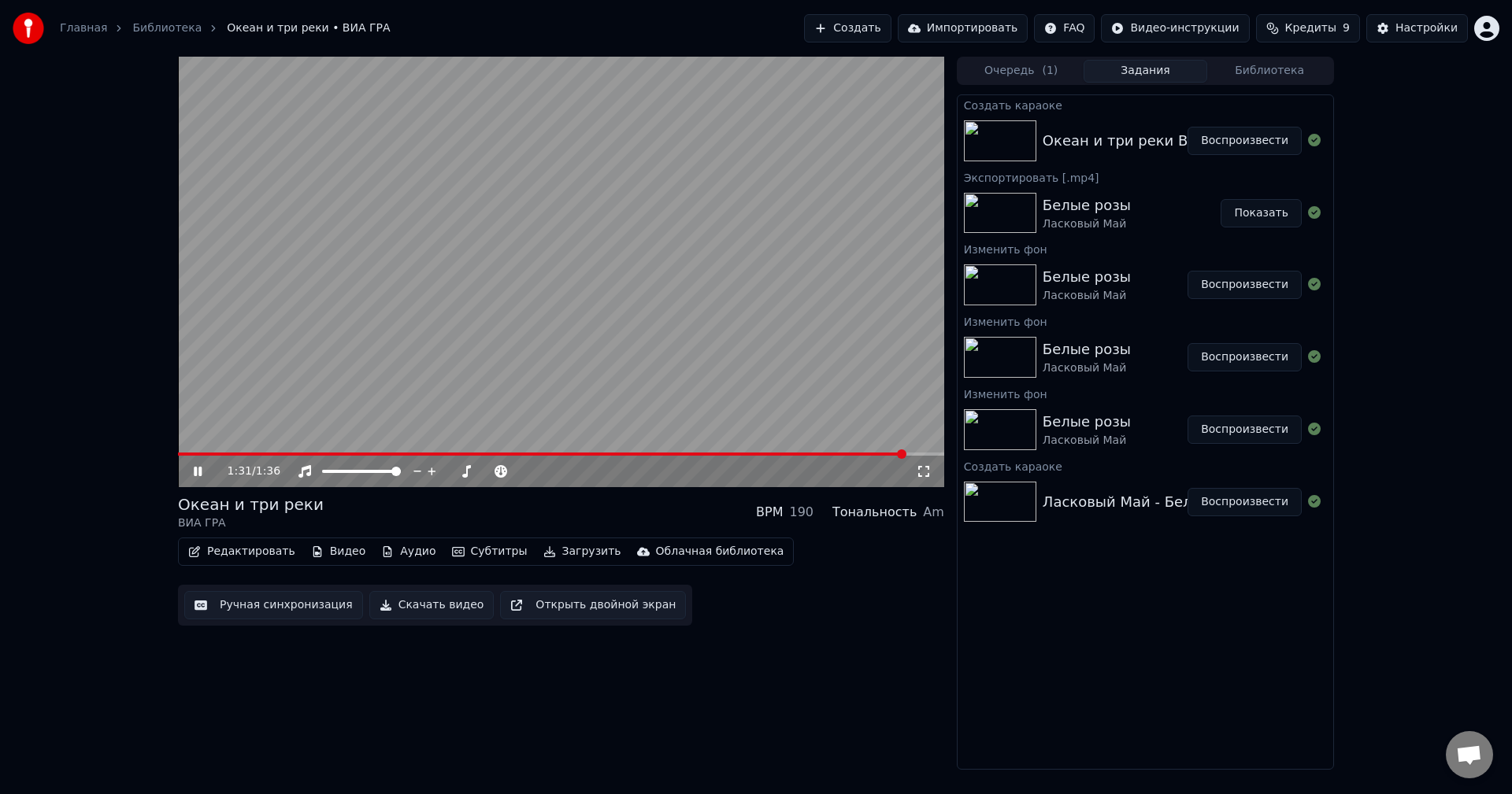
click at [1222, 141] on button "Воспроизвести" at bounding box center [1244, 141] width 114 height 28
click at [347, 450] on video at bounding box center [561, 271] width 766 height 431
click at [335, 453] on span at bounding box center [561, 454] width 766 height 4
click at [194, 468] on icon at bounding box center [197, 471] width 10 height 11
click at [194, 468] on icon at bounding box center [209, 471] width 37 height 12
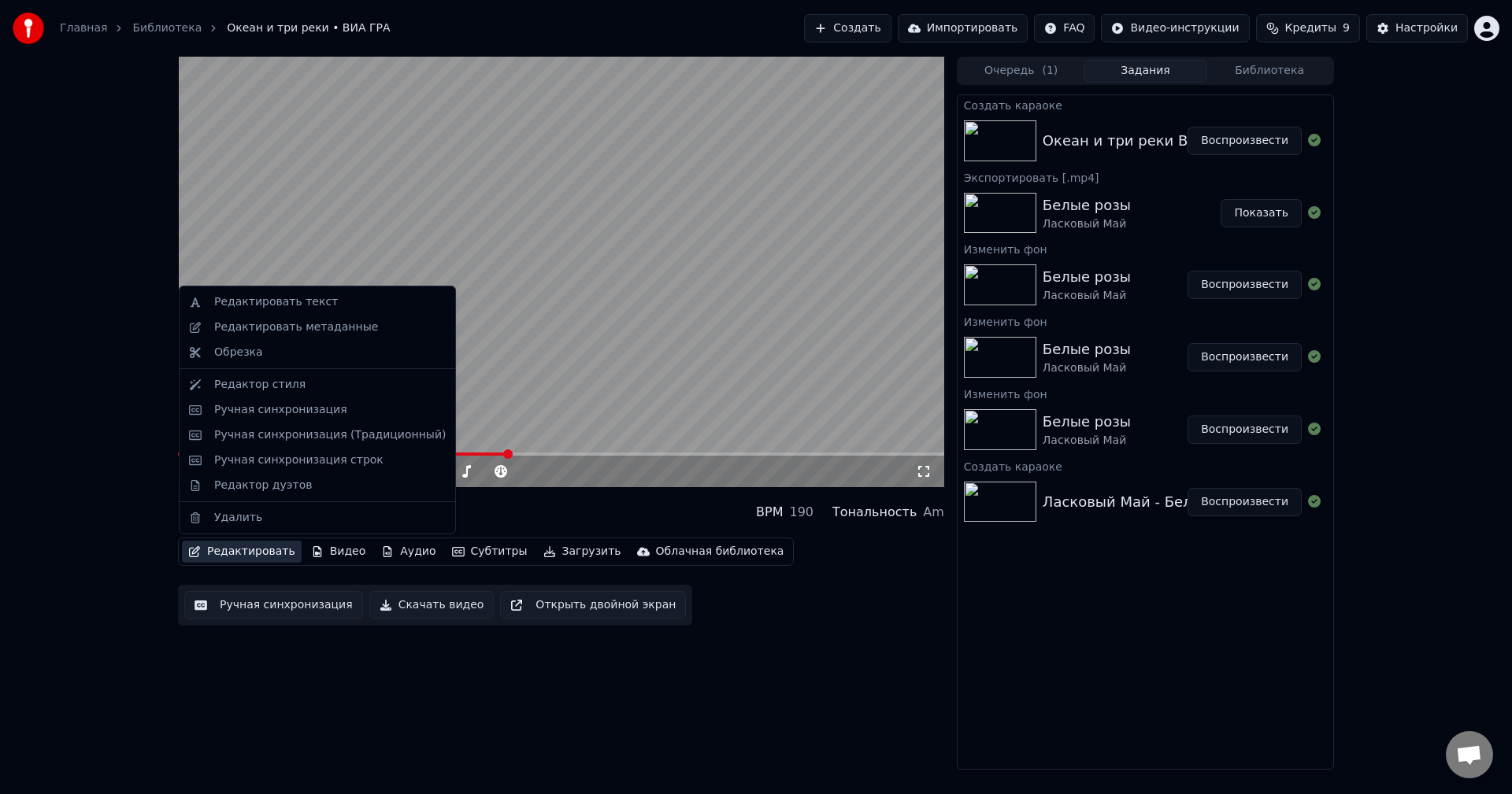
click at [233, 546] on button "Редактировать" at bounding box center [242, 551] width 119 height 22
click at [263, 410] on div "Ручная синхронизация" at bounding box center [280, 410] width 133 height 16
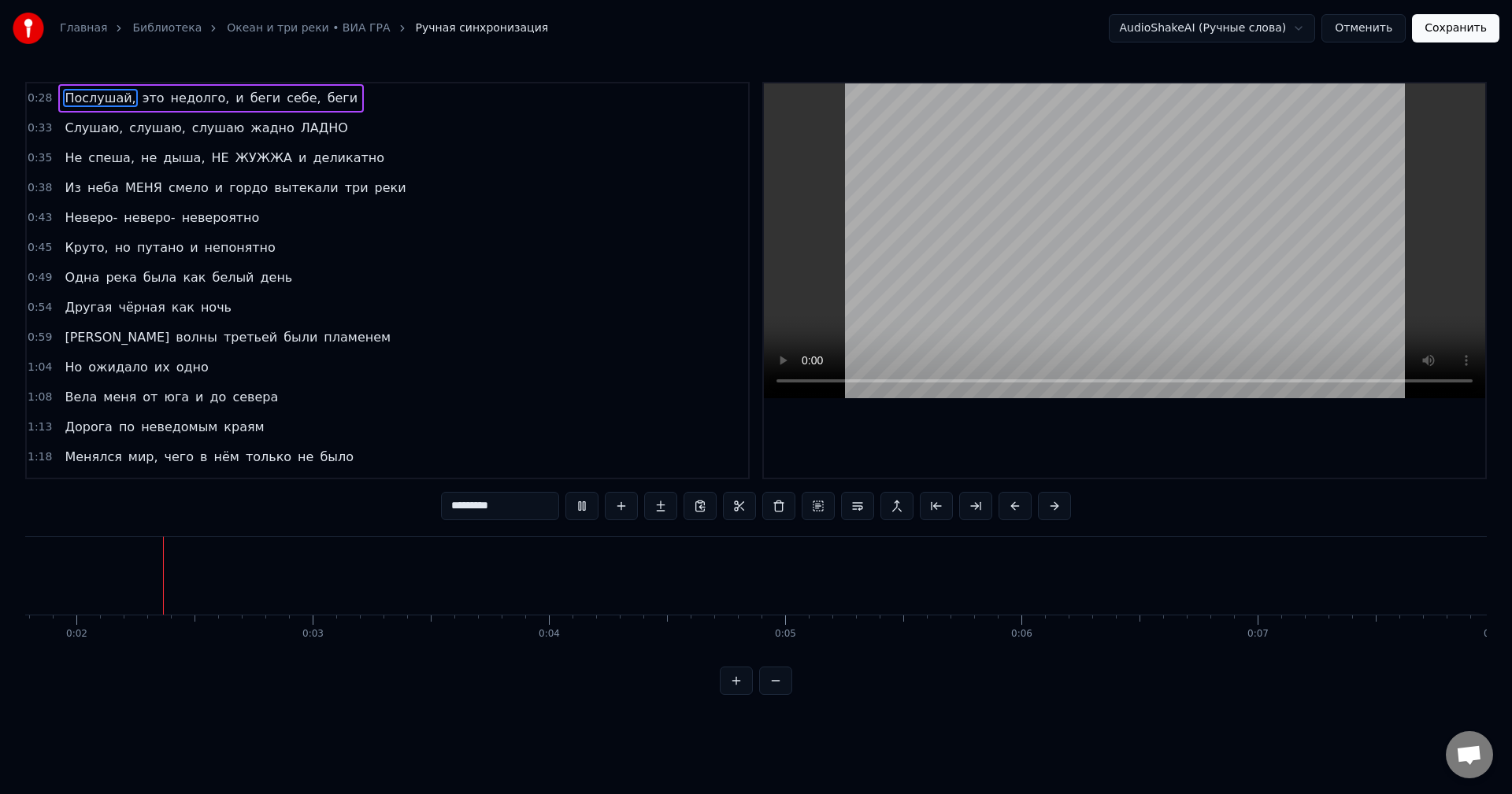
scroll to position [0, 410]
click at [108, 102] on span "Послушай," at bounding box center [100, 98] width 74 height 18
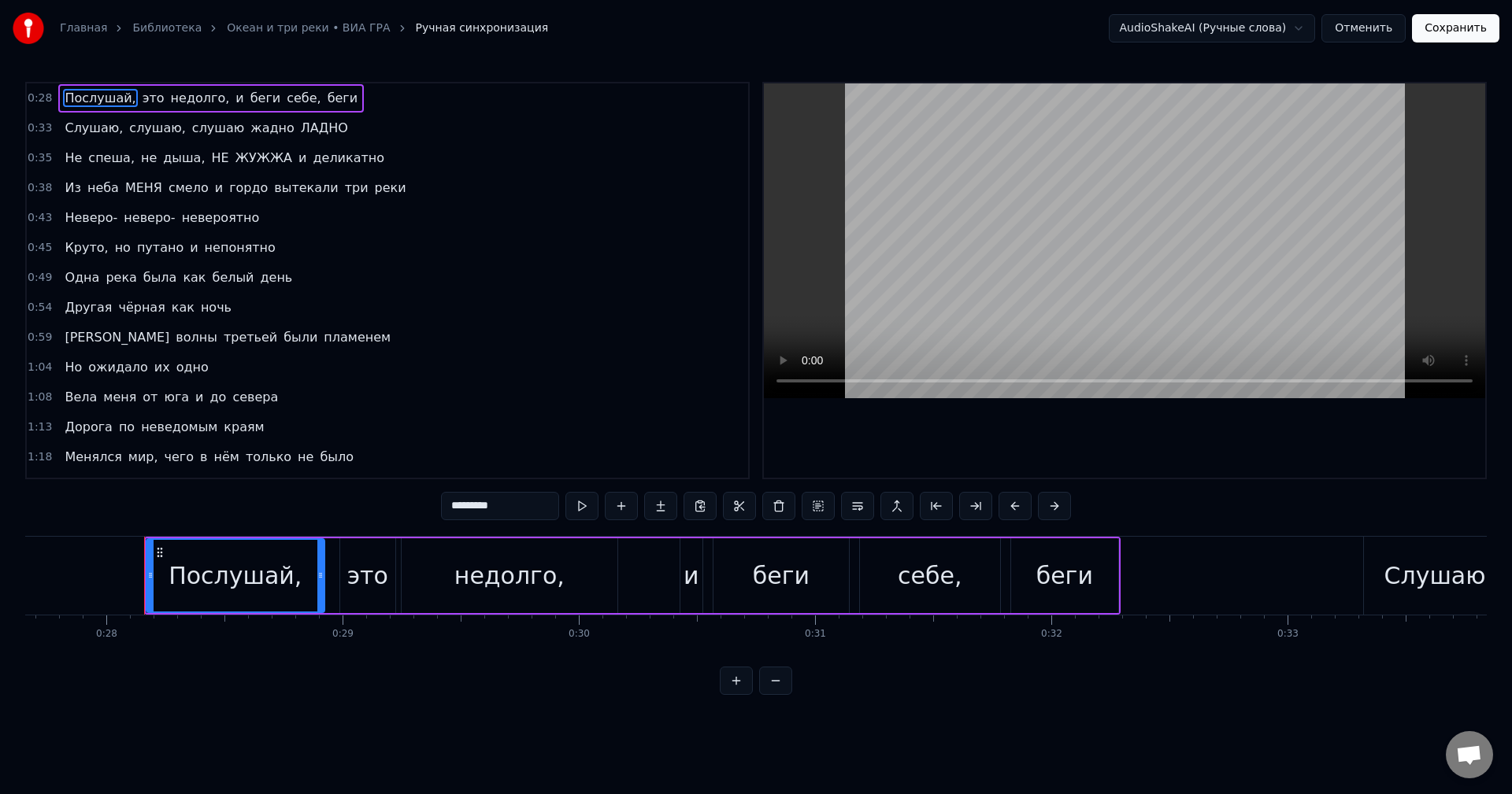
scroll to position [0, 6572]
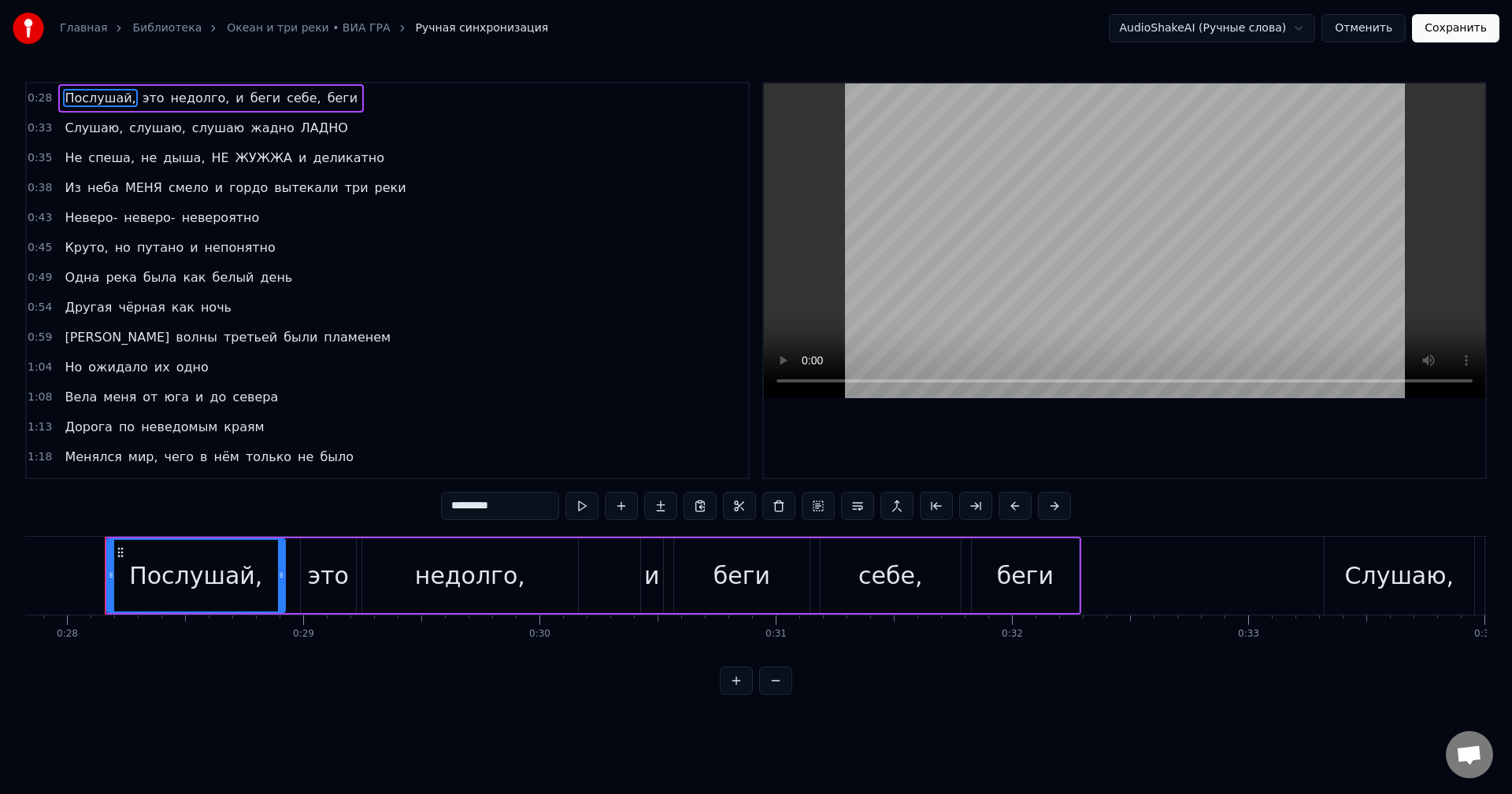
click at [249, 125] on span "жадно" at bounding box center [272, 127] width 47 height 18
type input "*****"
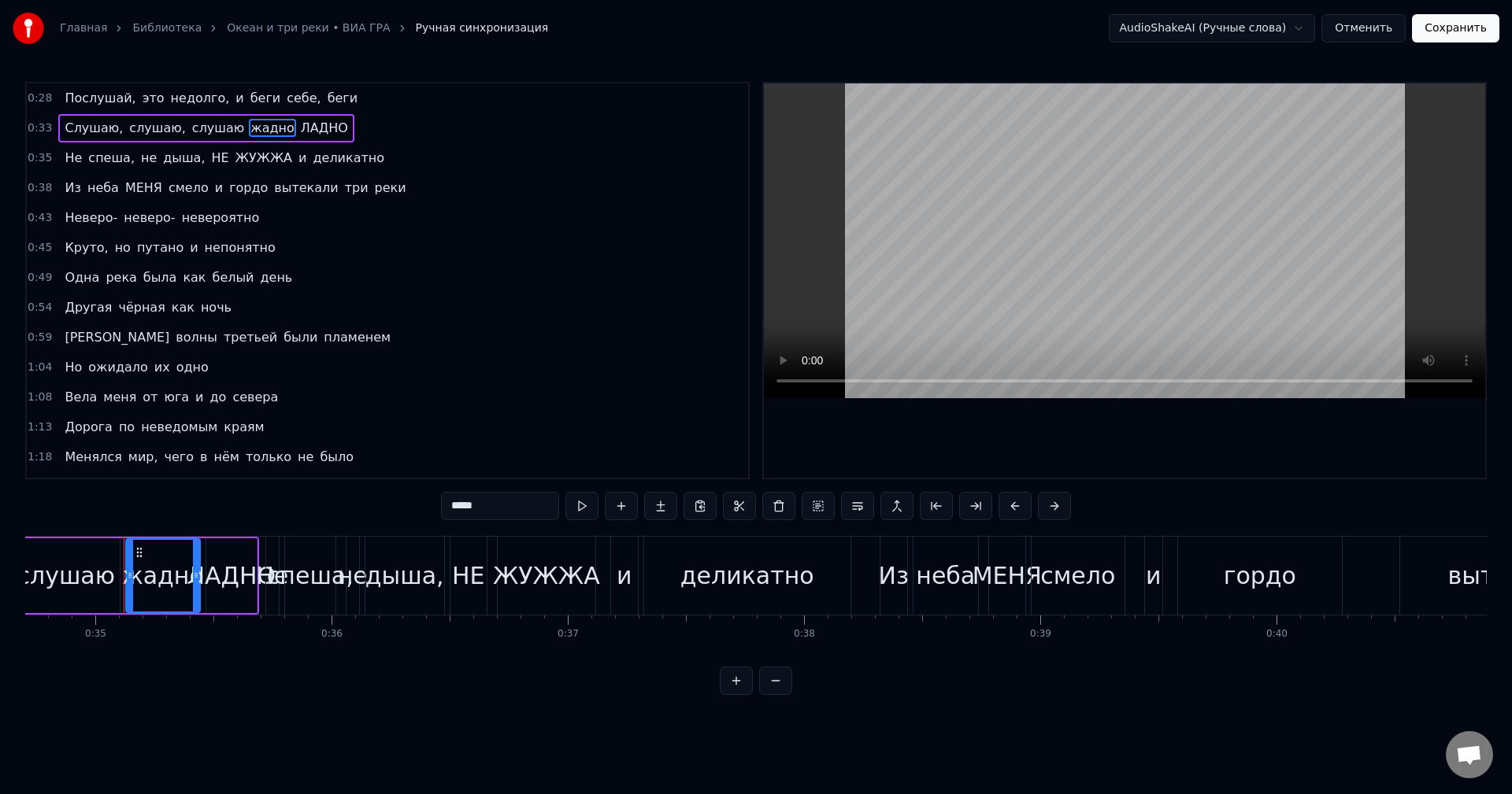
scroll to position [0, 8216]
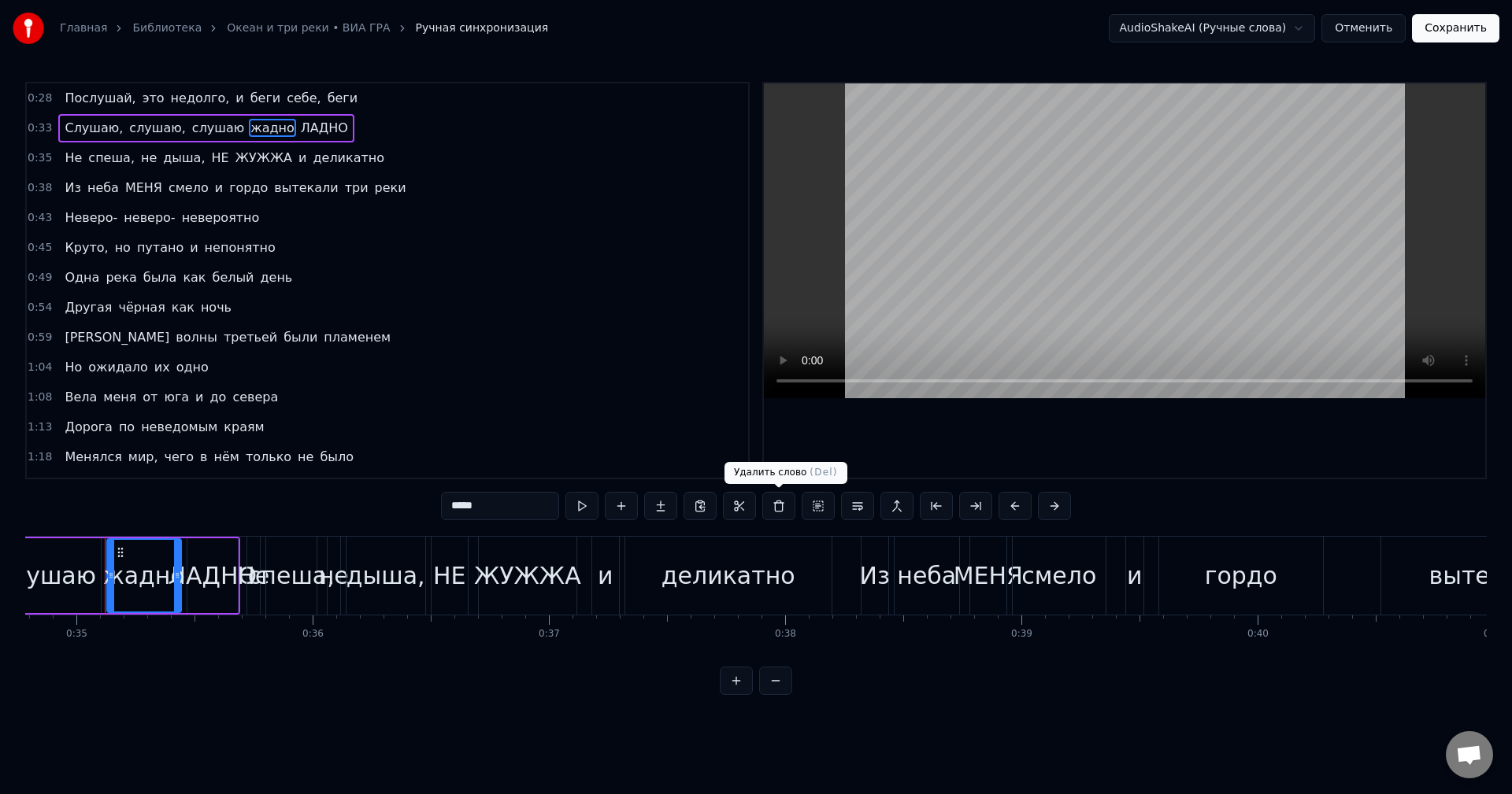
click at [782, 504] on button at bounding box center [778, 506] width 33 height 28
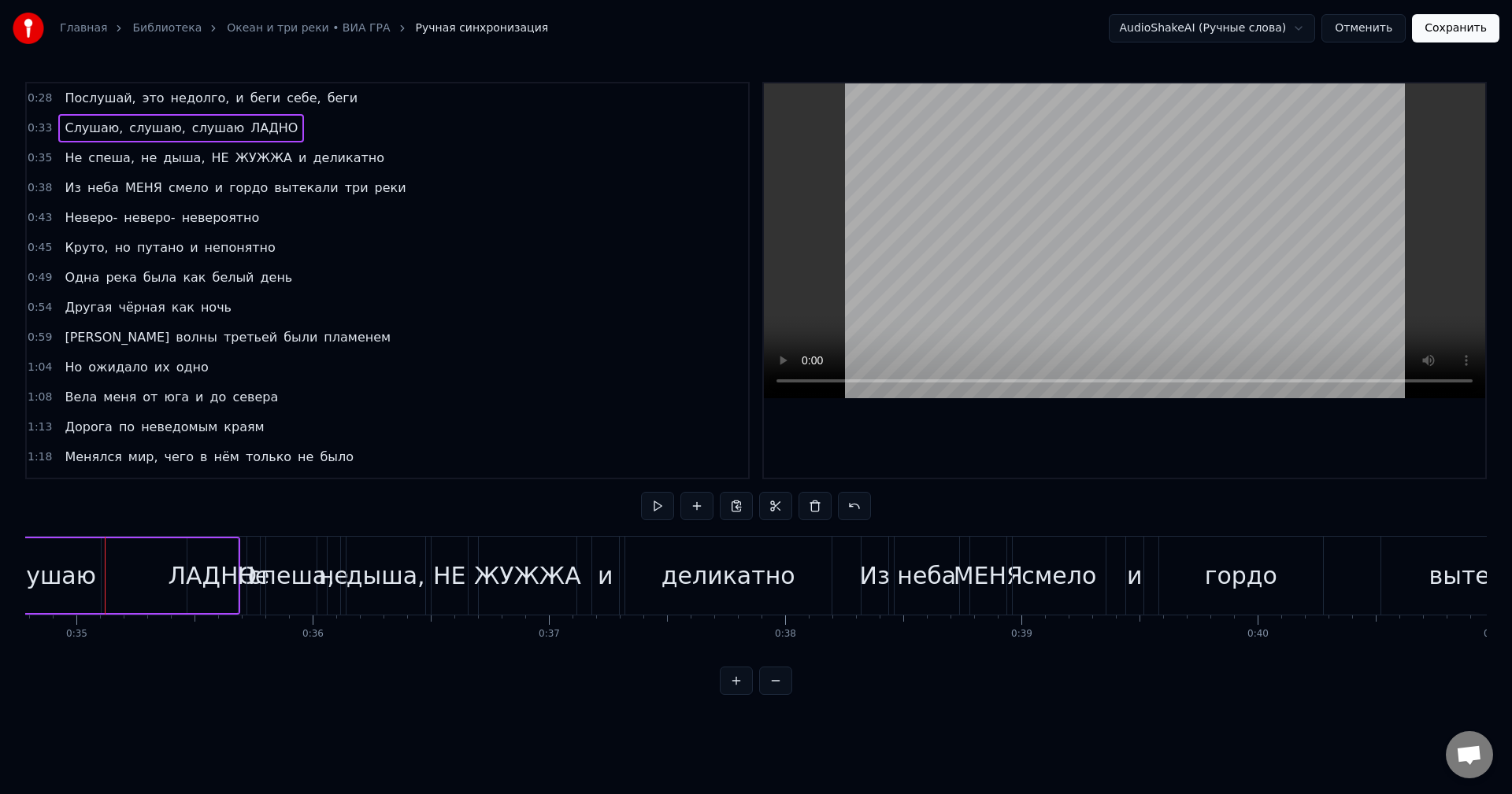
click at [175, 160] on span "дыша," at bounding box center [183, 157] width 45 height 18
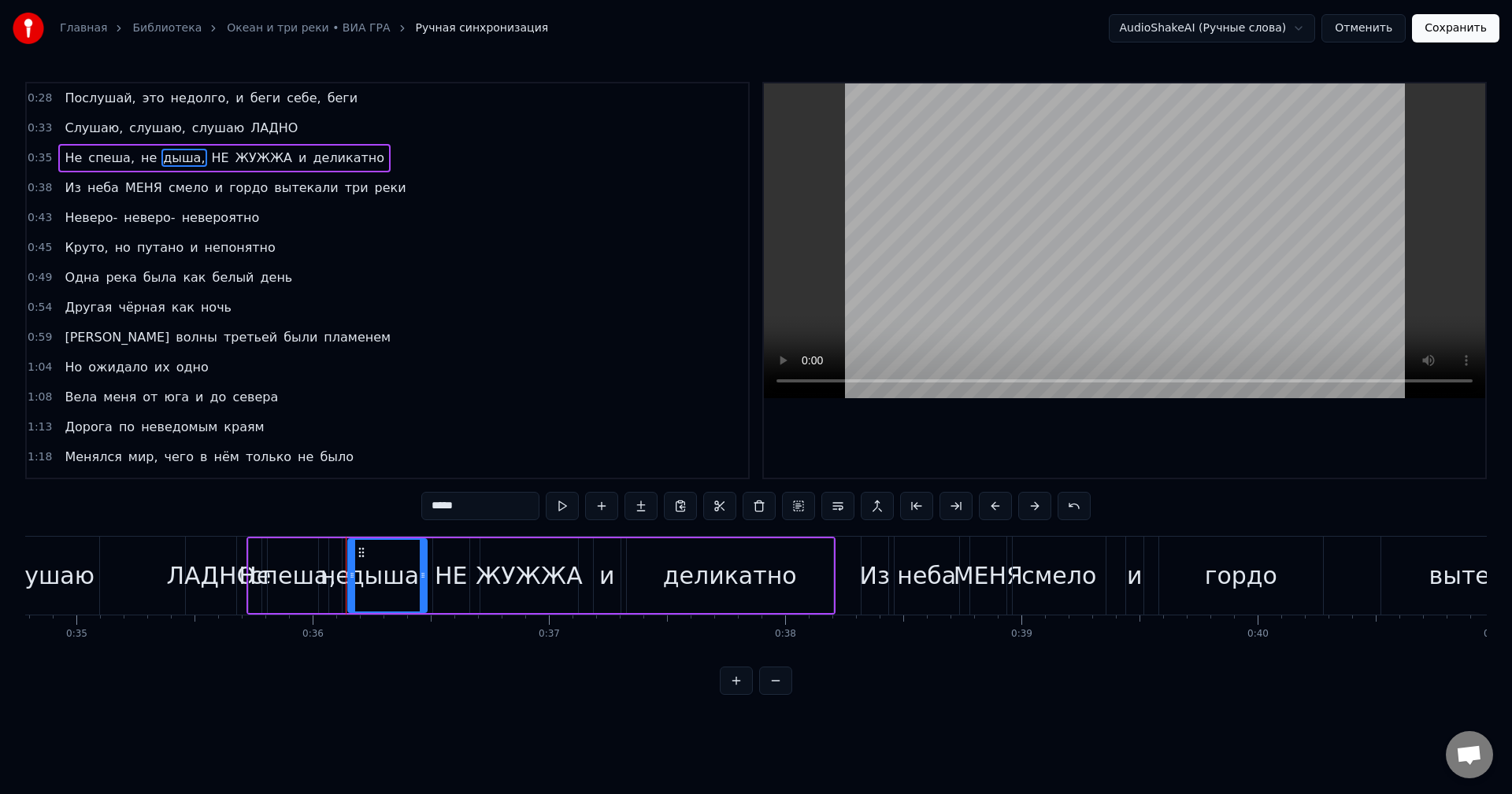
click at [752, 510] on button at bounding box center [758, 506] width 33 height 28
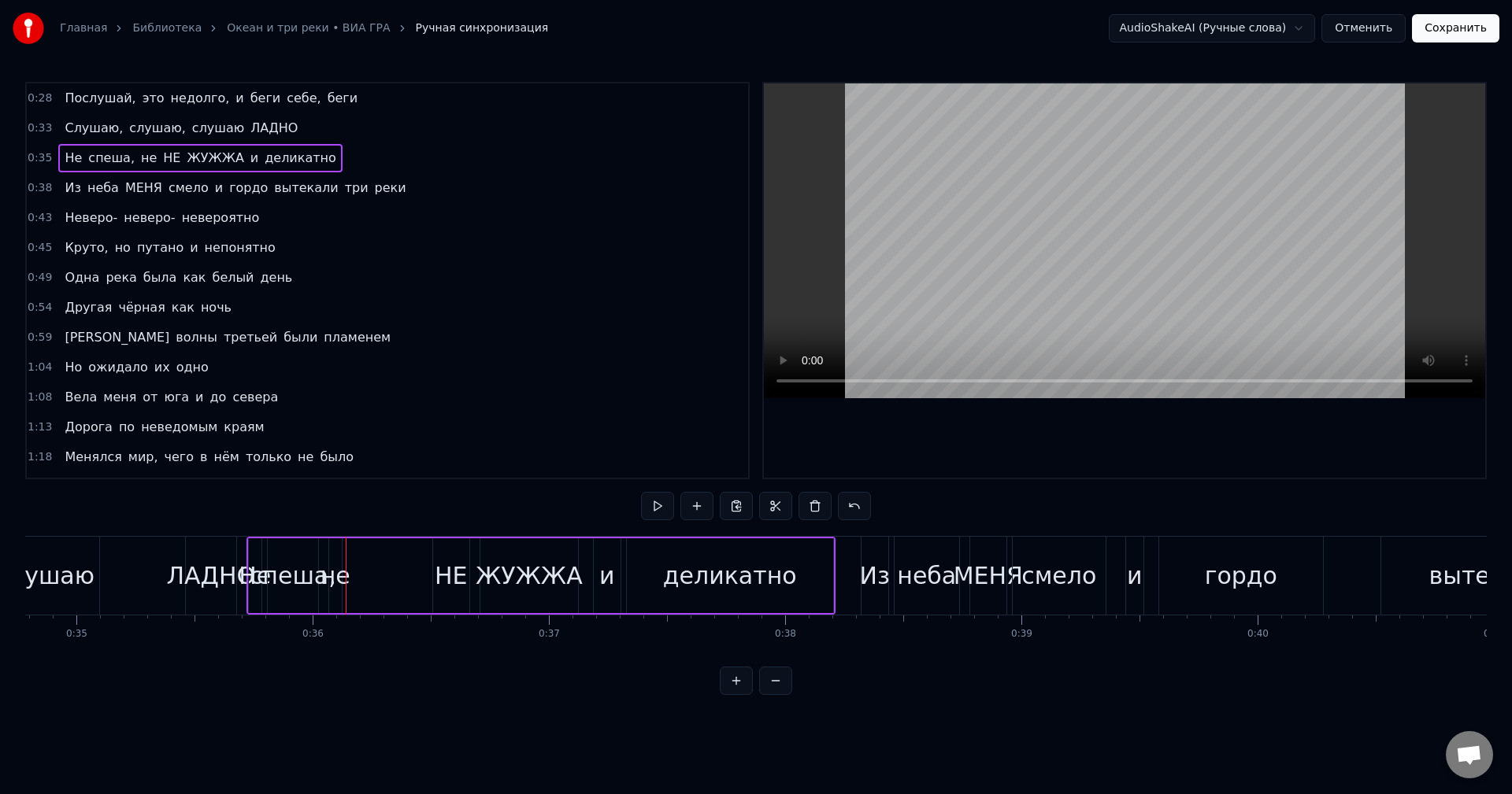
click at [140, 159] on span "не" at bounding box center [149, 157] width 19 height 18
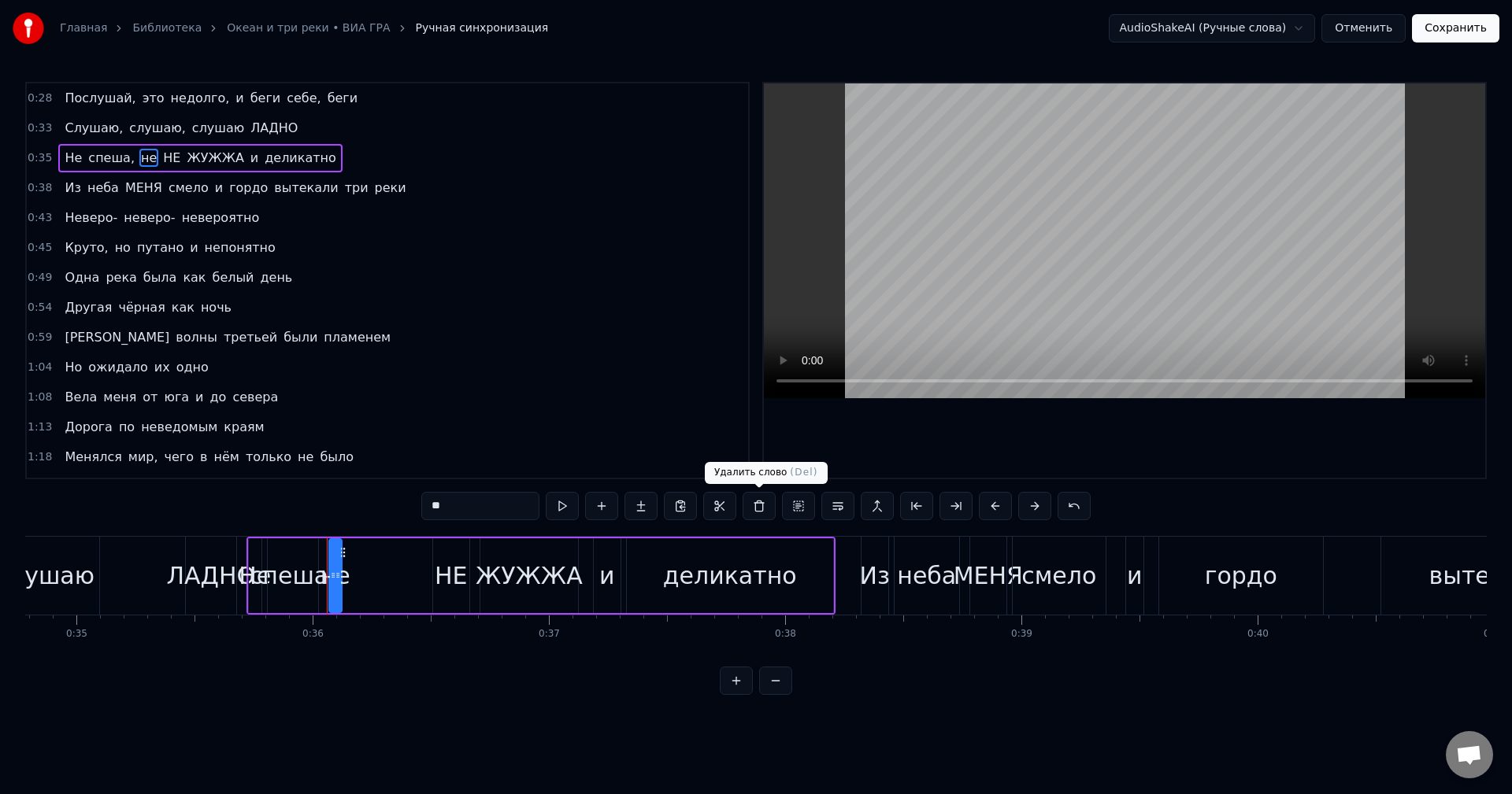
click at [753, 499] on button at bounding box center [758, 506] width 33 height 28
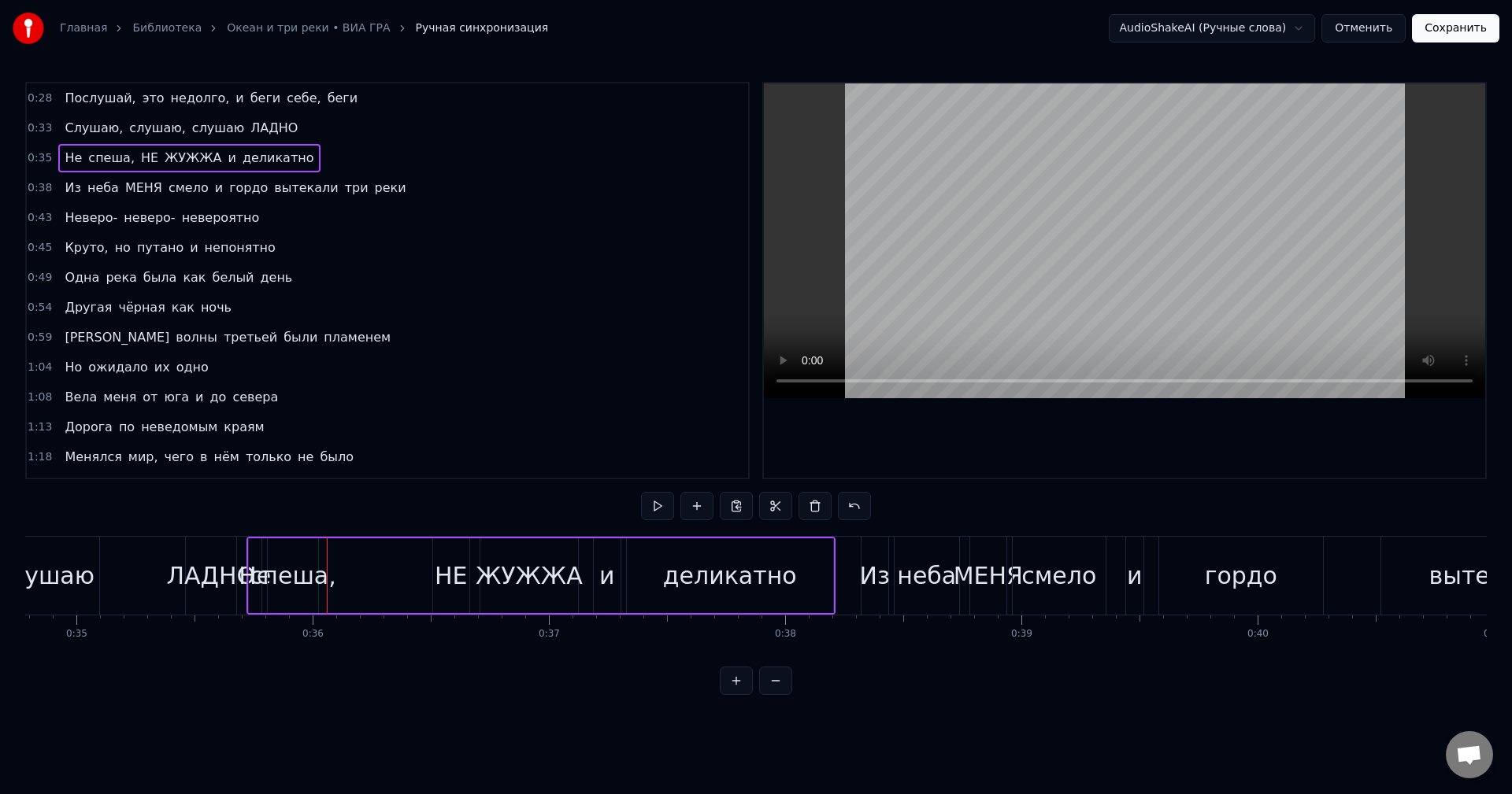
click at [97, 188] on span "неба" at bounding box center [103, 187] width 35 height 18
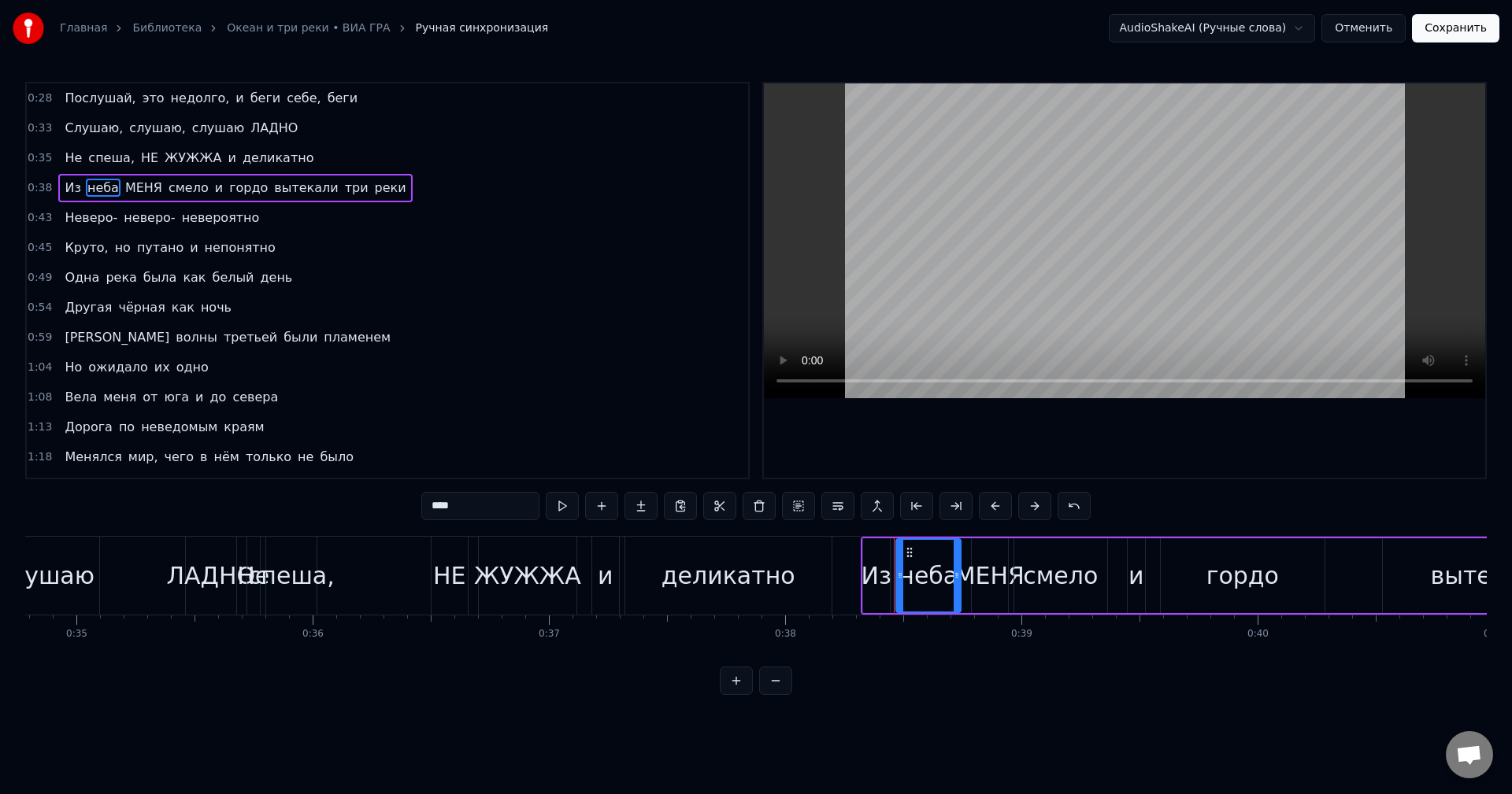
click at [746, 510] on button at bounding box center [758, 506] width 33 height 28
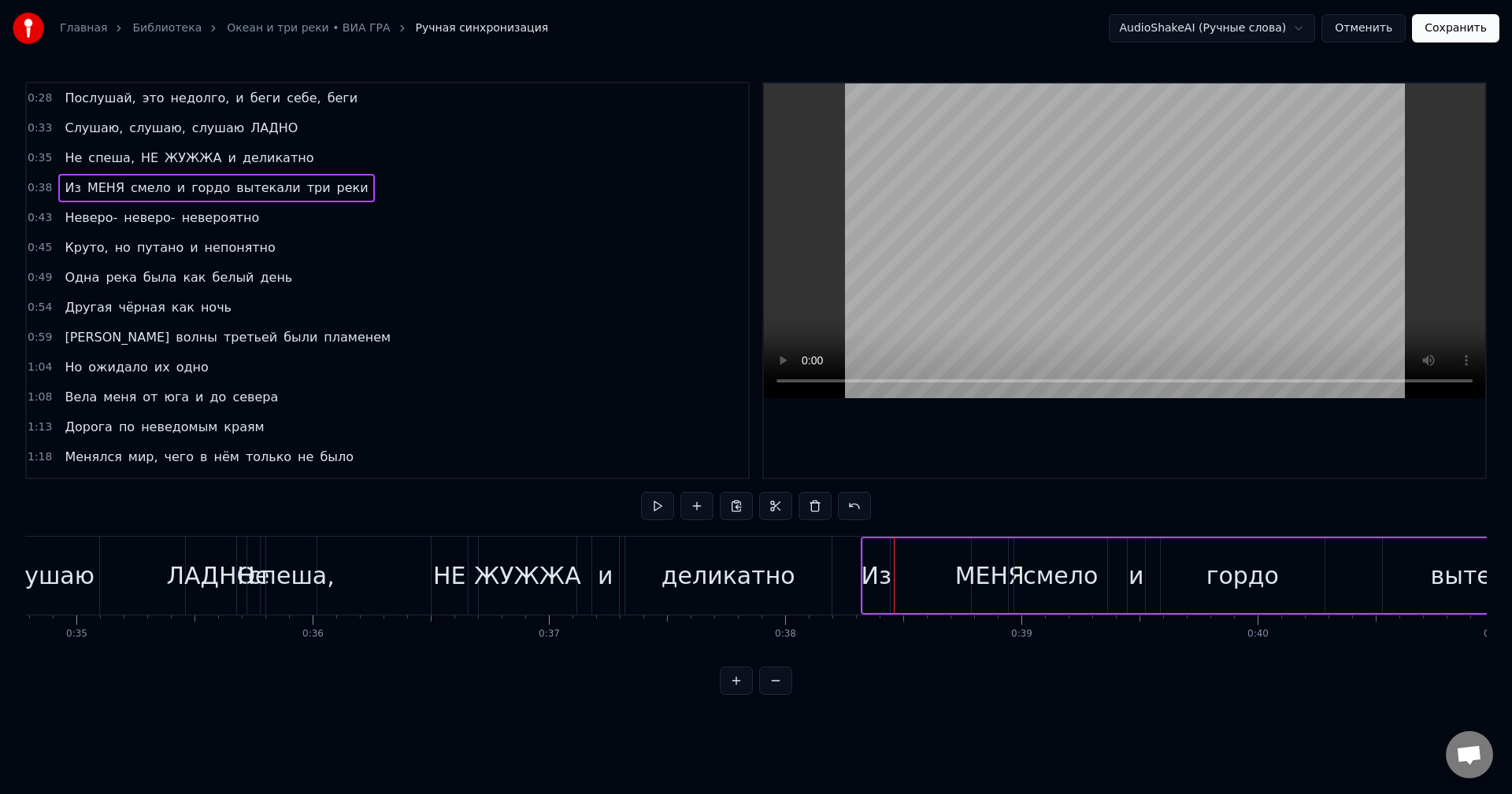
scroll to position [25, 0]
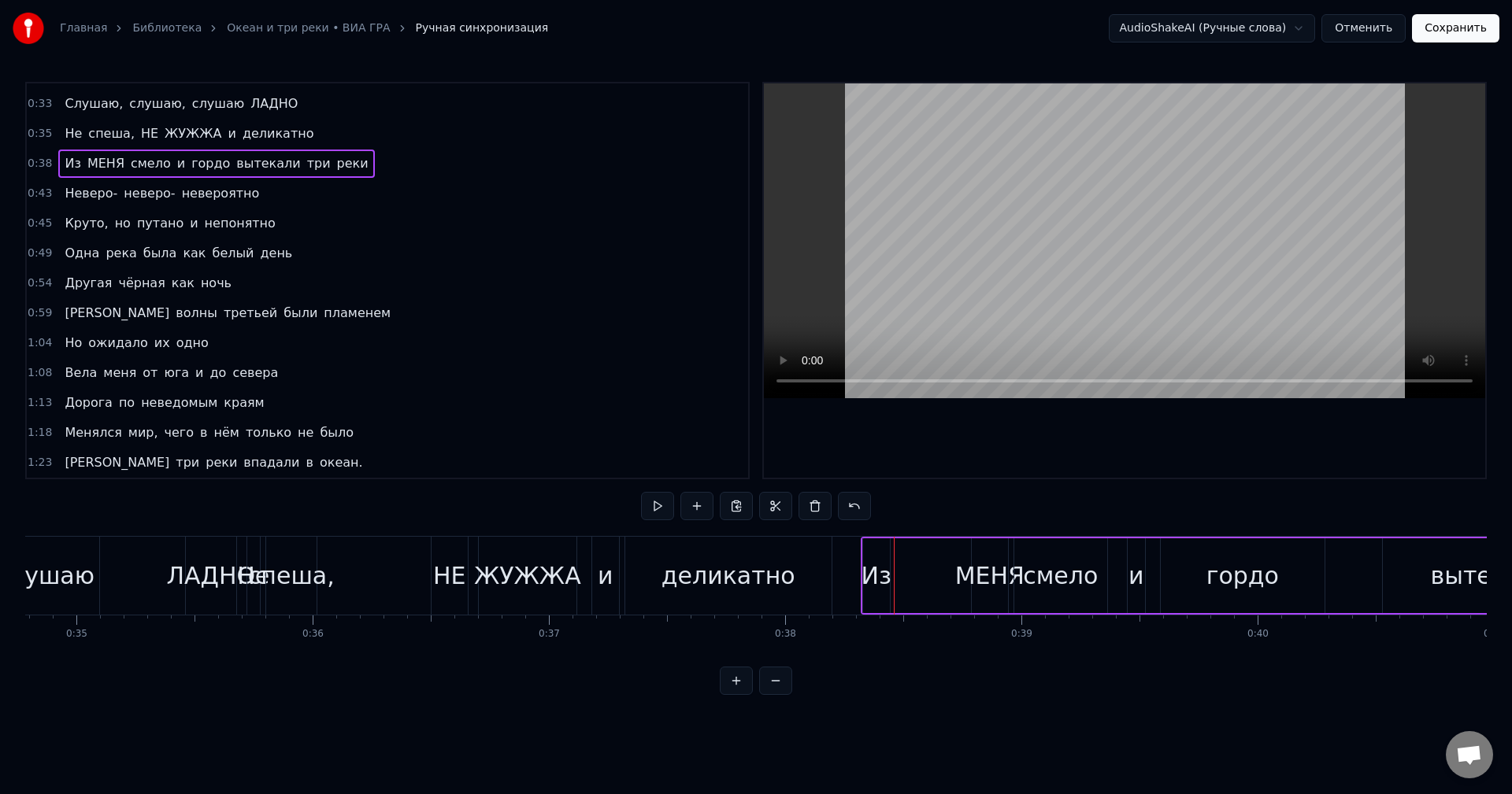
click at [164, 371] on span "юга" at bounding box center [176, 372] width 28 height 18
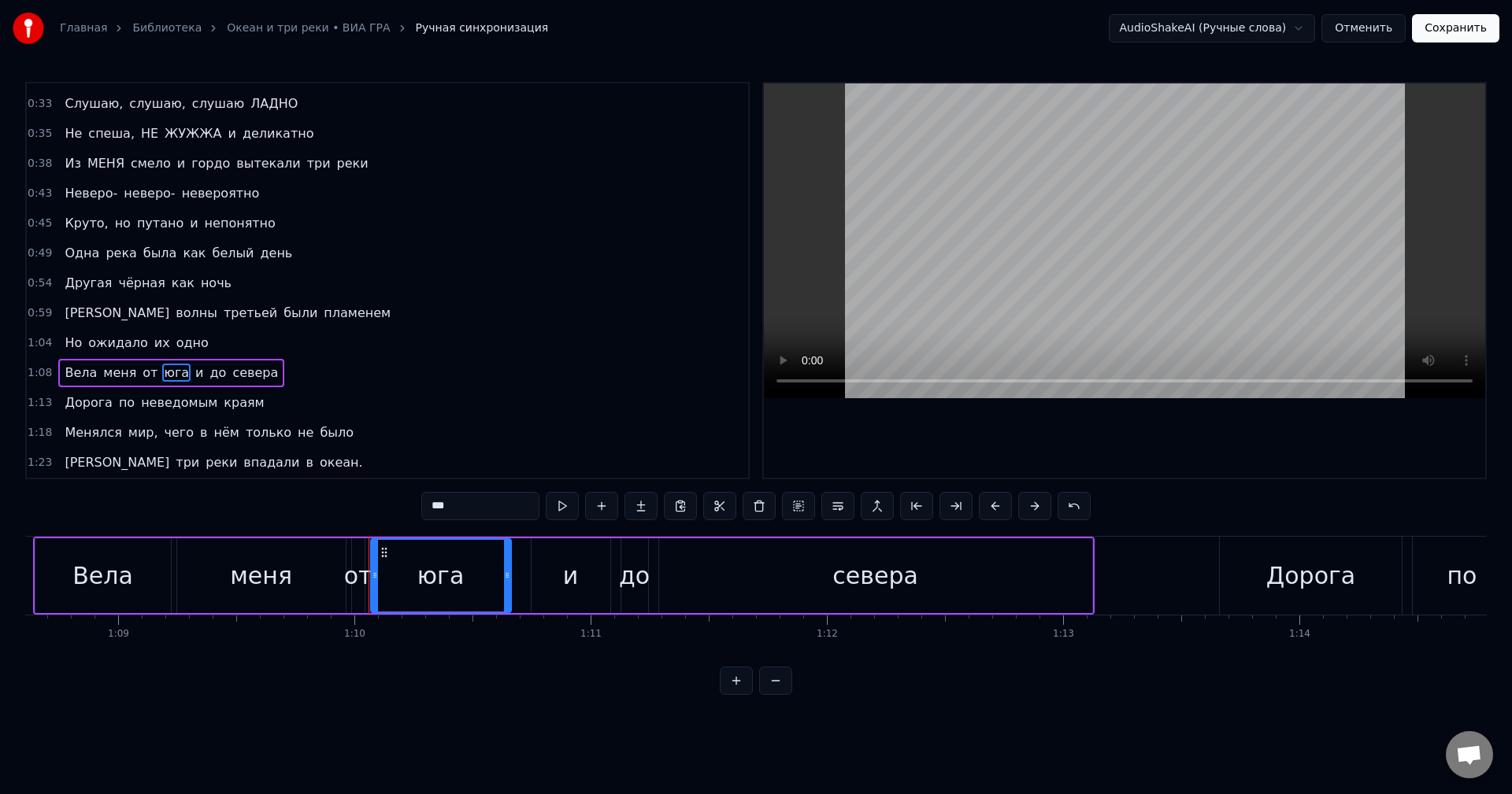
scroll to position [0, 16467]
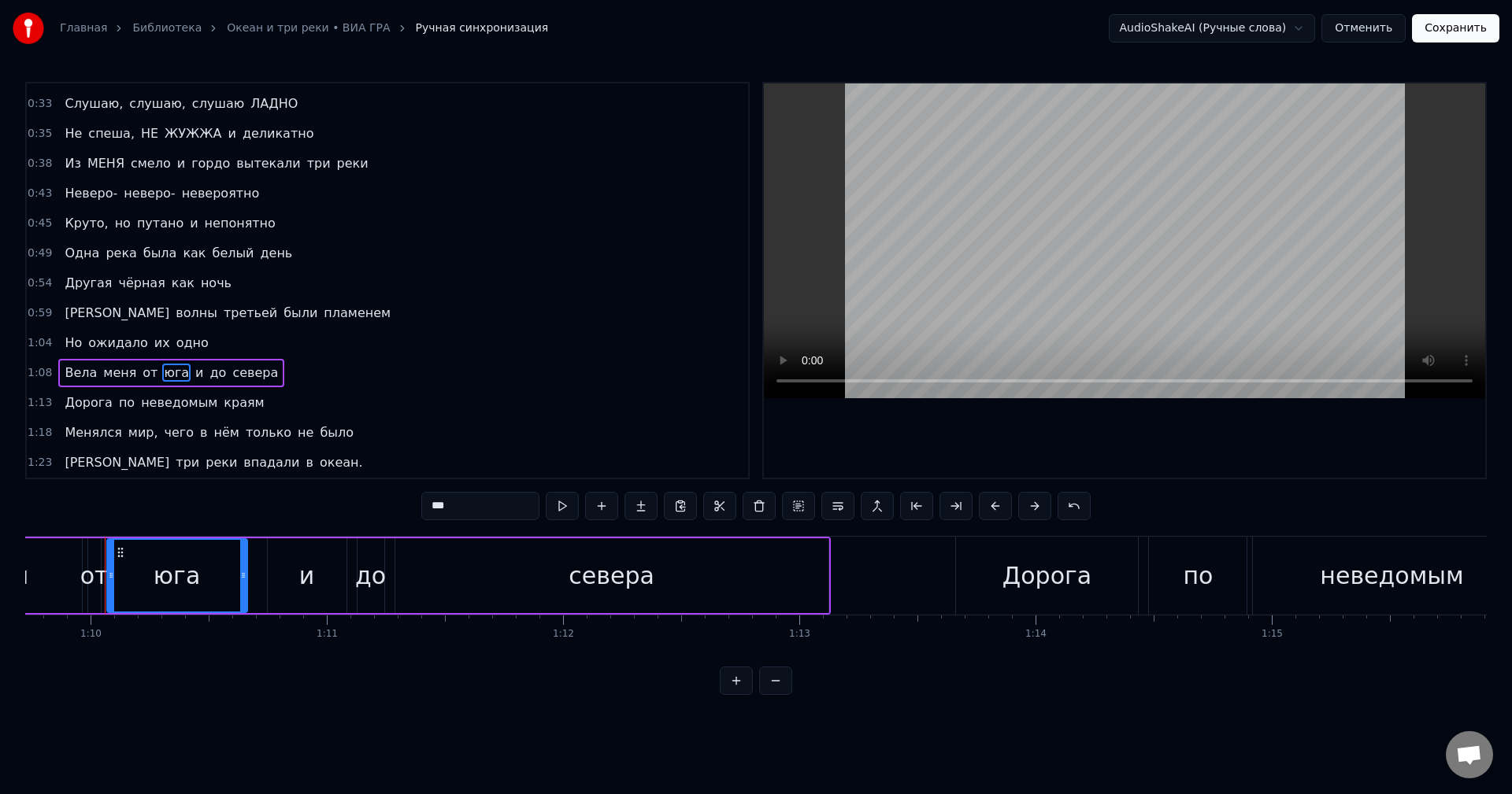
drag, startPoint x: 454, startPoint y: 514, endPoint x: 418, endPoint y: 514, distance: 36.0
click at [418, 514] on div "0:28 Послушай, это недолго, и беги себе, беги 0:33 Слушаю, слушаю, слушаю ЛАДНО…" at bounding box center [756, 388] width 1462 height 613
type input "******"
click at [384, 363] on div "1:08 Вела меня от ЗАПАДА и до севера" at bounding box center [387, 373] width 721 height 30
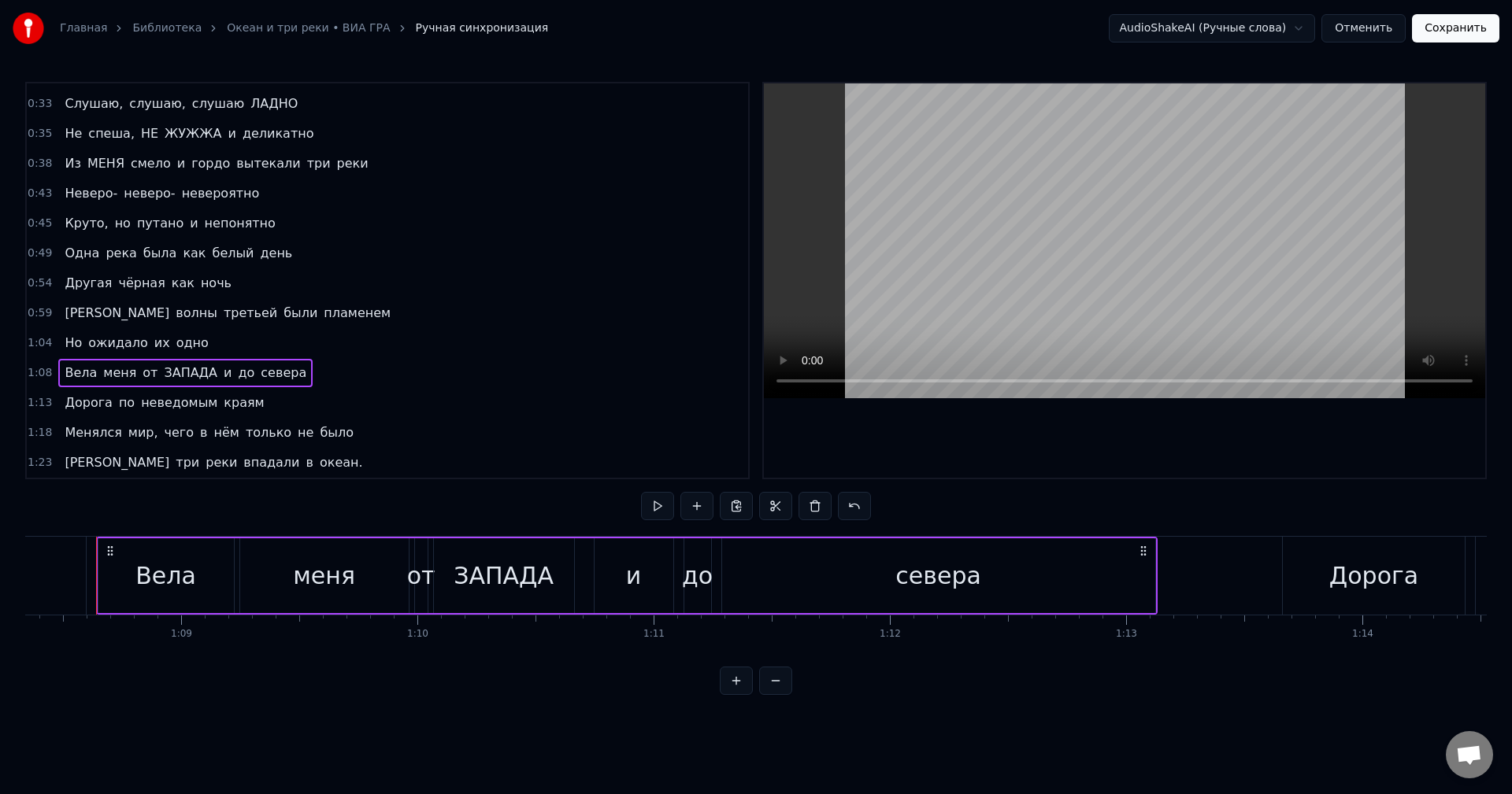
scroll to position [0, 16132]
click at [222, 372] on span "и" at bounding box center [227, 372] width 11 height 18
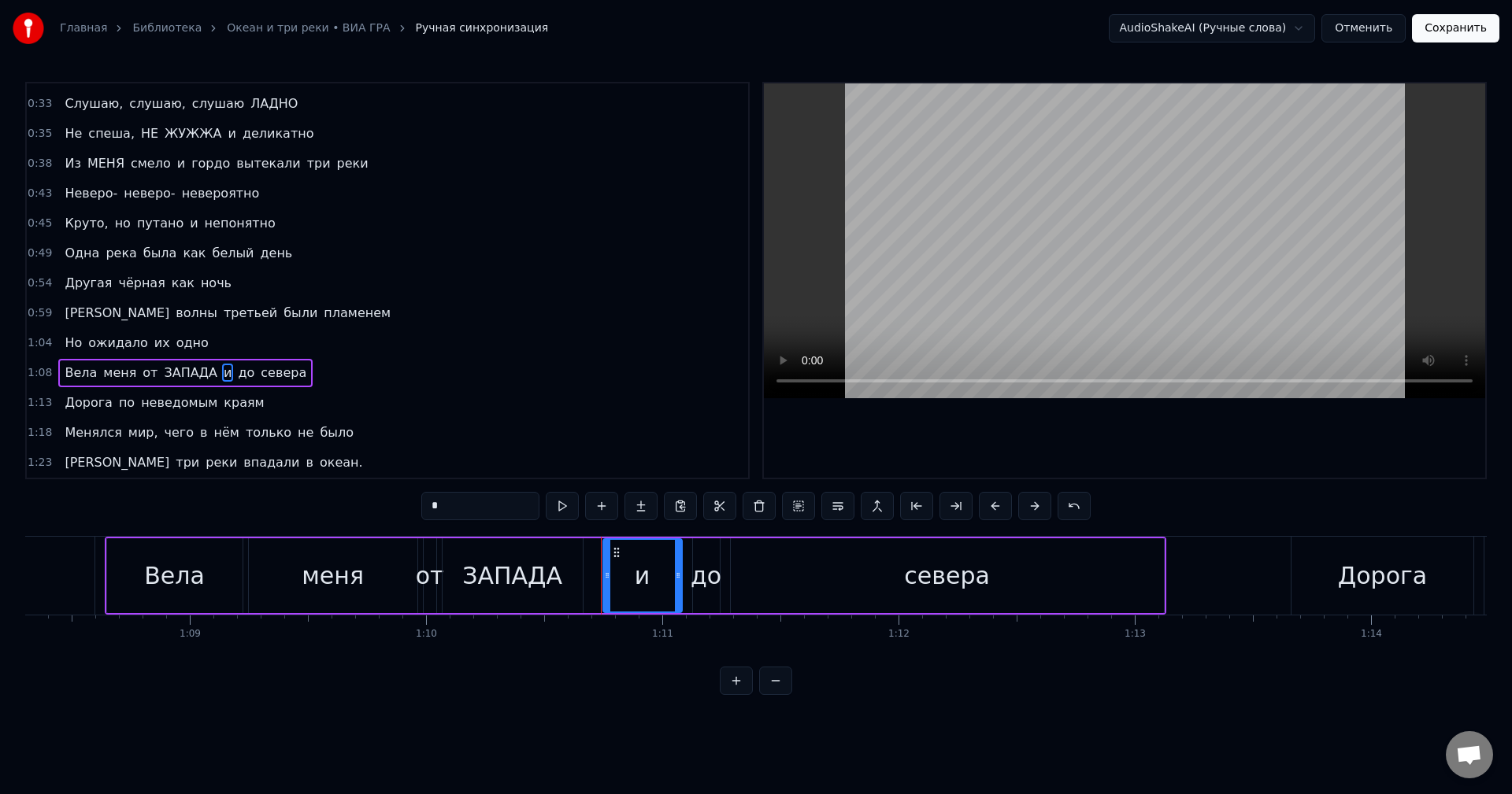
click at [492, 508] on input "*" at bounding box center [480, 506] width 118 height 28
click at [748, 509] on button at bounding box center [758, 506] width 33 height 28
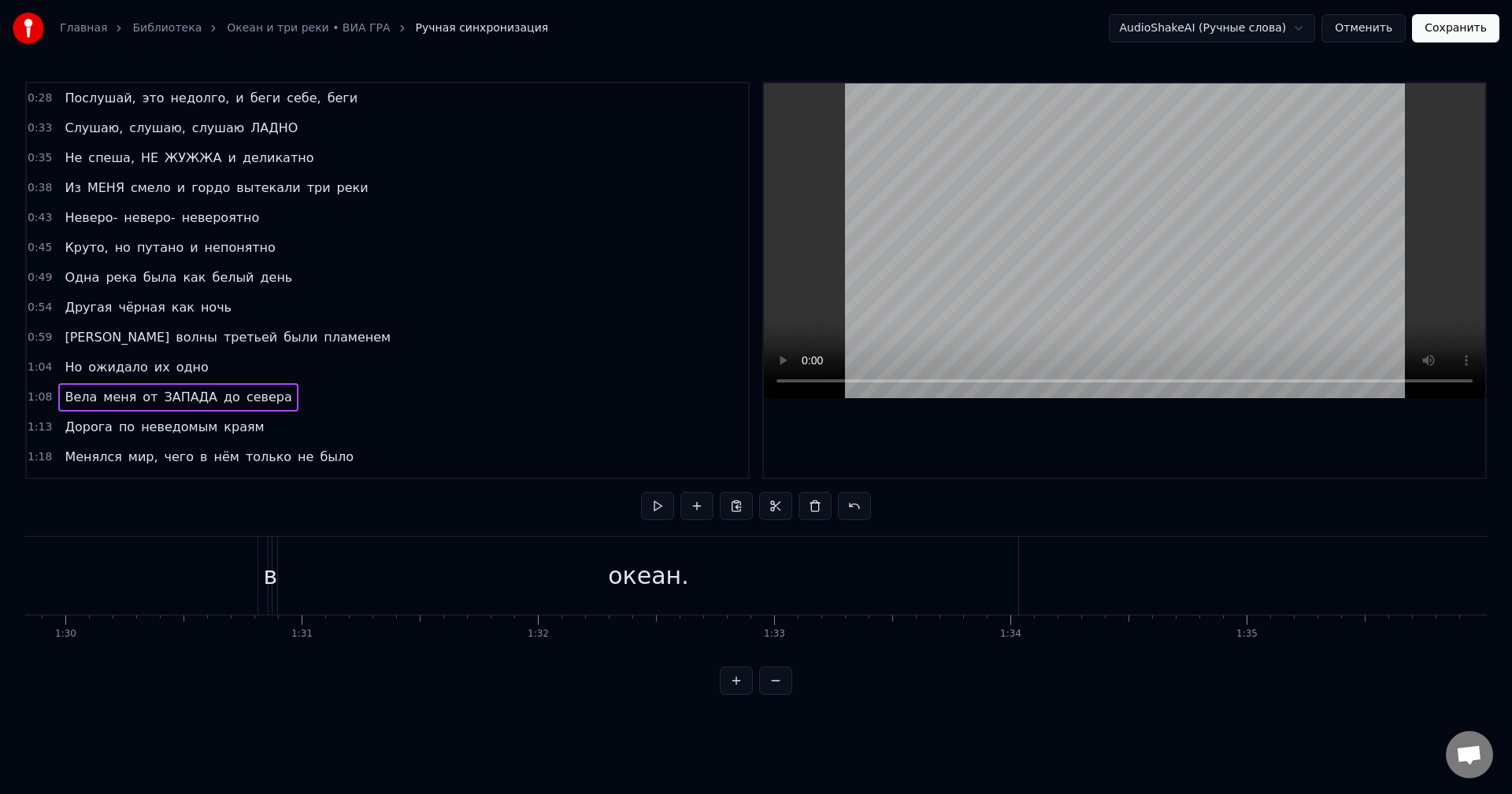
scroll to position [0, 21218]
click at [1436, 28] on button "Сохранить" at bounding box center [1455, 28] width 88 height 28
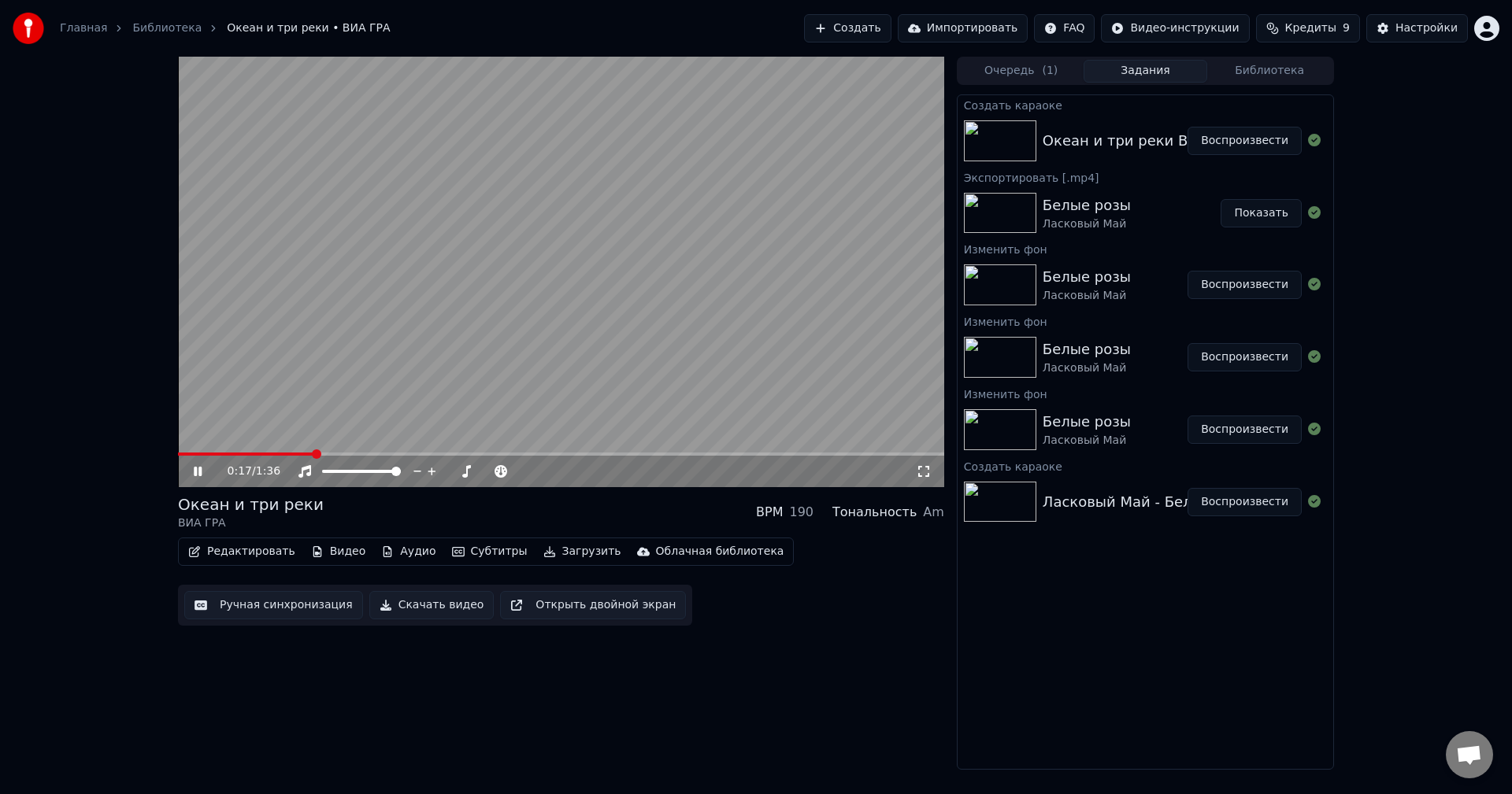
click at [314, 453] on span at bounding box center [561, 454] width 766 height 4
click at [375, 445] on video at bounding box center [561, 271] width 766 height 431
click at [379, 454] on span at bounding box center [561, 454] width 766 height 4
click at [196, 470] on icon at bounding box center [197, 471] width 10 height 11
click at [426, 605] on button "Скачать видео" at bounding box center [431, 605] width 125 height 28
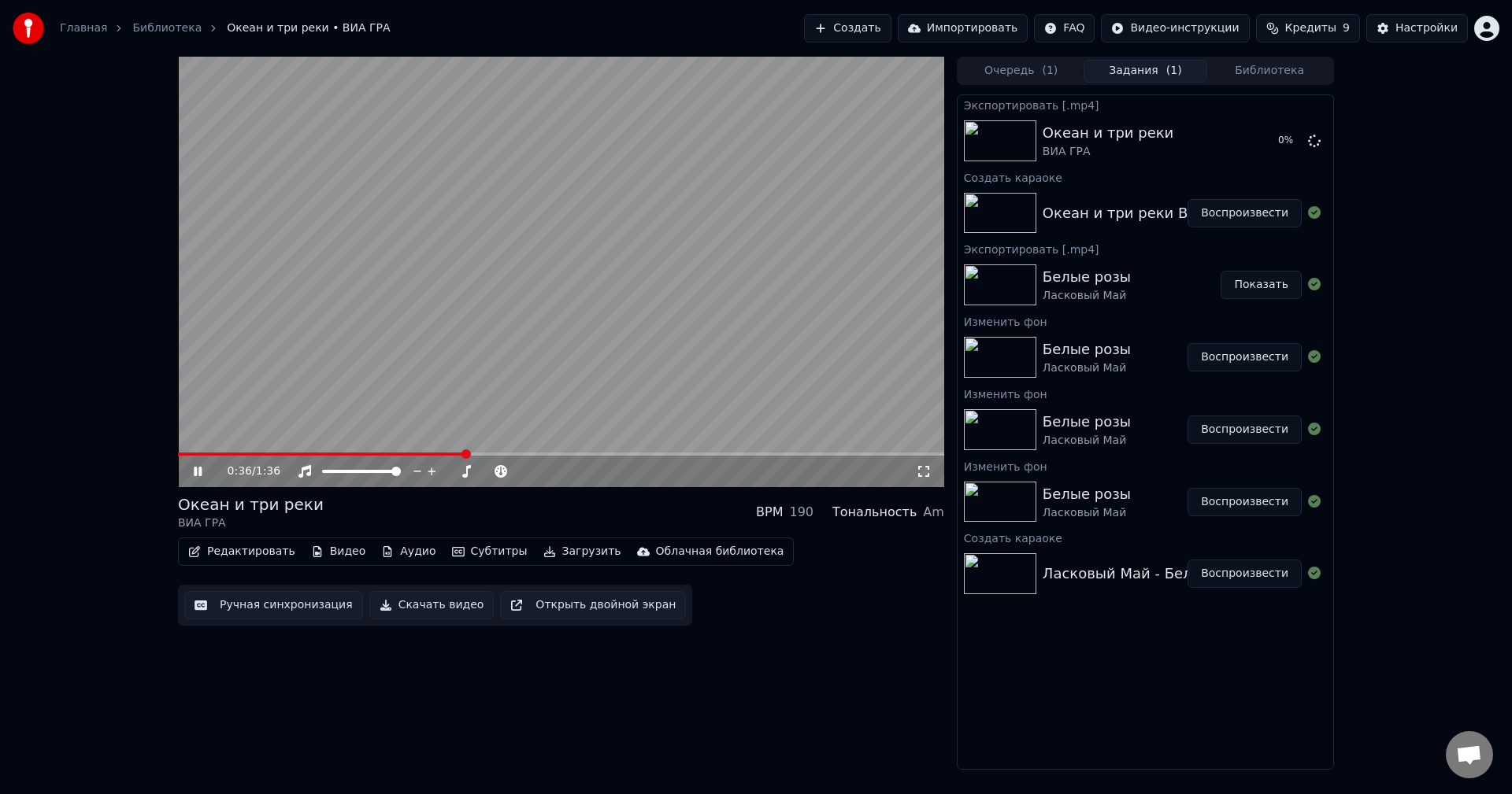
click at [461, 454] on span at bounding box center [321, 454] width 288 height 4
click at [193, 472] on icon at bounding box center [209, 471] width 37 height 12
click at [37, 32] on img at bounding box center [28, 28] width 32 height 32
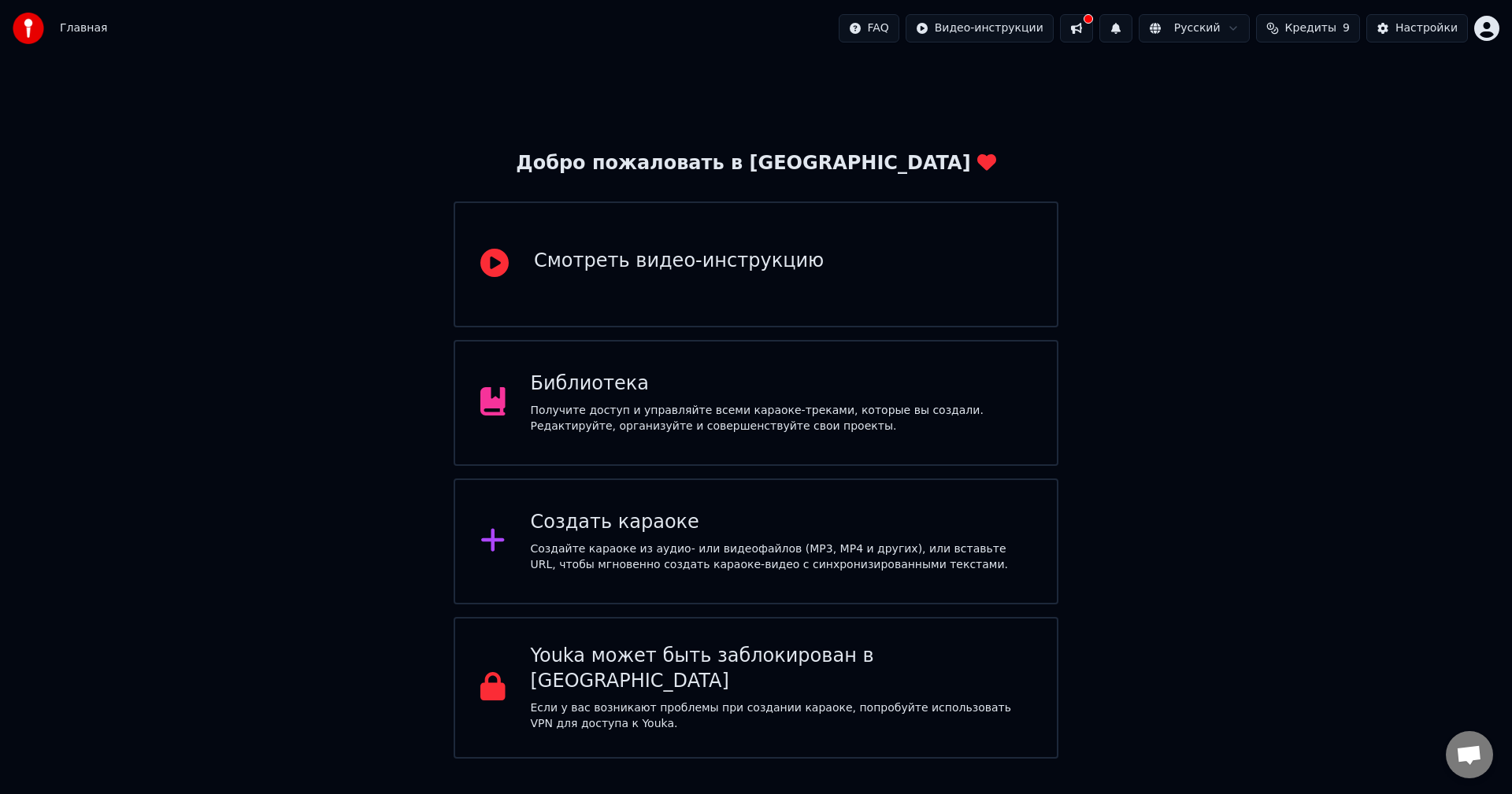
click at [529, 500] on div "Создать караоке Создайте караоке из аудио- или видеофайлов (MP3, MP4 и других),…" at bounding box center [756, 541] width 604 height 126
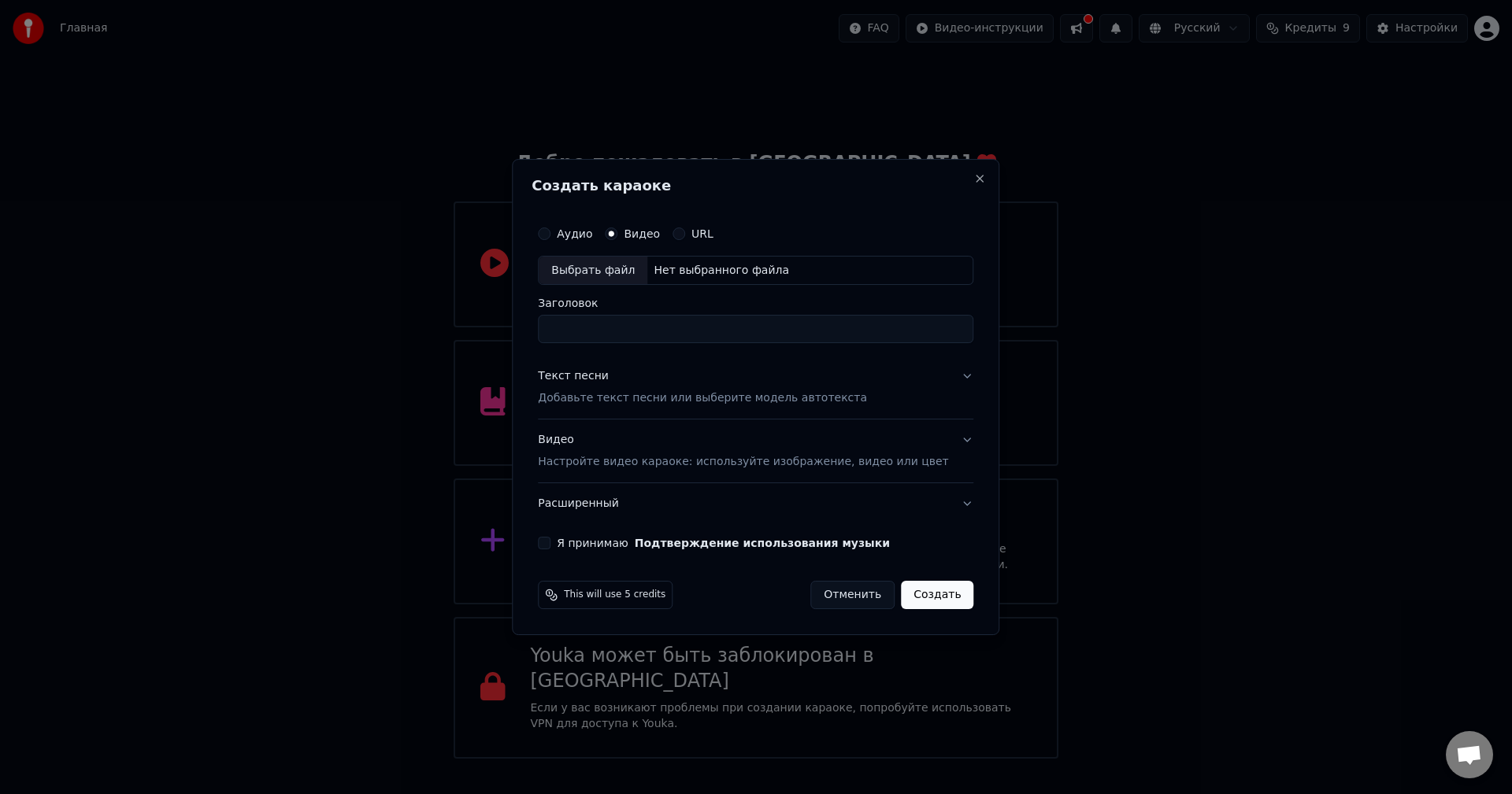
click at [626, 263] on div "Выбрать файл" at bounding box center [593, 271] width 109 height 28
drag, startPoint x: 825, startPoint y: 329, endPoint x: 695, endPoint y: 332, distance: 130.0
click at [695, 332] on input "**********" at bounding box center [756, 330] width 435 height 28
click at [569, 332] on input "**********" at bounding box center [756, 330] width 435 height 28
type input "**********"
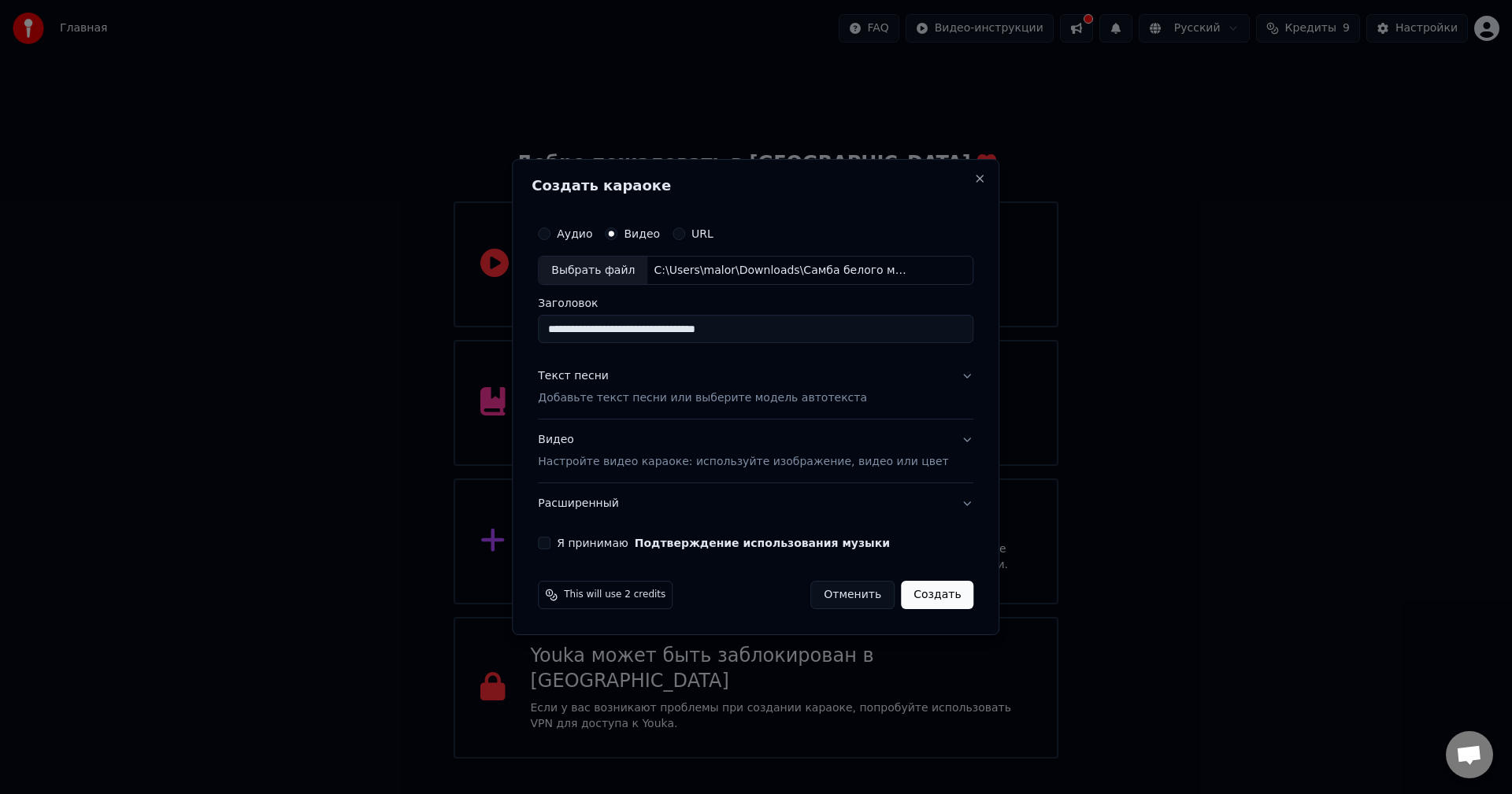
click at [677, 402] on p "Добавьте текст песни или выберите модель автотекста" at bounding box center [702, 399] width 329 height 16
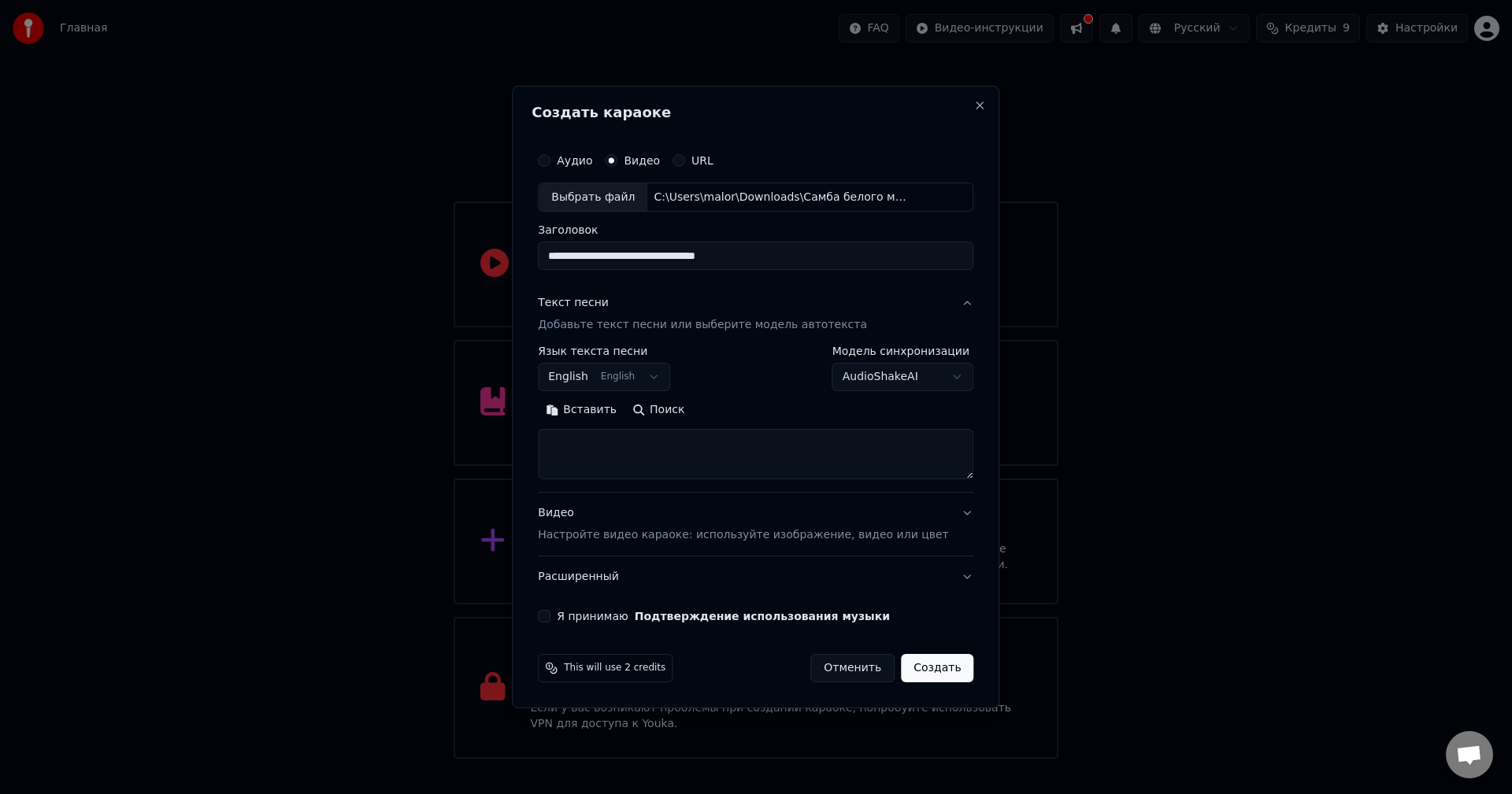
click at [622, 442] on textarea at bounding box center [756, 454] width 435 height 50
paste textarea "**********"
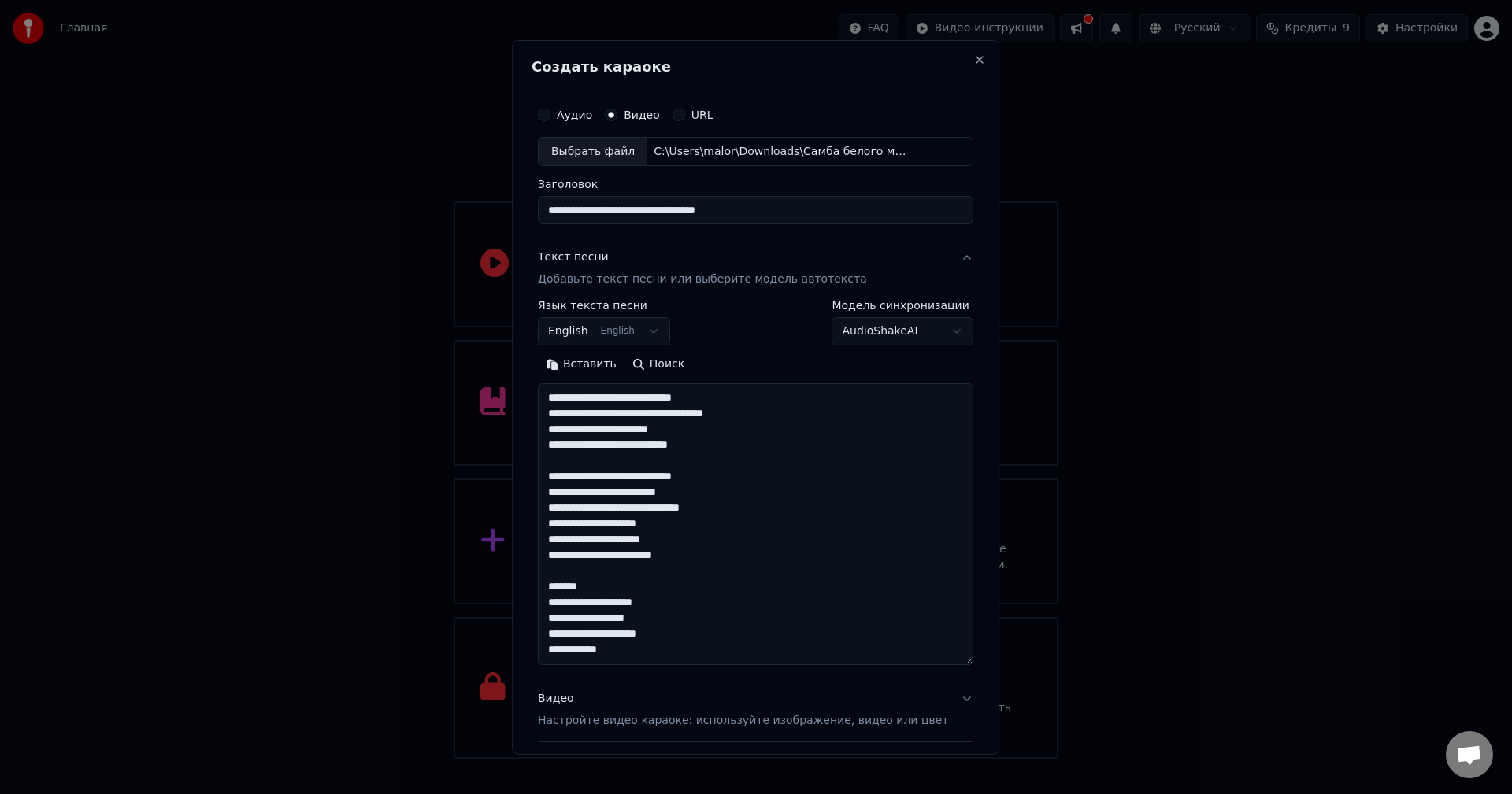
scroll to position [240, 0]
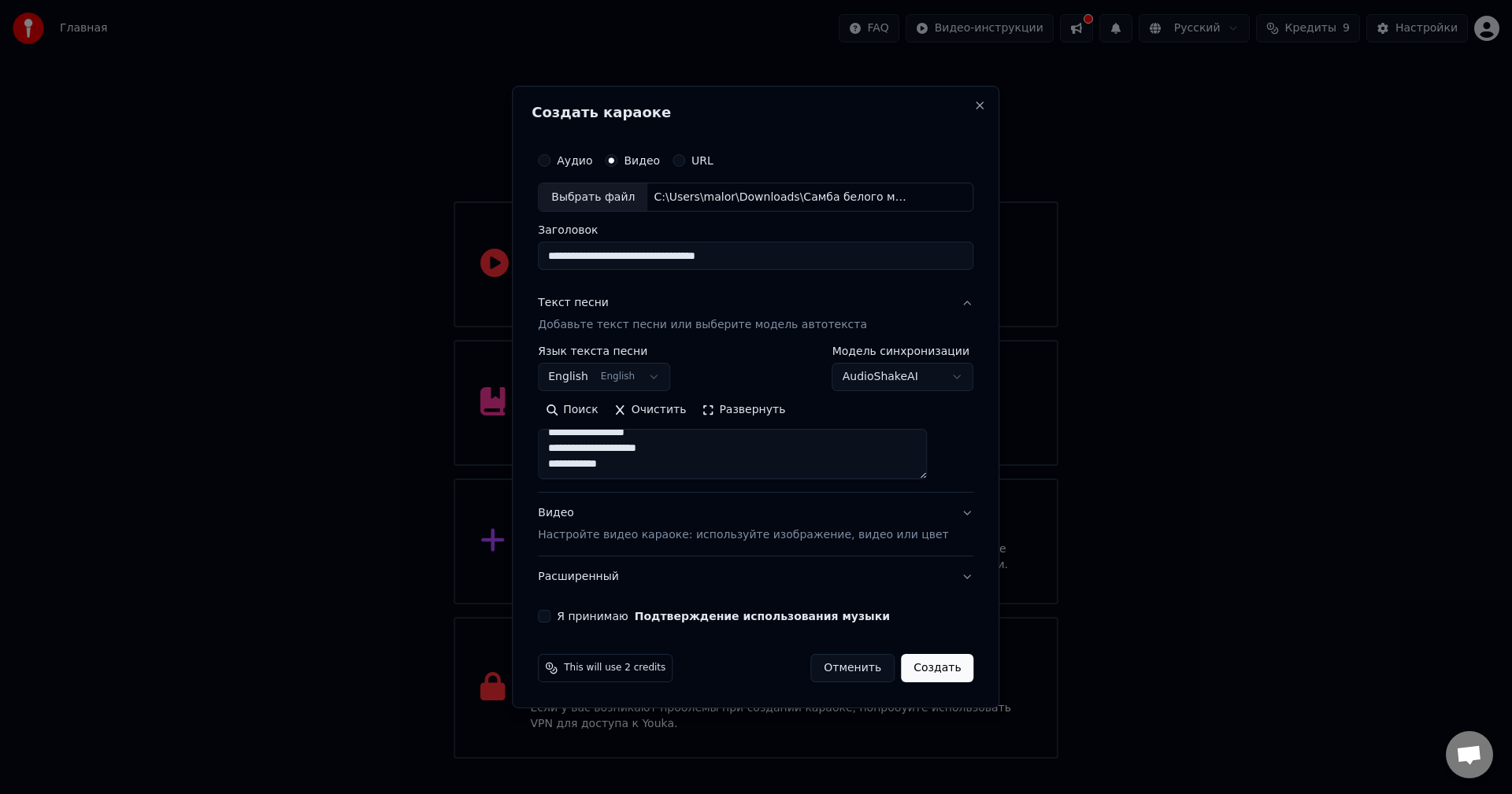
type textarea "**********"
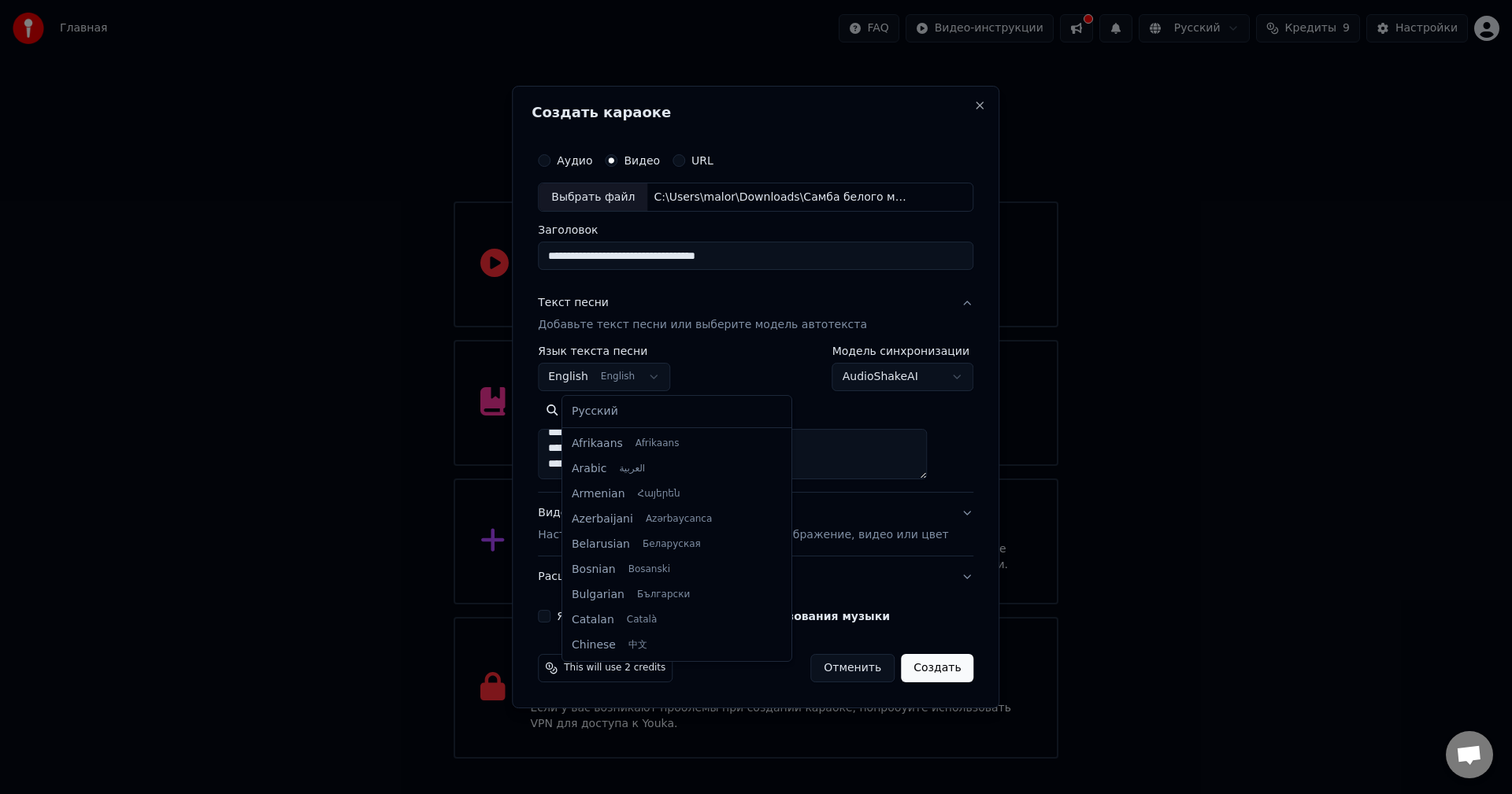
scroll to position [126, 0]
click at [635, 378] on body "Главная FAQ Видео-инструкции Русский Кредиты 9 Настройки Добро пожаловать в You…" at bounding box center [756, 379] width 1512 height 759
select select "**"
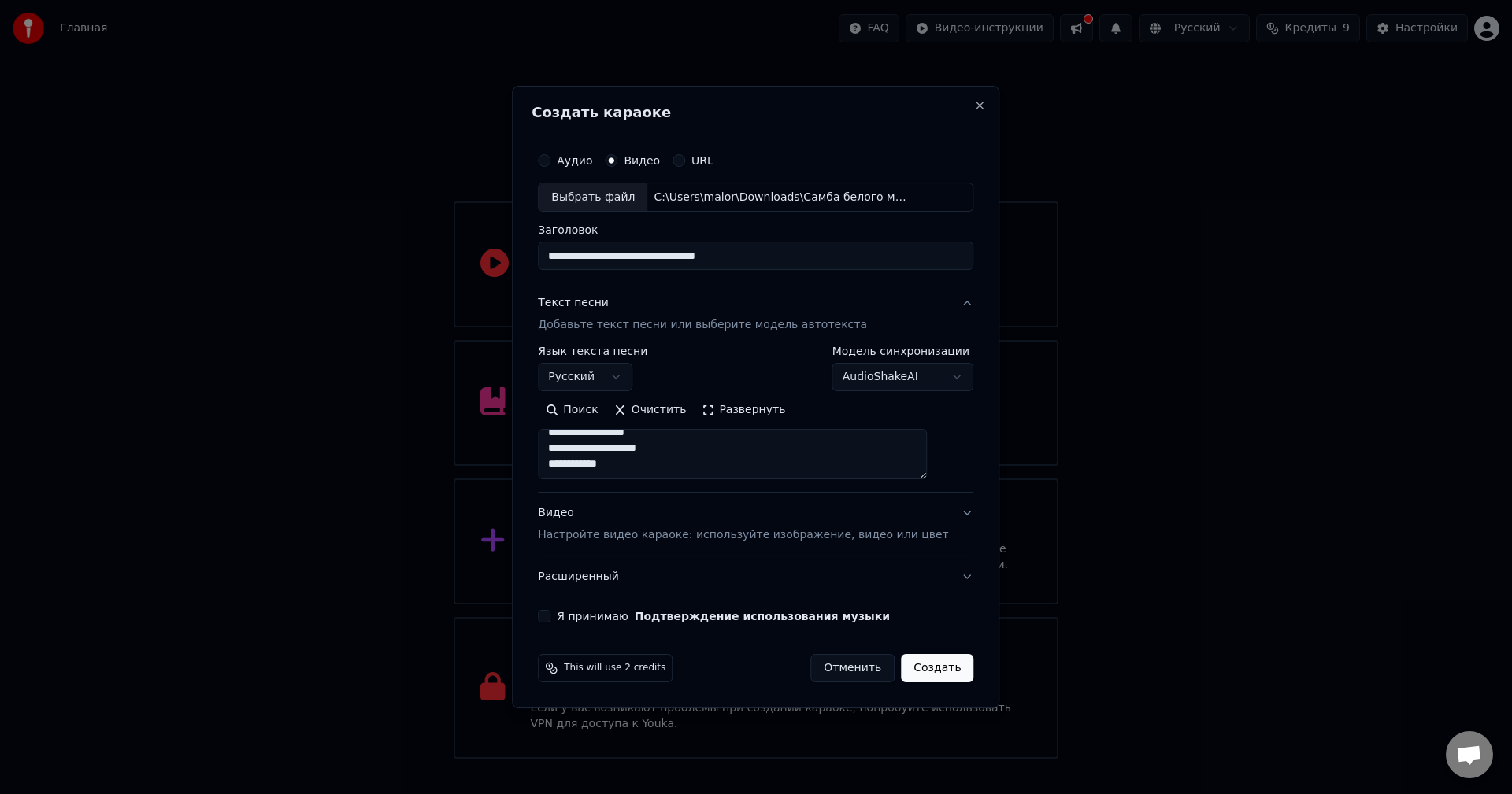
click at [720, 421] on button "Развернуть" at bounding box center [743, 410] width 99 height 25
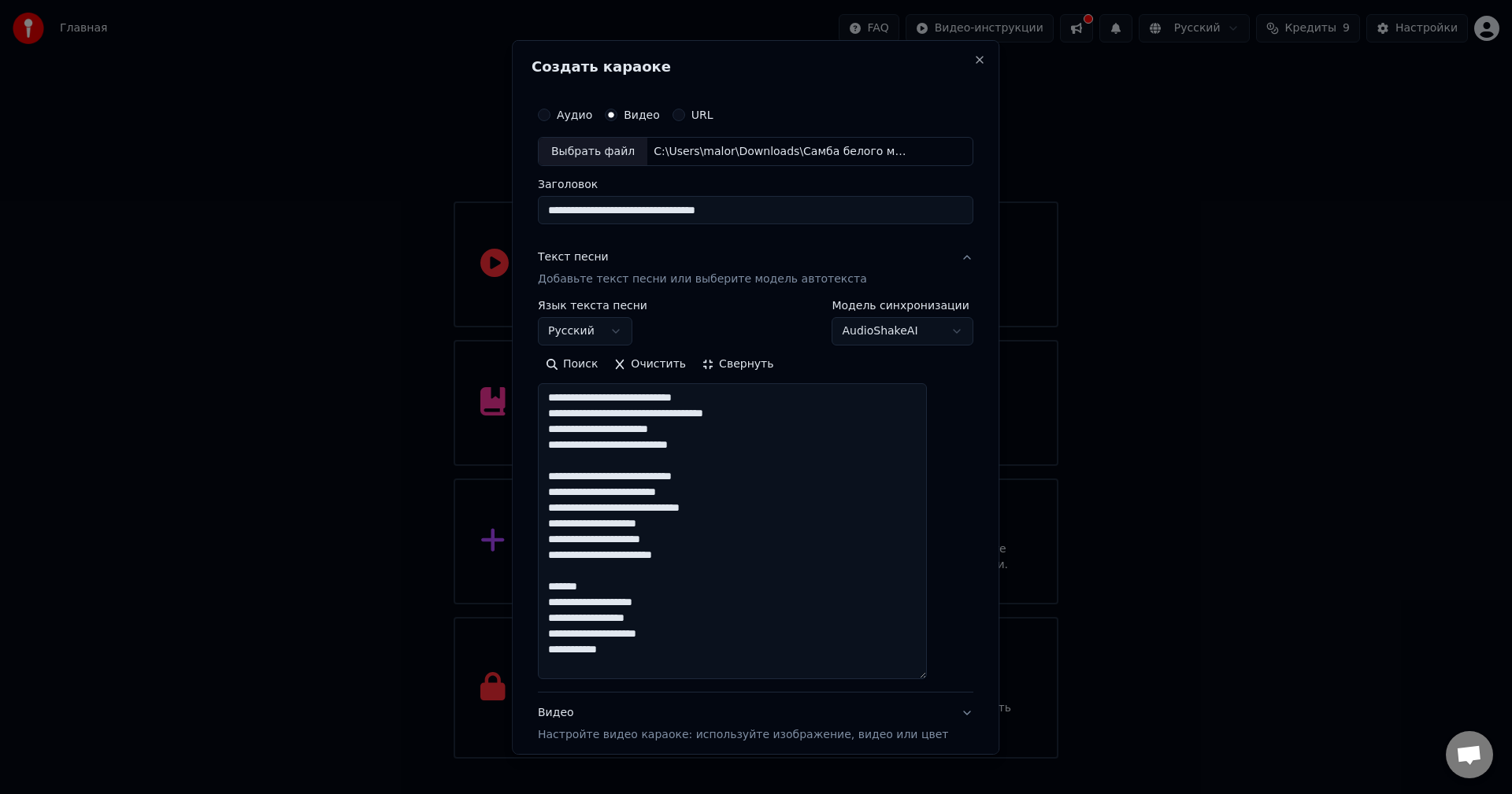
drag, startPoint x: 634, startPoint y: 603, endPoint x: 602, endPoint y: 605, distance: 32.1
click at [602, 605] on textarea "**********" at bounding box center [733, 531] width 389 height 296
drag, startPoint x: 668, startPoint y: 512, endPoint x: 630, endPoint y: 511, distance: 38.0
click at [630, 511] on textarea "**********" at bounding box center [733, 531] width 389 height 296
drag, startPoint x: 607, startPoint y: 447, endPoint x: 568, endPoint y: 449, distance: 39.1
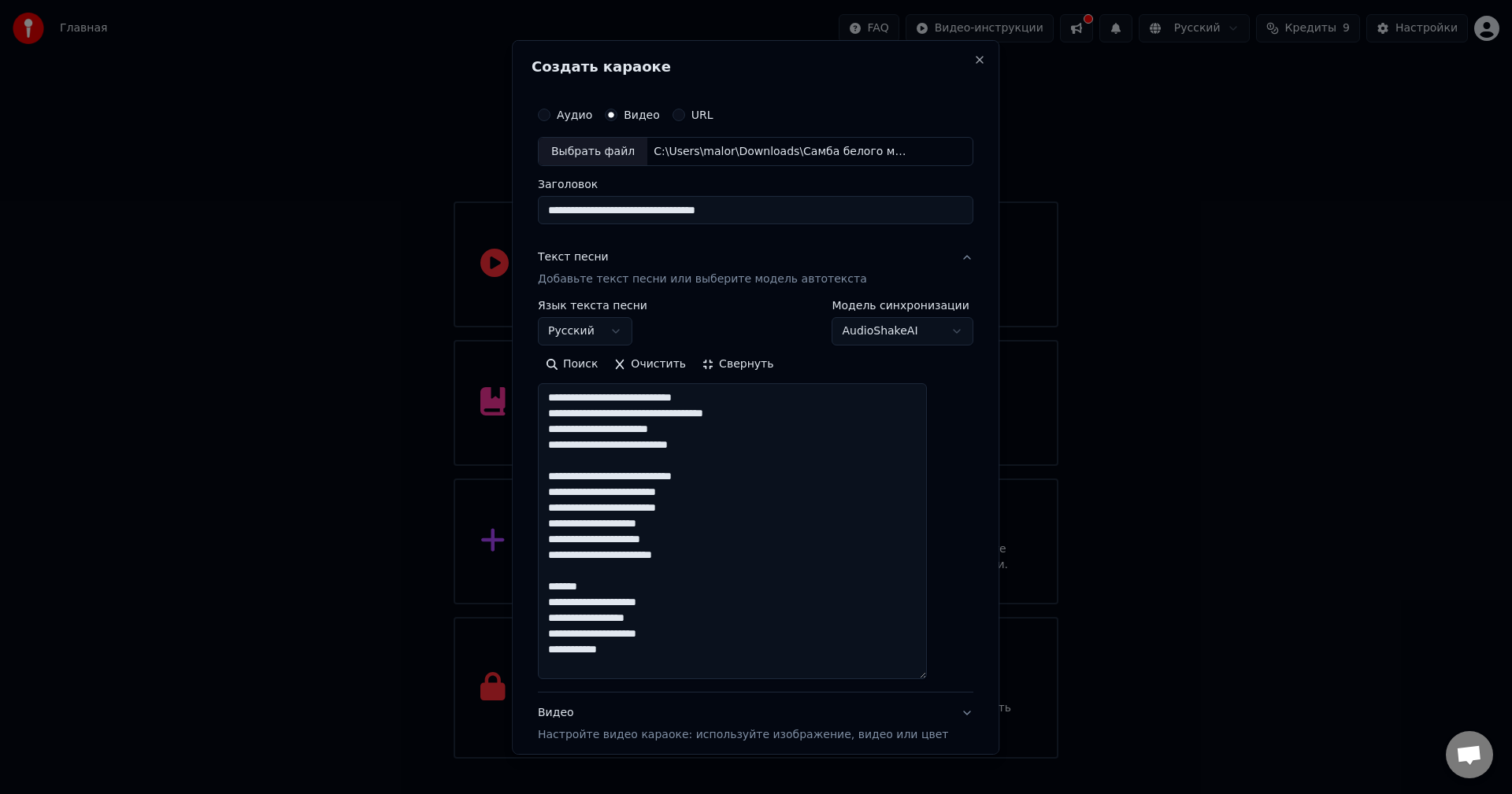
click at [568, 449] on textarea "**********" at bounding box center [733, 531] width 389 height 296
drag, startPoint x: 690, startPoint y: 416, endPoint x: 650, endPoint y: 416, distance: 40.0
click at [650, 416] on textarea "**********" at bounding box center [733, 531] width 389 height 296
drag, startPoint x: 673, startPoint y: 395, endPoint x: 642, endPoint y: 400, distance: 31.4
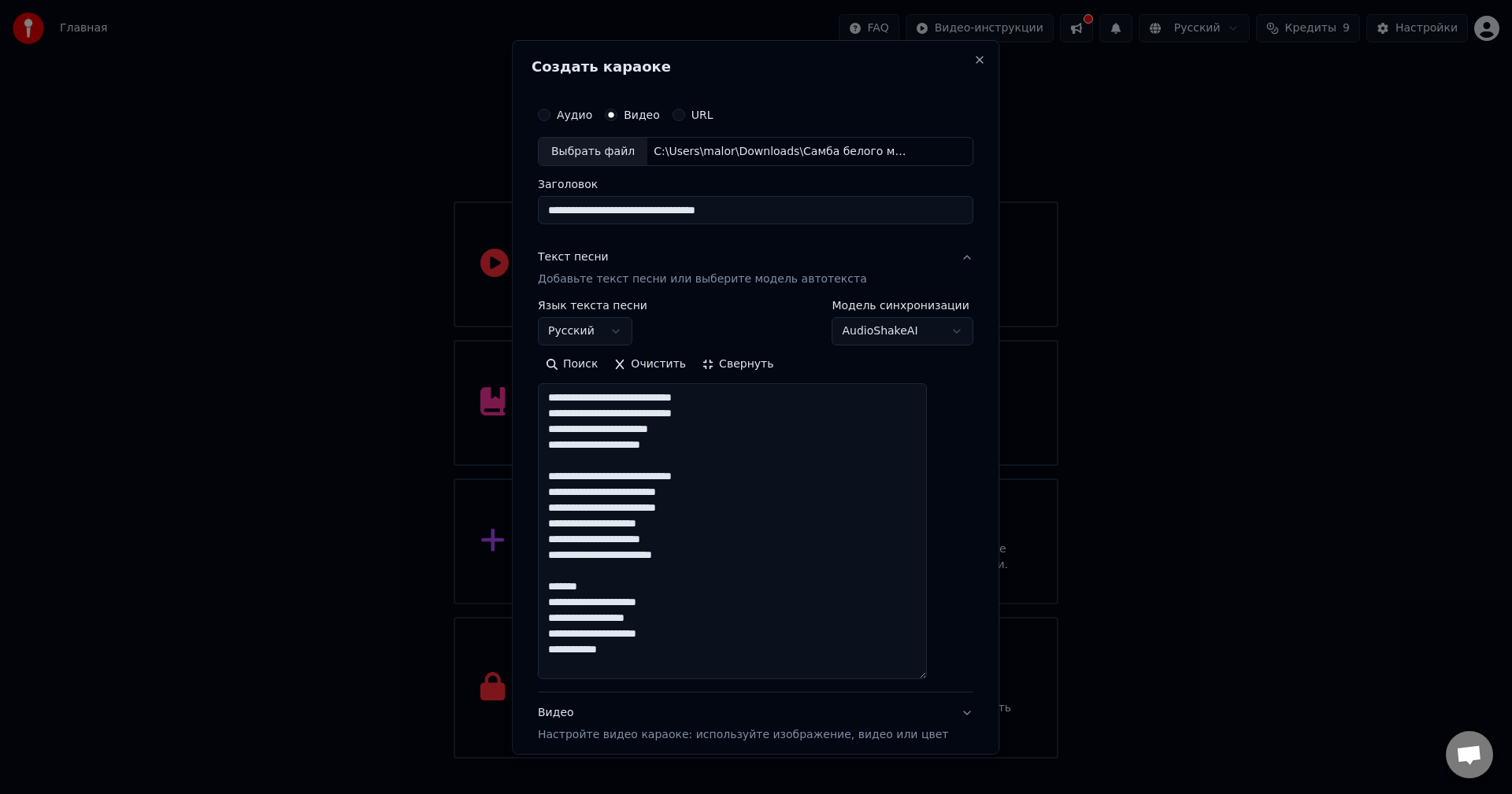
click at [642, 400] on textarea "**********" at bounding box center [733, 531] width 389 height 296
type textarea "**********"
click at [677, 708] on div "Видео Настройте видео караоке: используйте изображение, видео или цвет" at bounding box center [743, 723] width 411 height 38
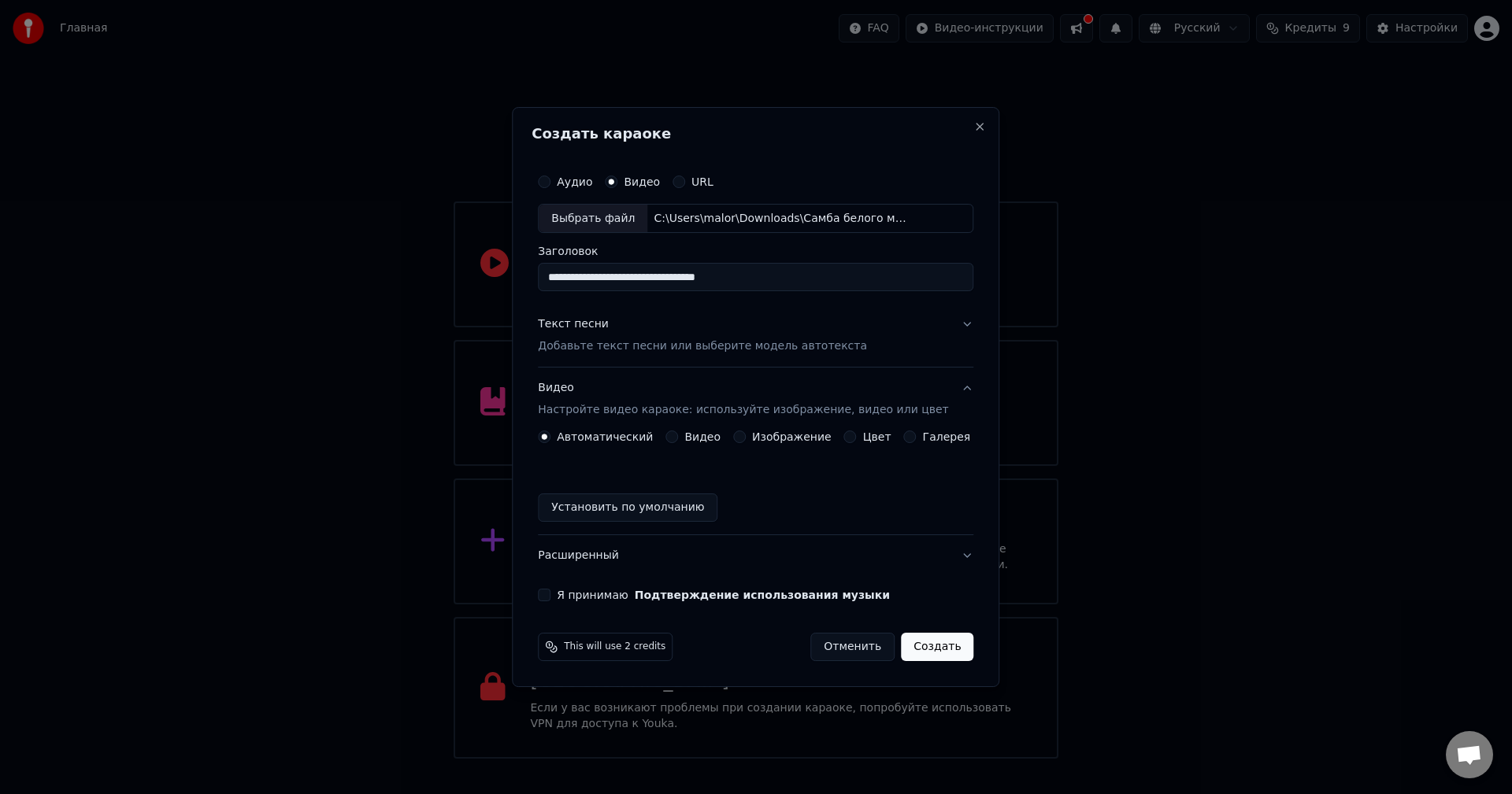
click at [766, 432] on label "Изображение" at bounding box center [792, 437] width 80 height 11
click at [746, 432] on button "Изображение" at bounding box center [739, 437] width 12 height 12
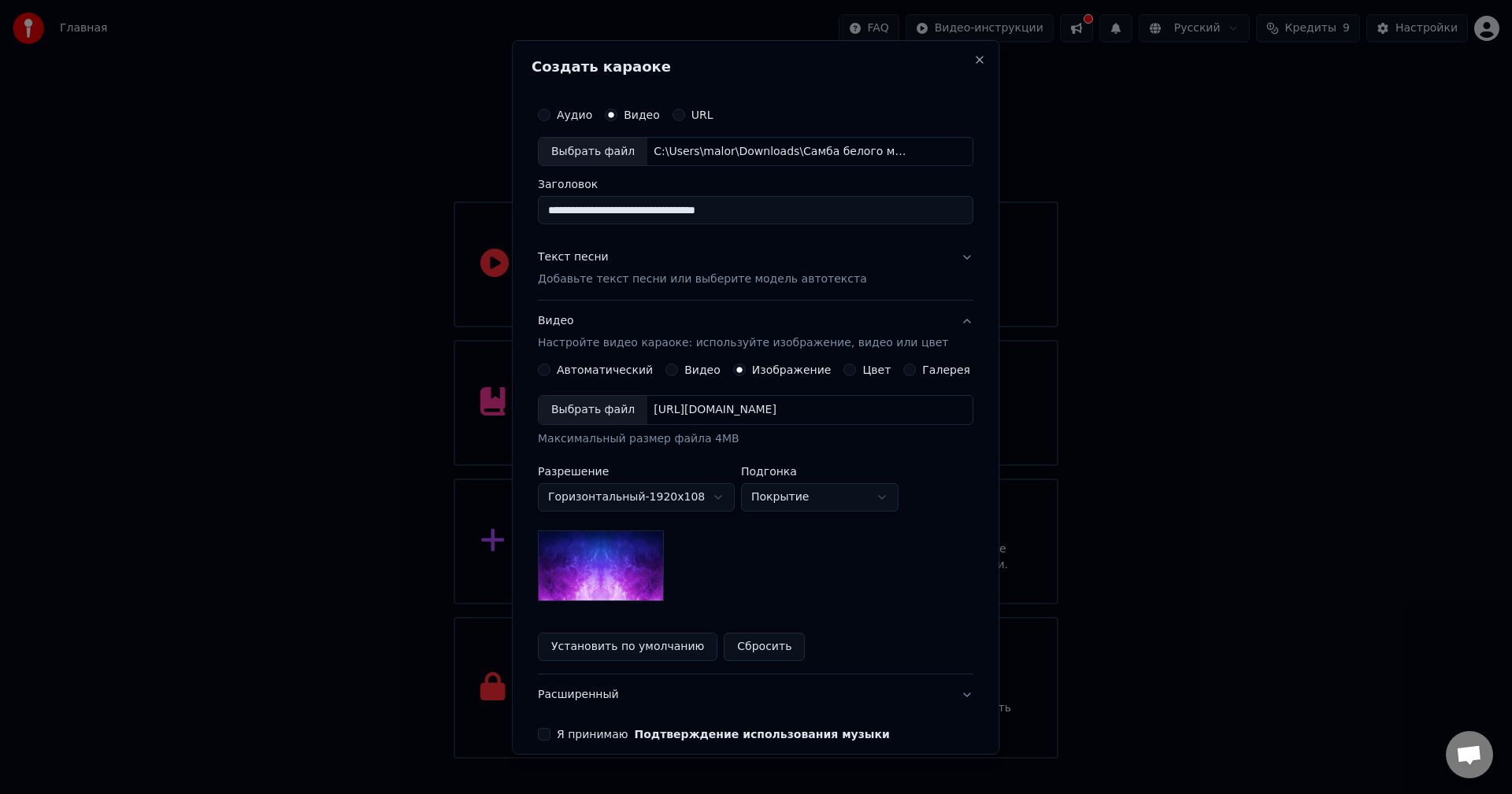
click at [602, 413] on div "Выбрать файл" at bounding box center [593, 410] width 109 height 28
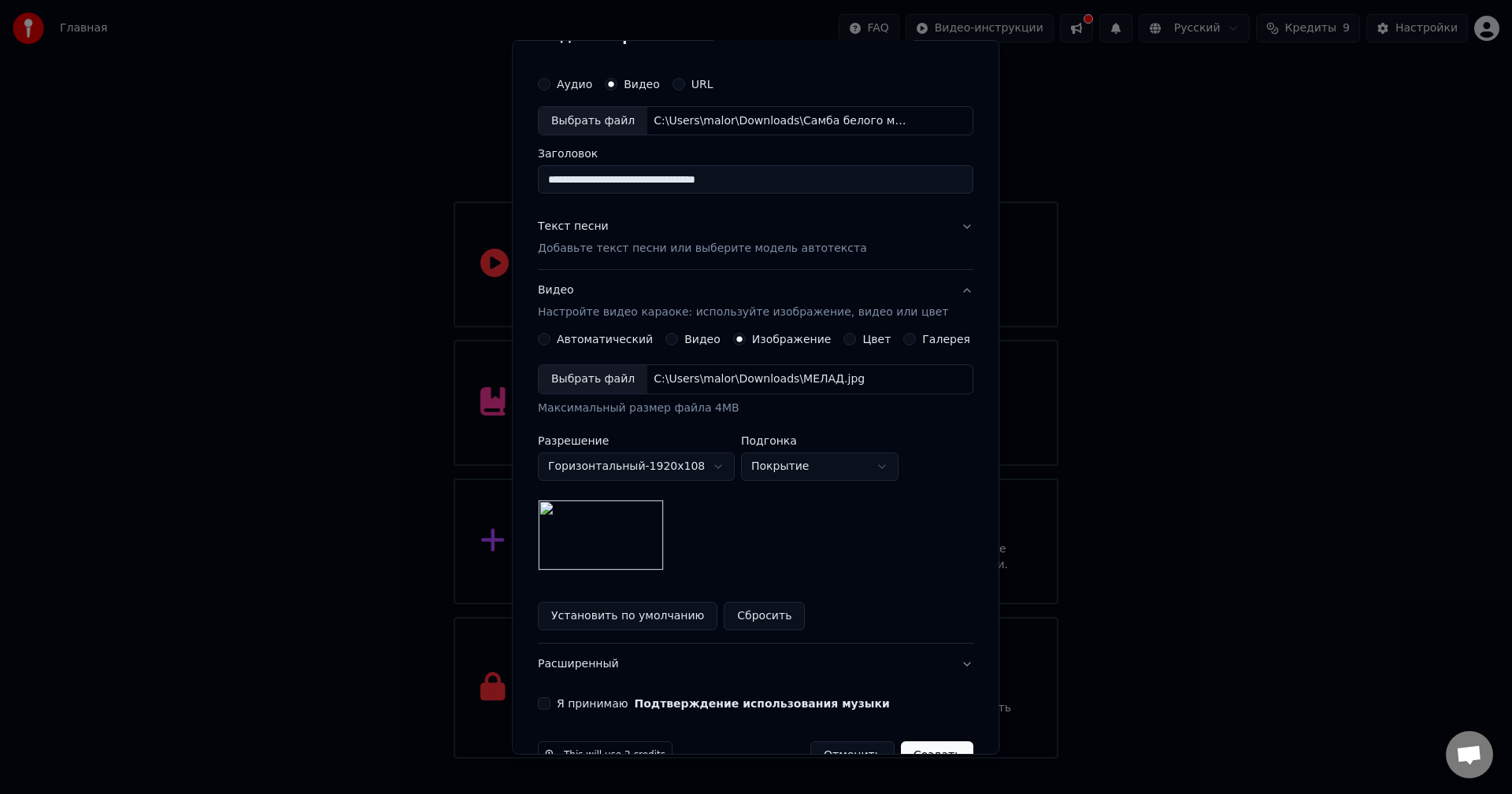
scroll to position [72, 0]
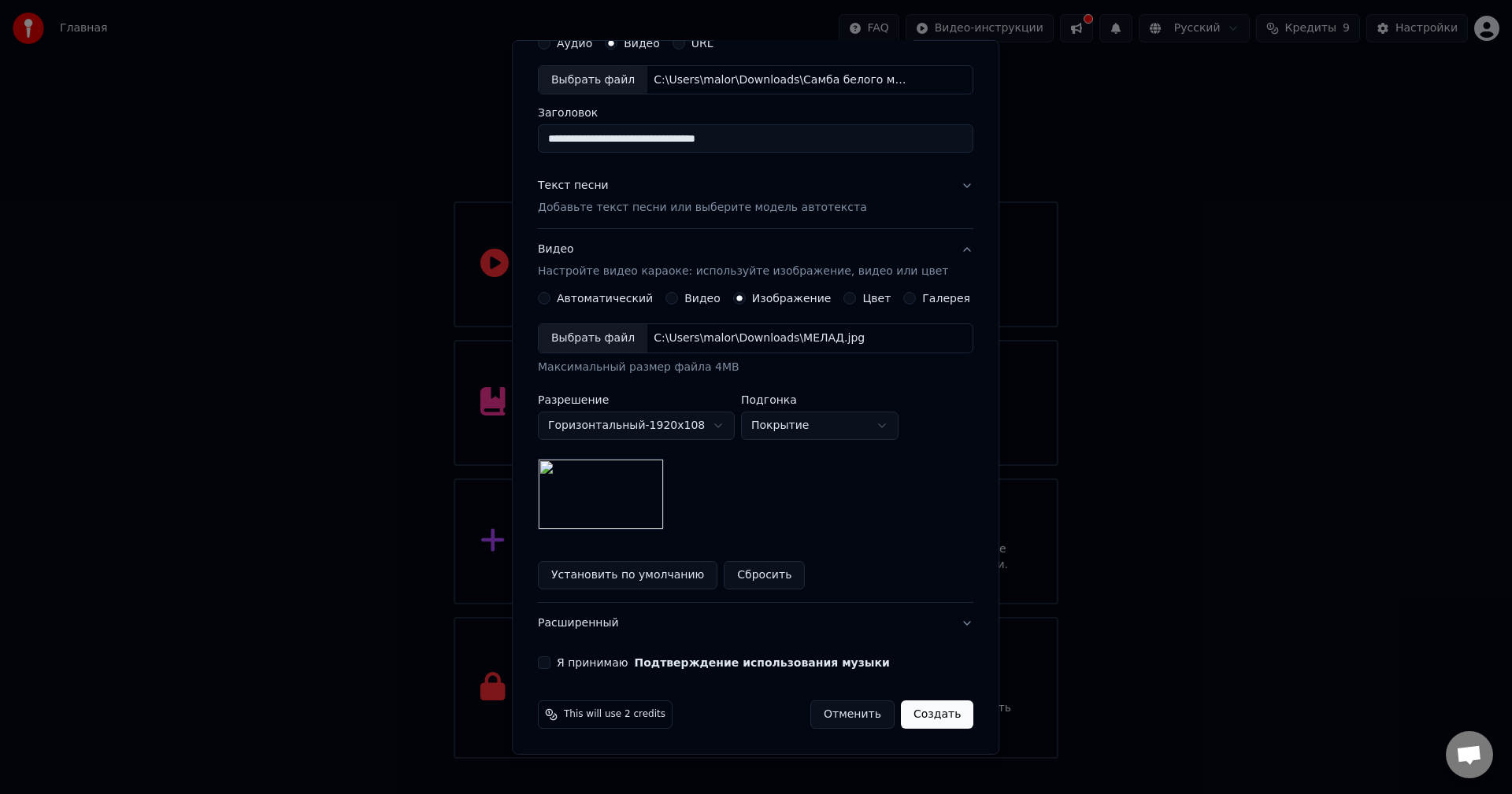
click at [550, 656] on button "Я принимаю Подтверждение использования музыки" at bounding box center [544, 662] width 12 height 12
click at [904, 714] on button "Создать" at bounding box center [937, 714] width 73 height 28
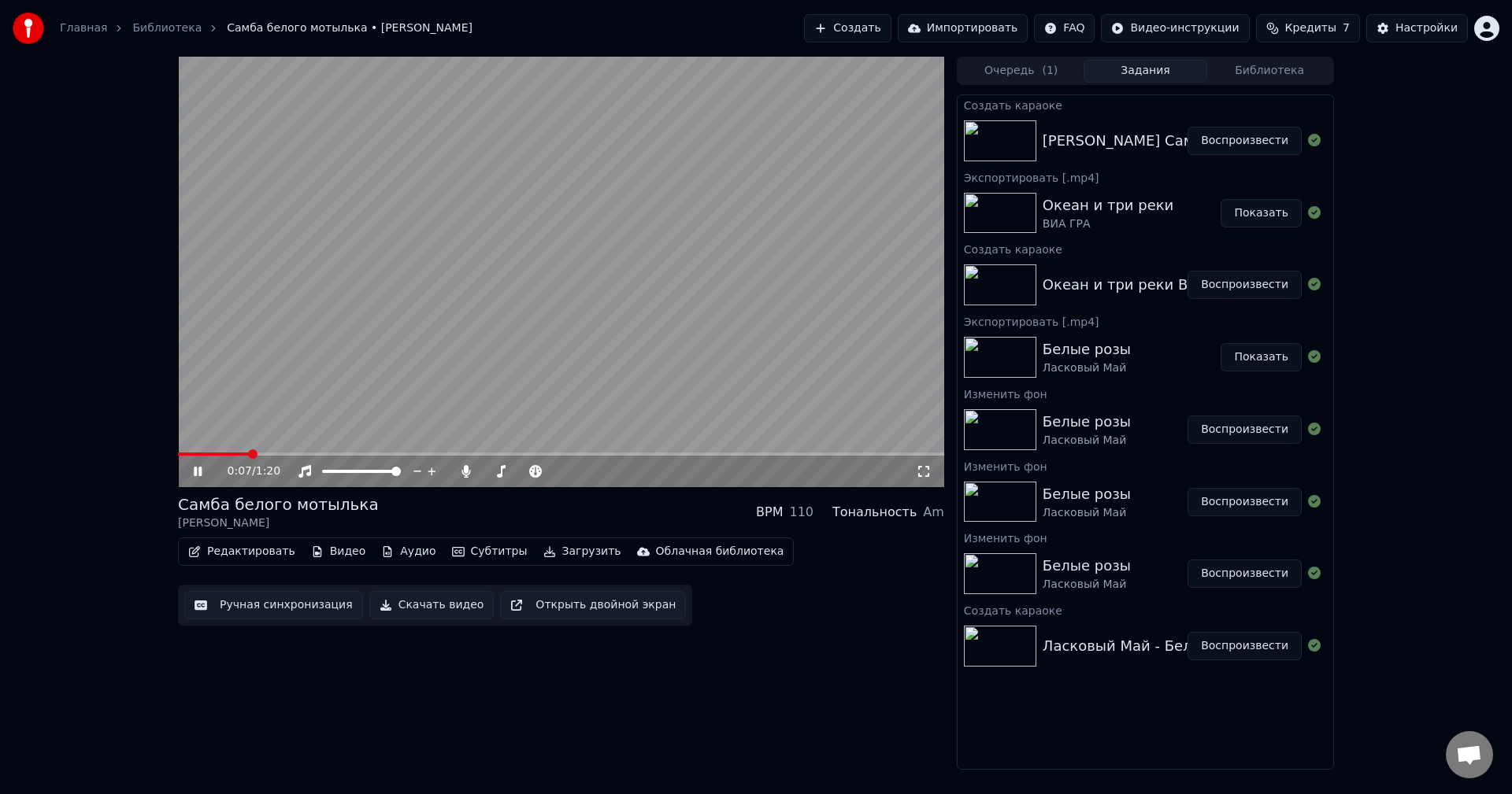
drag, startPoint x: 253, startPoint y: 447, endPoint x: 187, endPoint y: 452, distance: 66.2
click at [187, 452] on video at bounding box center [561, 271] width 766 height 431
click at [189, 473] on div "0:07 / 1:20" at bounding box center [561, 471] width 754 height 16
click at [194, 471] on icon at bounding box center [197, 471] width 10 height 11
click at [178, 459] on span at bounding box center [182, 454] width 10 height 10
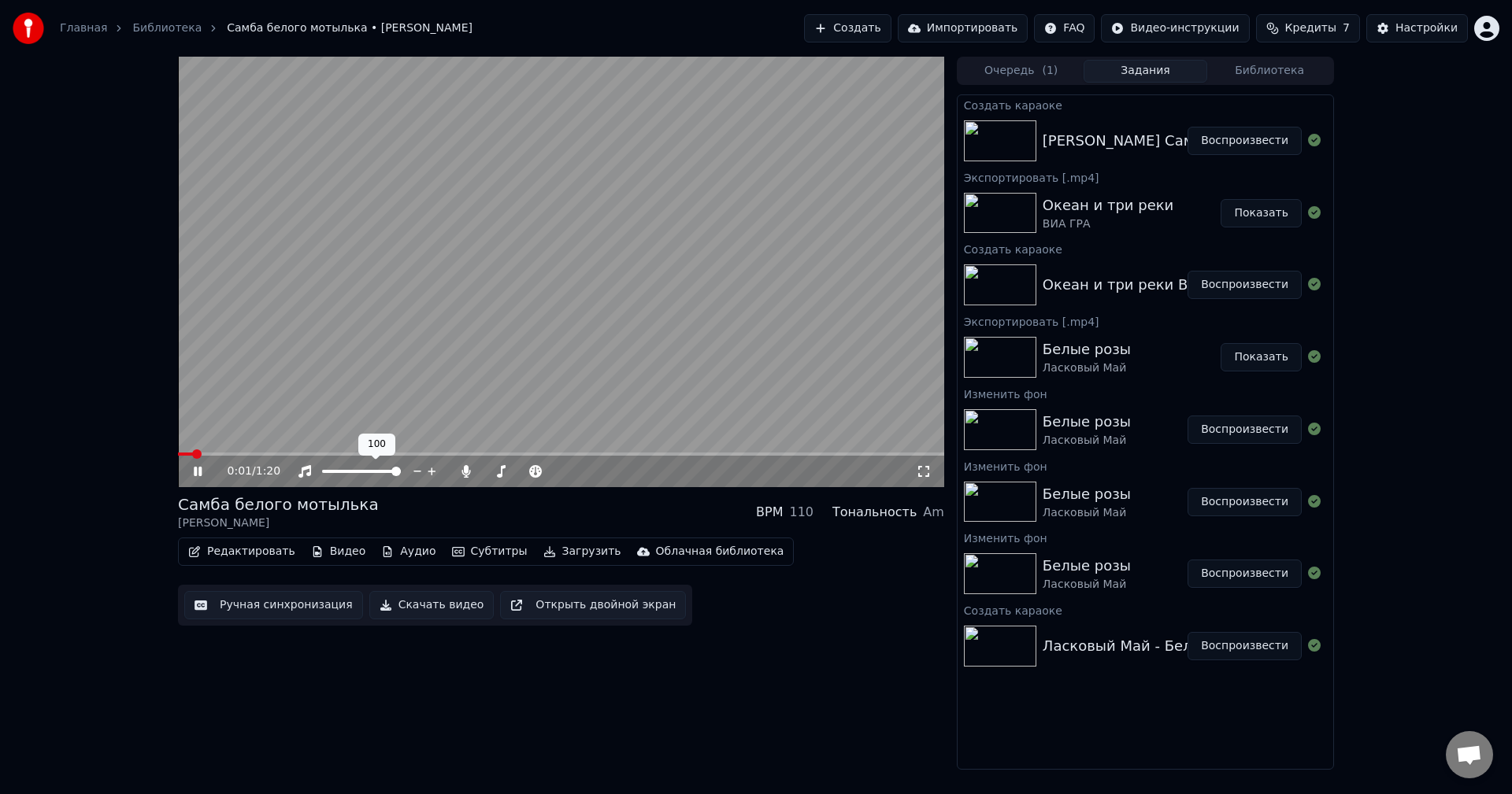
drag, startPoint x: 357, startPoint y: 467, endPoint x: 347, endPoint y: 470, distance: 10.4
click at [347, 470] on div at bounding box center [375, 471] width 127 height 16
click at [347, 470] on span at bounding box center [334, 471] width 25 height 4
click at [401, 476] on span at bounding box center [395, 471] width 10 height 10
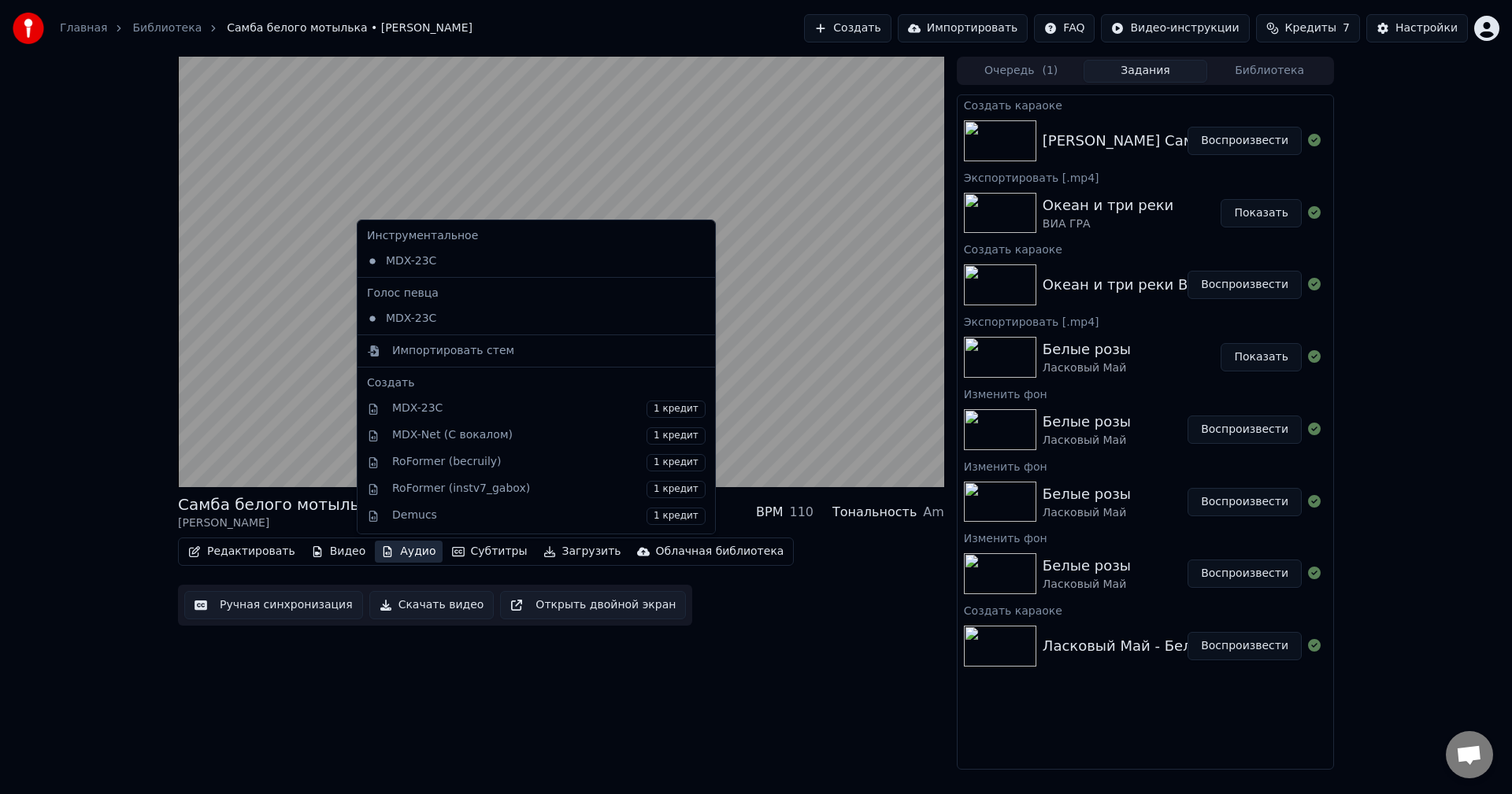
click at [399, 552] on button "Аудио" at bounding box center [409, 551] width 67 height 22
click at [695, 318] on icon at bounding box center [703, 318] width 18 height 12
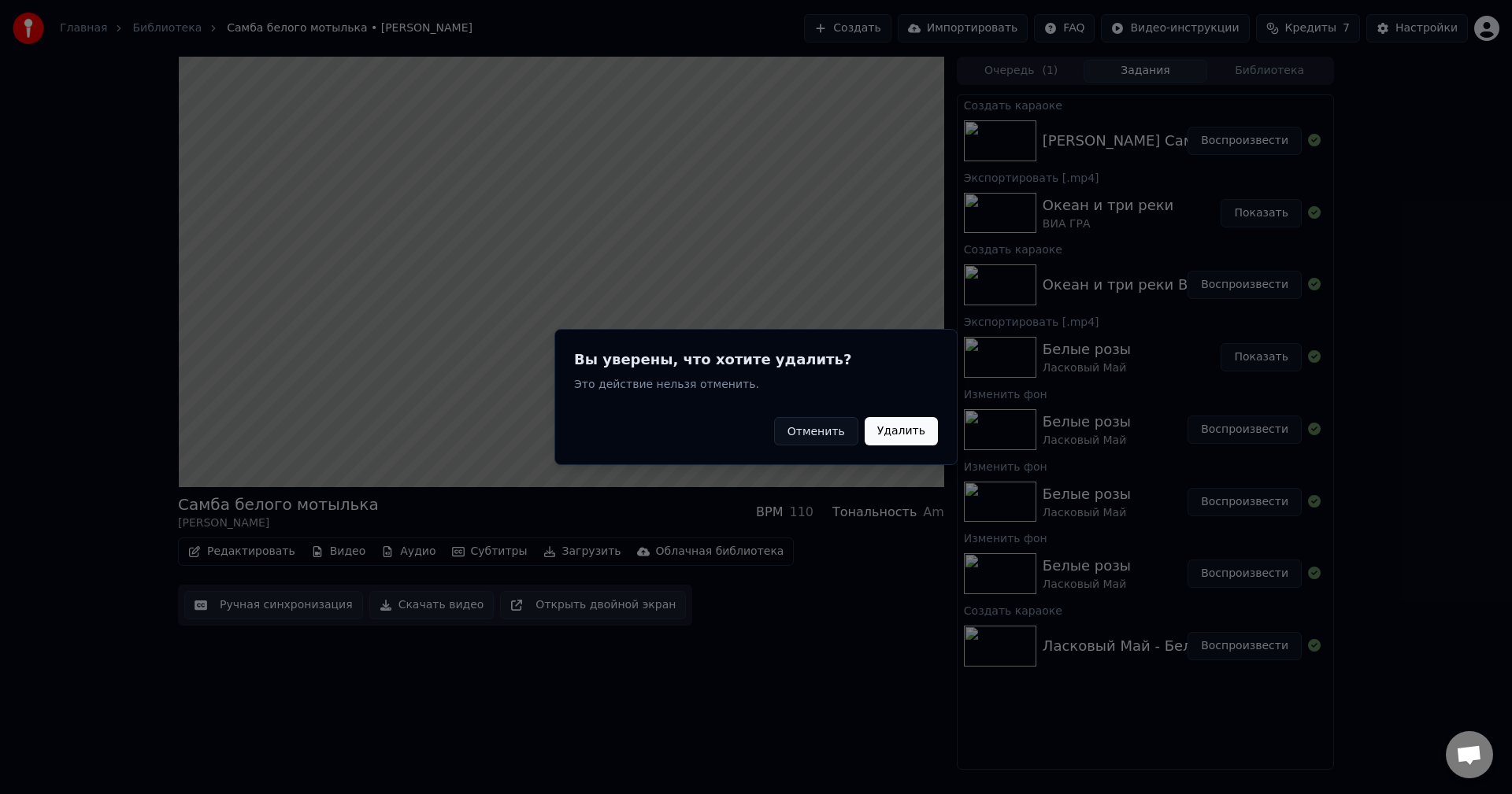
click at [896, 424] on button "Удалить" at bounding box center [901, 431] width 73 height 28
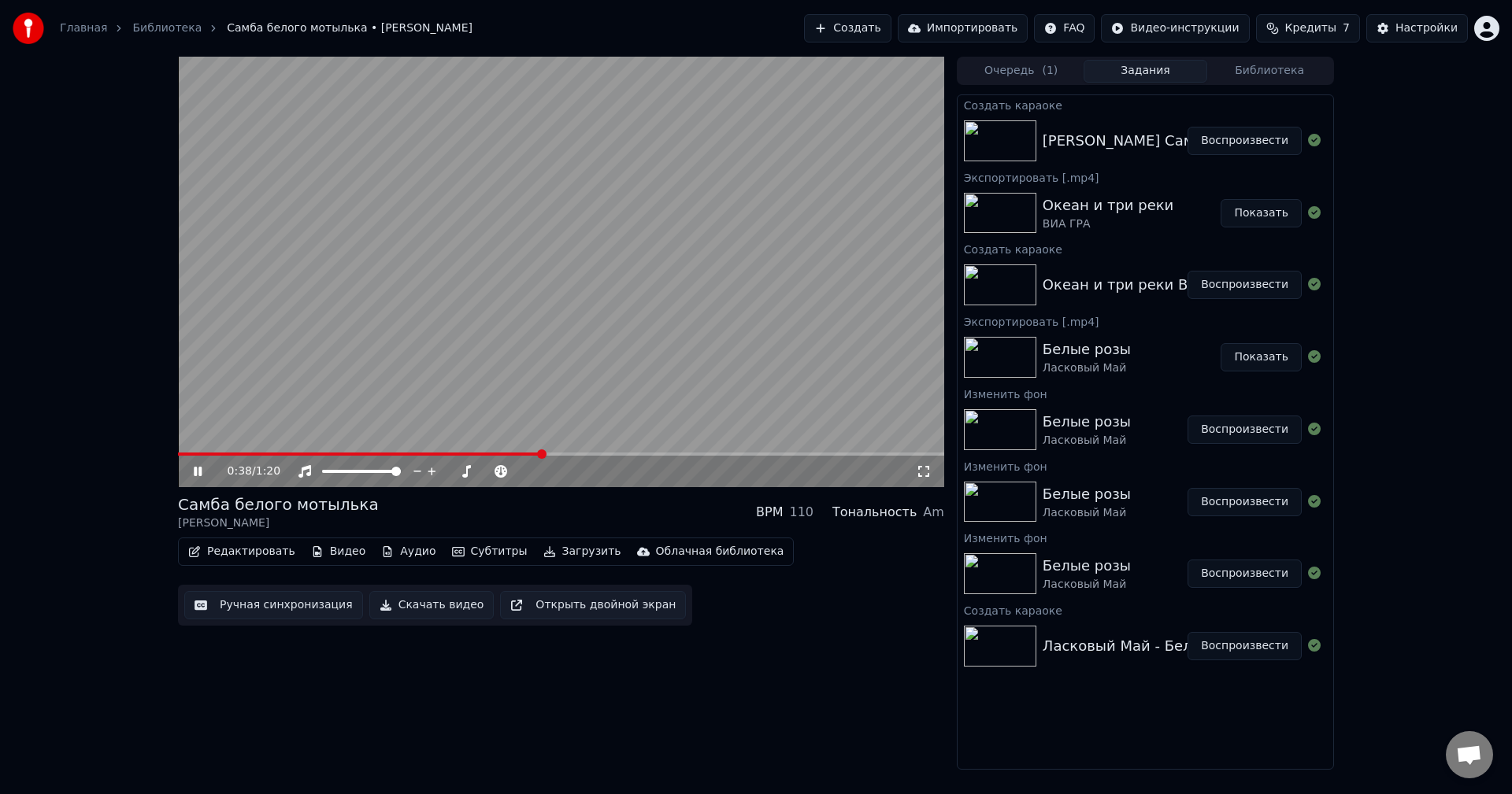
click at [1209, 151] on button "Воспроизвести" at bounding box center [1244, 141] width 114 height 28
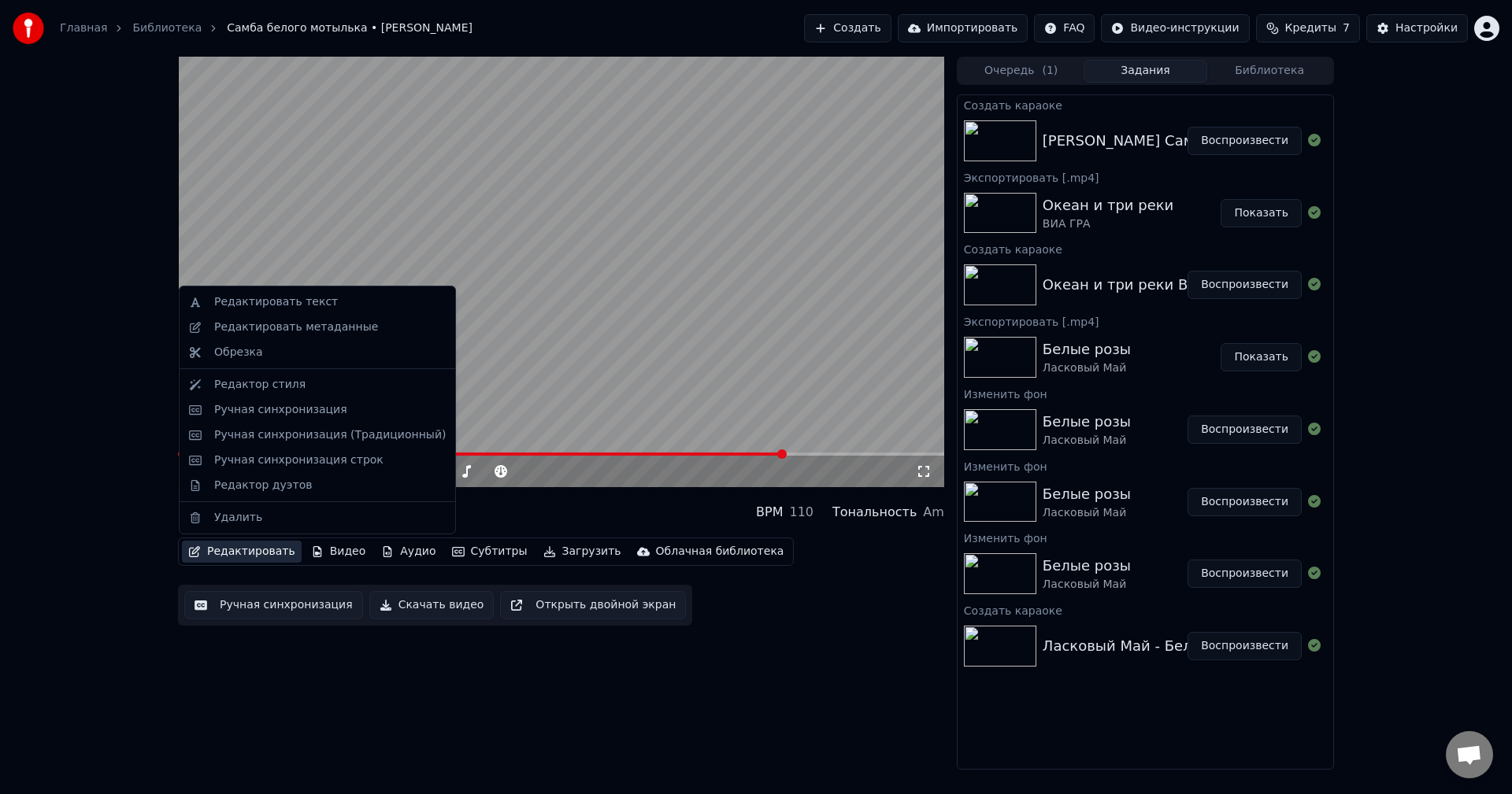
click at [259, 555] on button "Редактировать" at bounding box center [242, 551] width 119 height 22
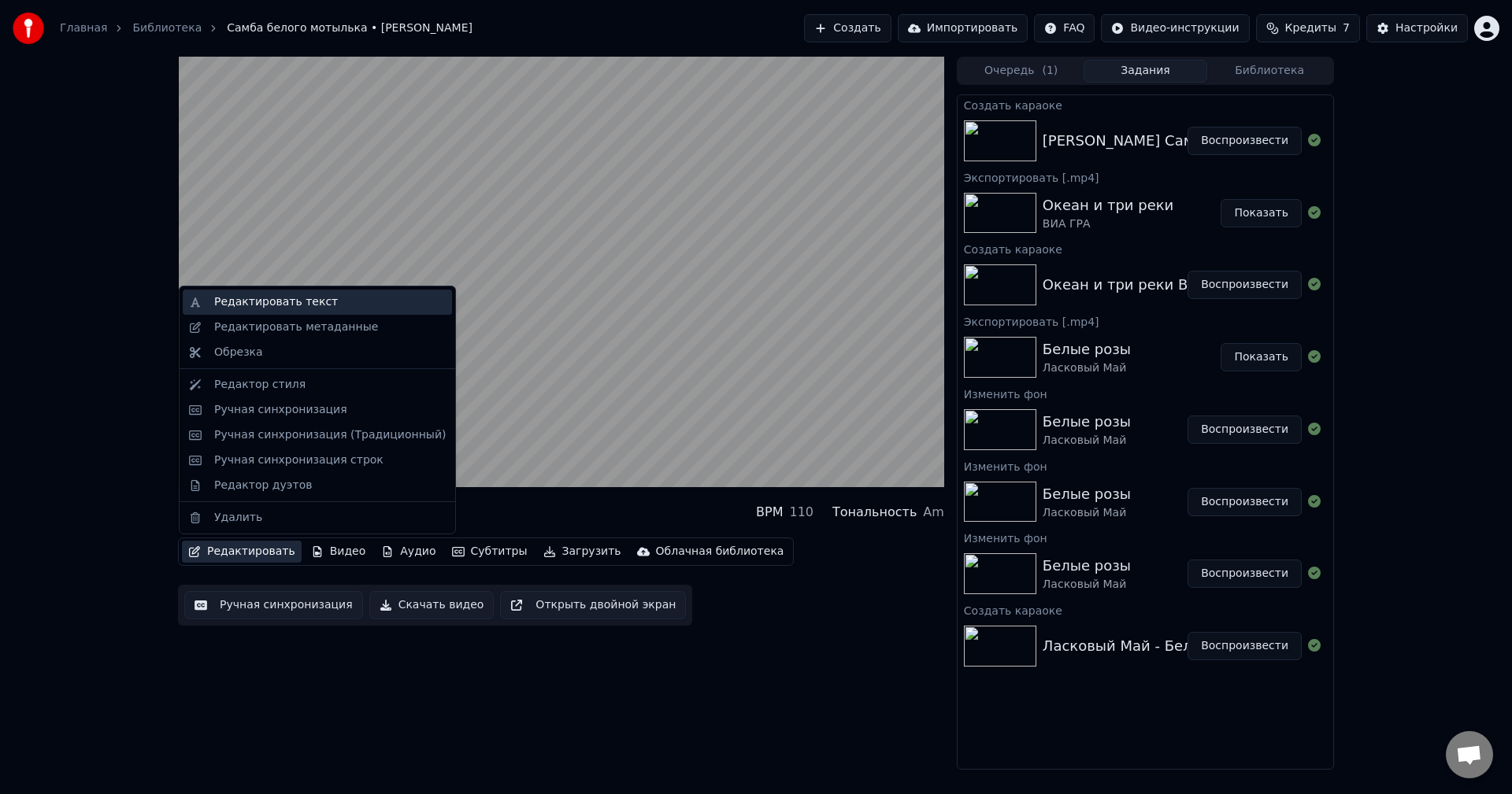
click at [292, 307] on div "Редактировать текст" at bounding box center [276, 302] width 124 height 16
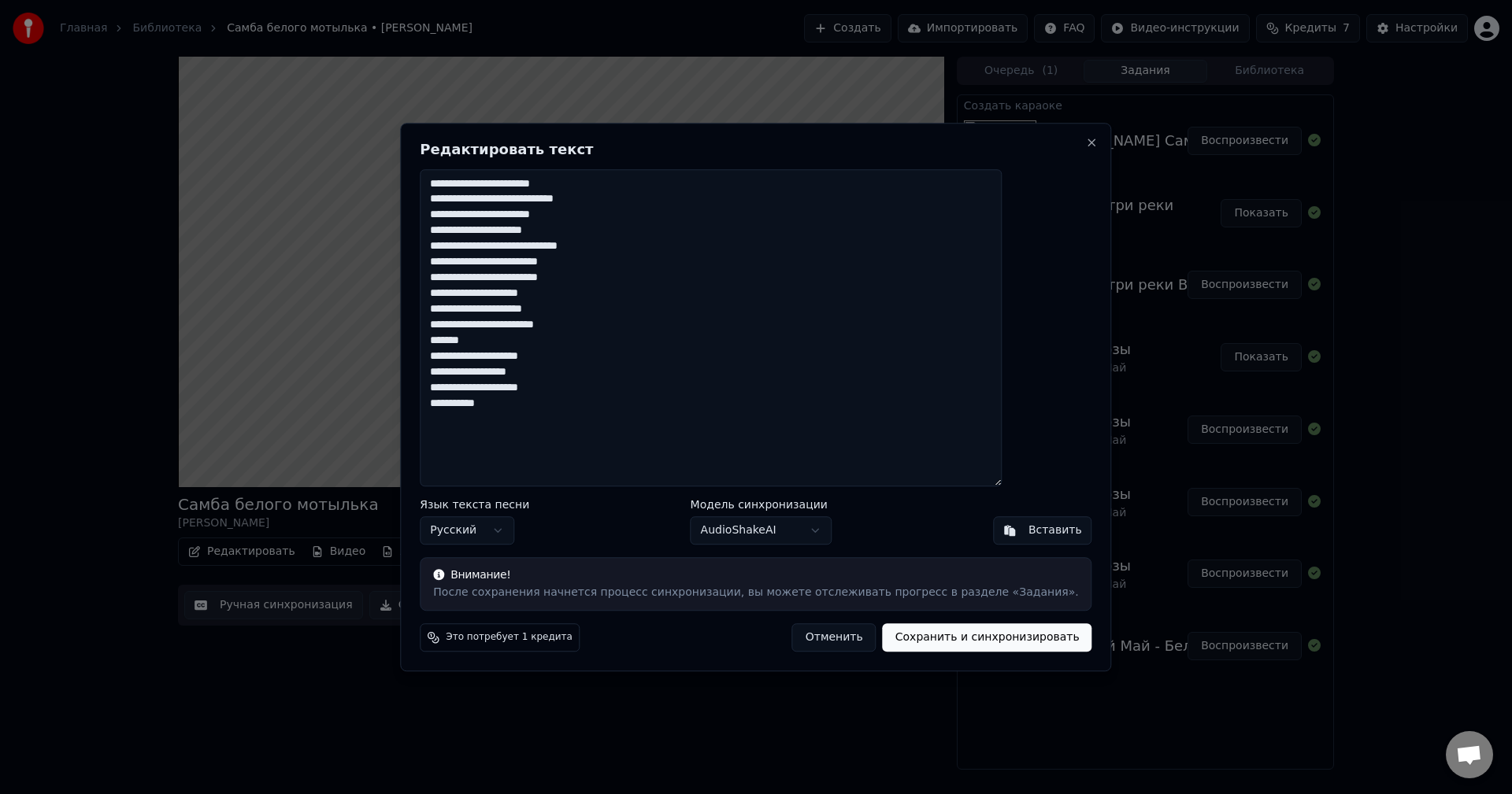
drag, startPoint x: 520, startPoint y: 339, endPoint x: 478, endPoint y: 340, distance: 42.0
click at [478, 340] on textarea "**********" at bounding box center [710, 328] width 582 height 318
type textarea "**********"
click at [919, 644] on button "Сохранить и синхронизировать" at bounding box center [987, 637] width 210 height 28
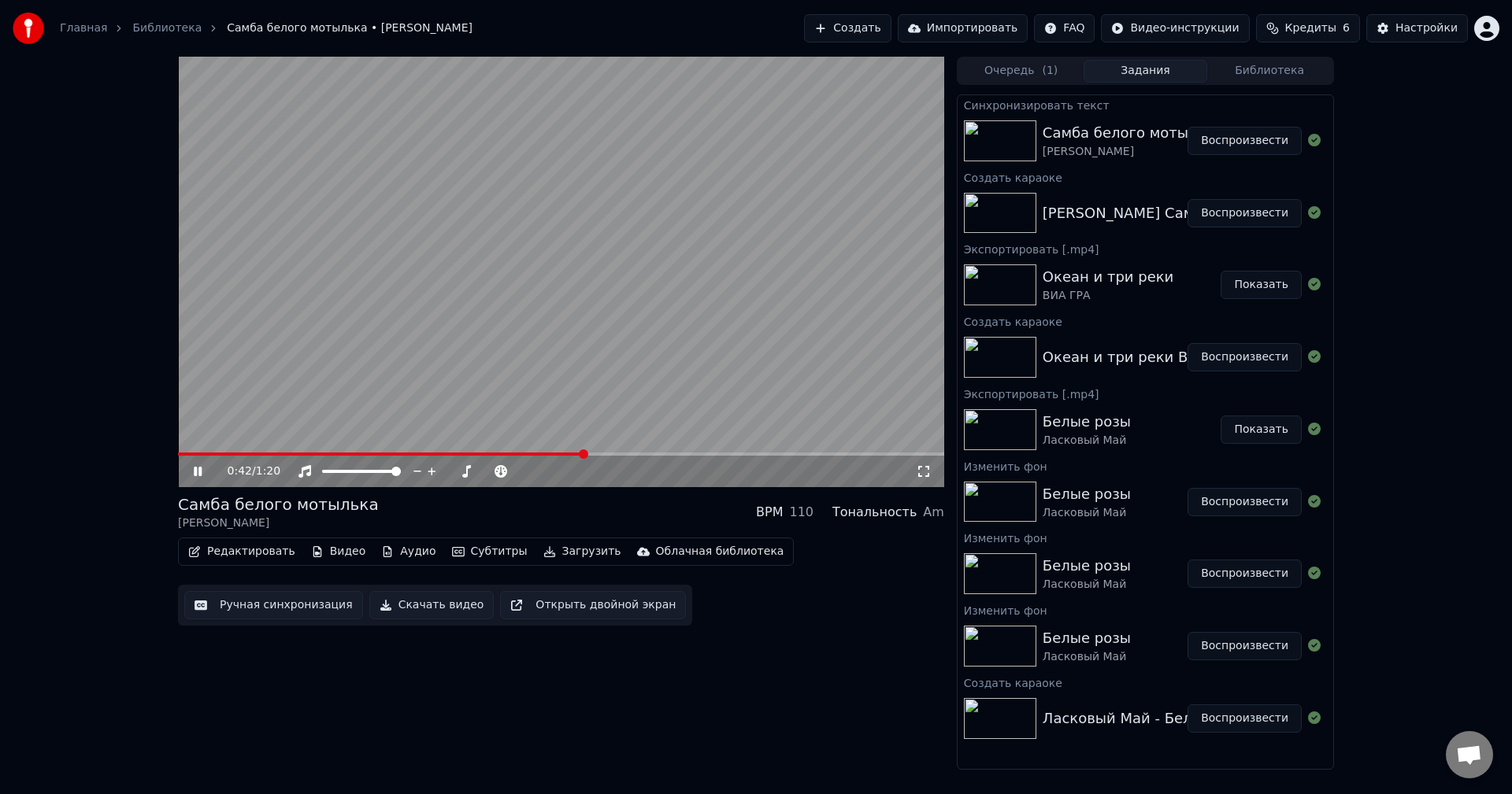
click at [641, 368] on video at bounding box center [561, 271] width 766 height 431
click at [1218, 141] on button "Воспроизвести" at bounding box center [1244, 141] width 114 height 28
click at [525, 444] on video at bounding box center [561, 271] width 766 height 431
click at [527, 451] on video at bounding box center [561, 271] width 766 height 431
click at [558, 450] on video at bounding box center [561, 271] width 766 height 431
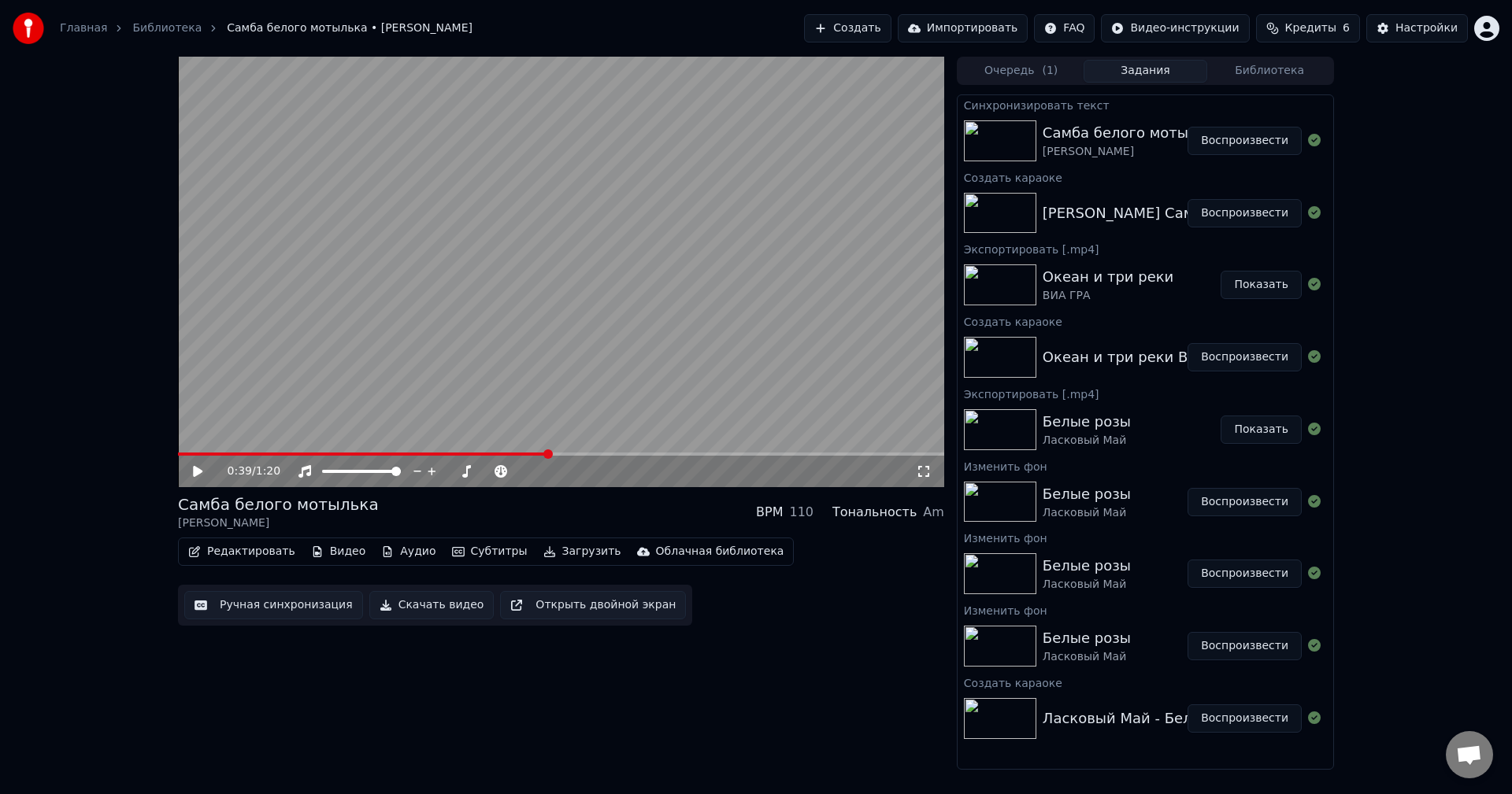
click at [553, 455] on span at bounding box center [548, 454] width 10 height 10
click at [193, 473] on icon at bounding box center [209, 471] width 37 height 12
click at [382, 601] on button "Скачать видео" at bounding box center [431, 605] width 125 height 28
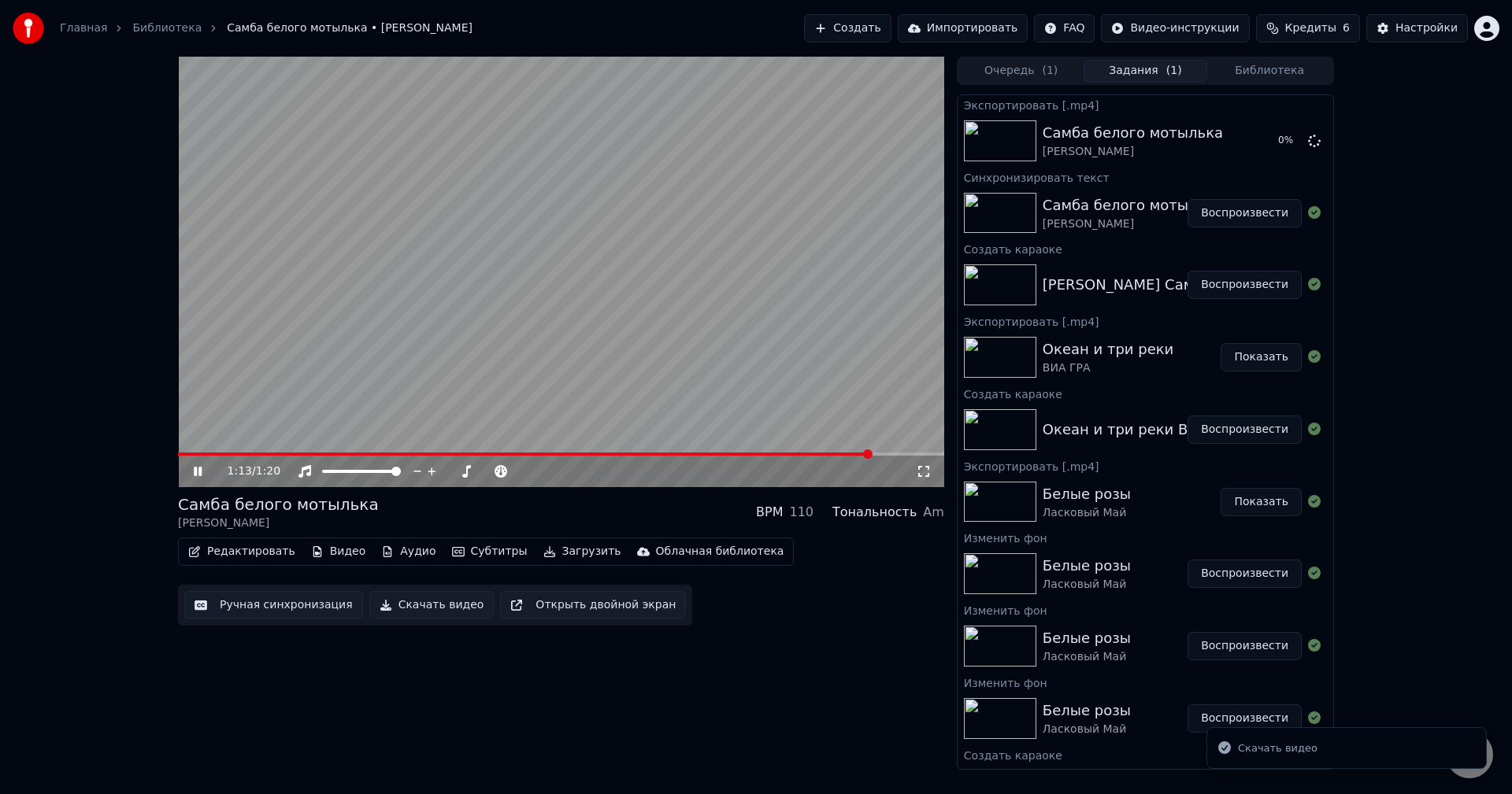
click at [202, 472] on icon at bounding box center [197, 471] width 8 height 10
click at [1245, 140] on button "Показать" at bounding box center [1261, 141] width 81 height 28
